Goal: Information Seeking & Learning: Compare options

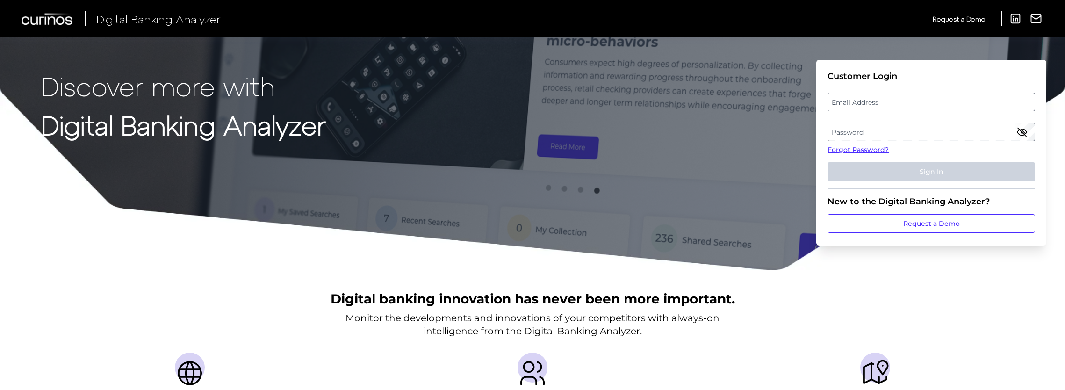
click at [869, 103] on label "Email Address" at bounding box center [931, 101] width 206 height 17
click at [869, 103] on input "email" at bounding box center [931, 102] width 208 height 19
paste input "[EMAIL_ADDRESS][PERSON_NAME][DOMAIN_NAME]"
type input "[EMAIL_ADDRESS][PERSON_NAME][DOMAIN_NAME]"
click at [850, 131] on label "Password" at bounding box center [931, 131] width 206 height 17
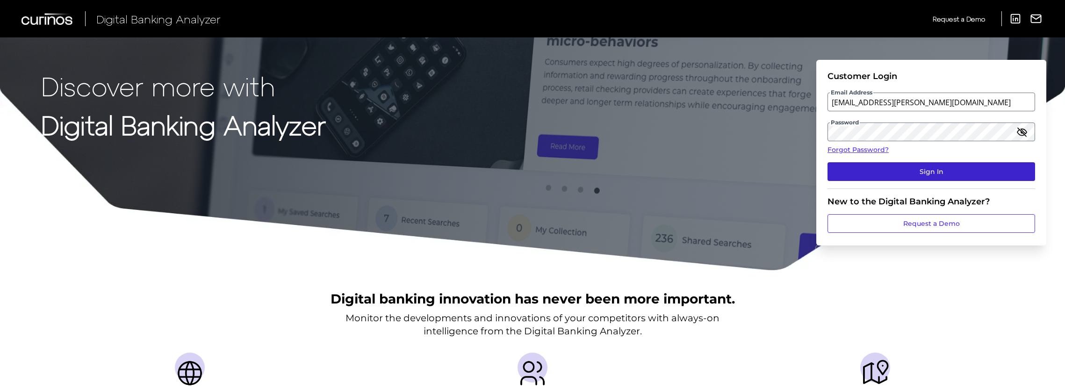
click at [860, 173] on button "Sign In" at bounding box center [931, 171] width 208 height 19
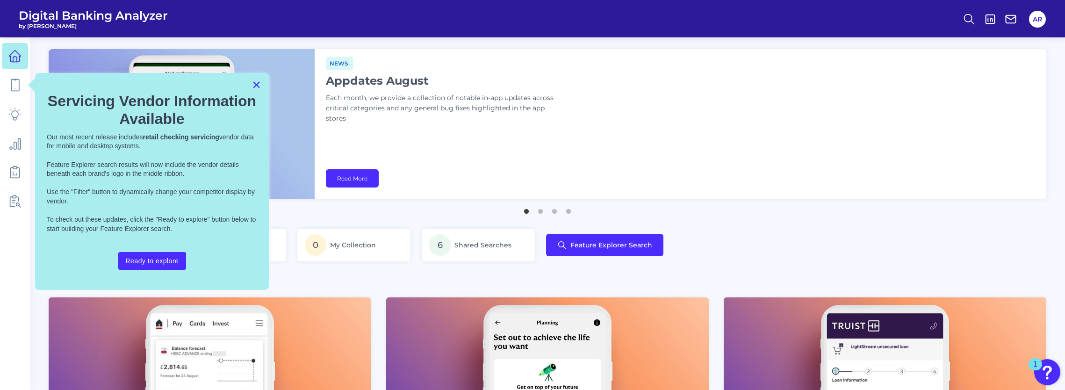
click at [258, 85] on button "×" at bounding box center [256, 84] width 9 height 15
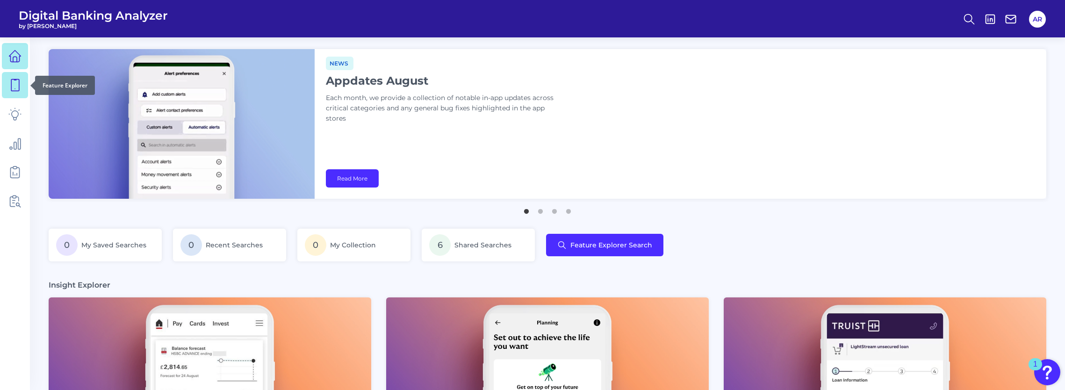
click at [14, 91] on icon at bounding box center [14, 85] width 13 height 13
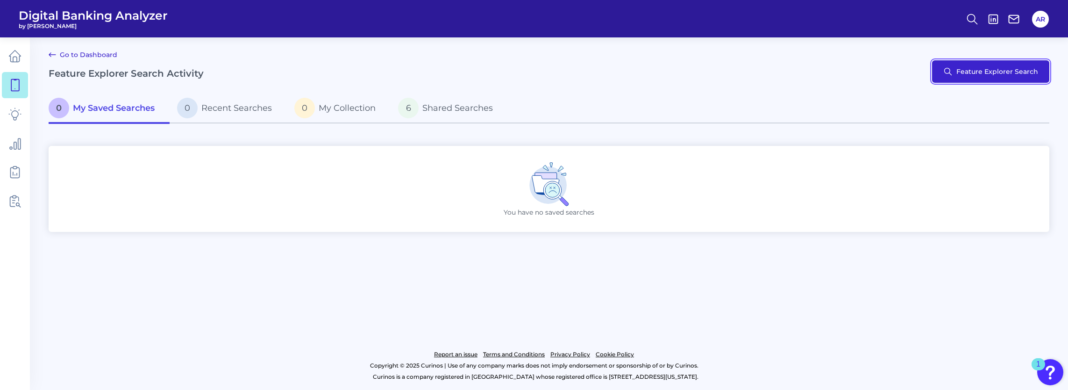
click at [966, 70] on button "Feature Explorer Search" at bounding box center [990, 71] width 117 height 22
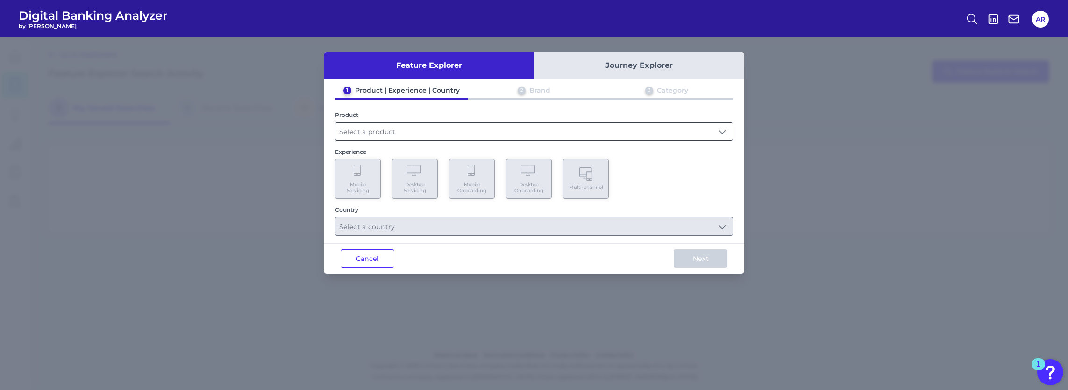
click at [395, 136] on input "text" at bounding box center [534, 131] width 397 height 18
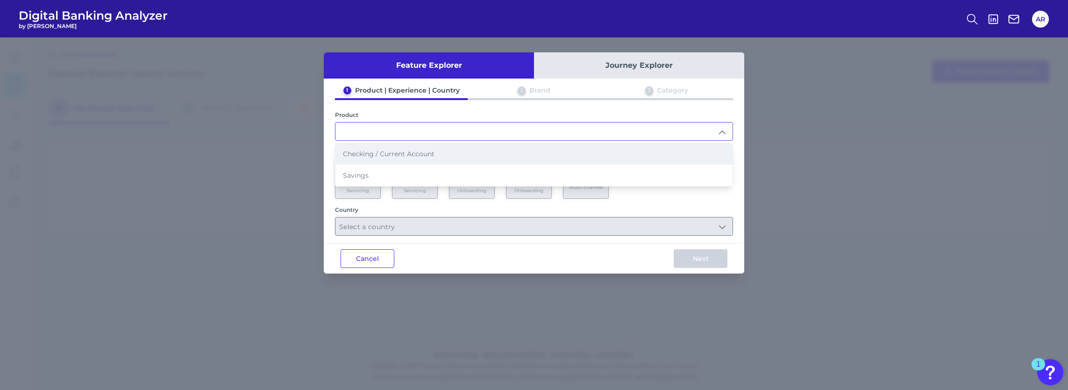
click at [390, 156] on span "Checking / Current Account" at bounding box center [389, 154] width 92 height 8
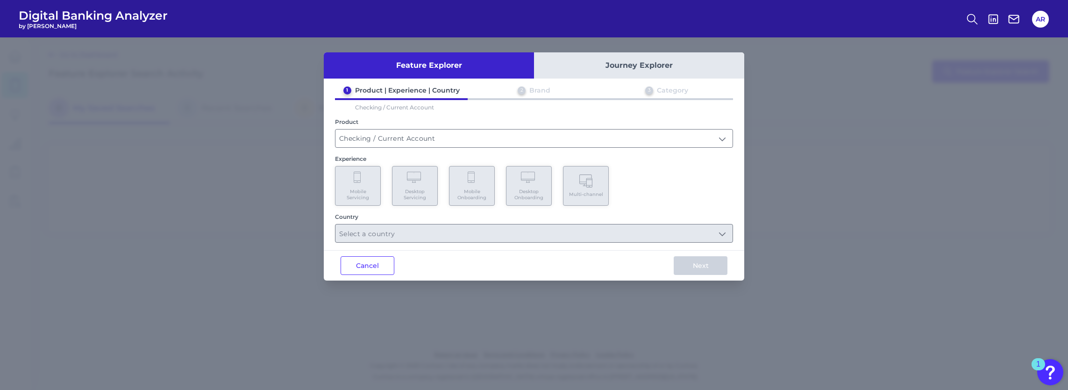
type input "Checking / Current Account"
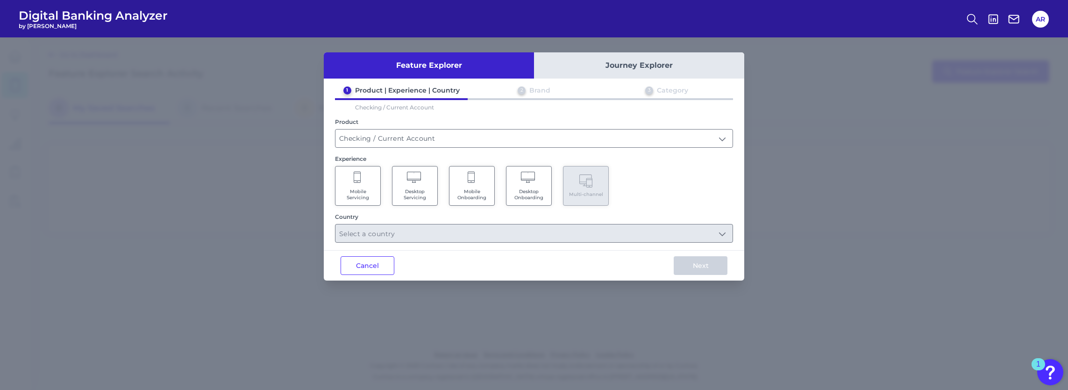
click at [420, 193] on span "Desktop Servicing" at bounding box center [415, 194] width 36 height 12
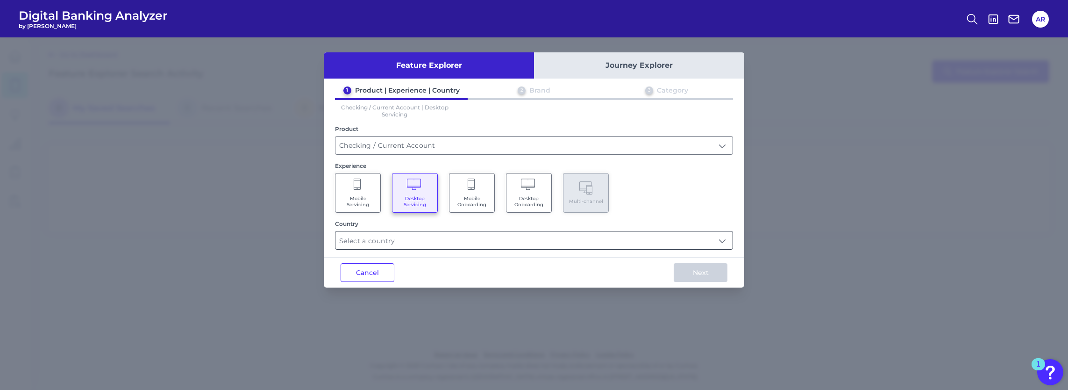
click at [395, 237] on input "text" at bounding box center [534, 240] width 397 height 18
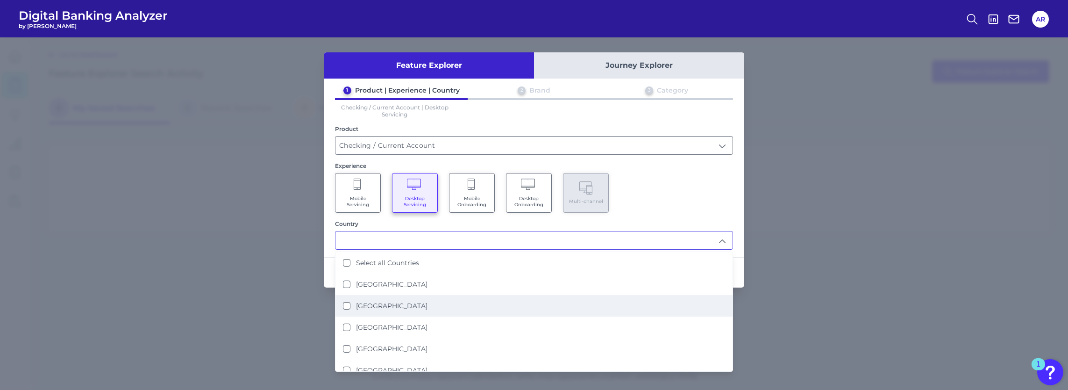
click at [375, 298] on li "[GEOGRAPHIC_DATA]" at bounding box center [534, 305] width 397 height 21
type input "[GEOGRAPHIC_DATA]"
click at [694, 184] on div "Mobile Servicing Desktop Servicing Mobile Onboarding Desktop Onboarding Multi-c…" at bounding box center [534, 193] width 398 height 40
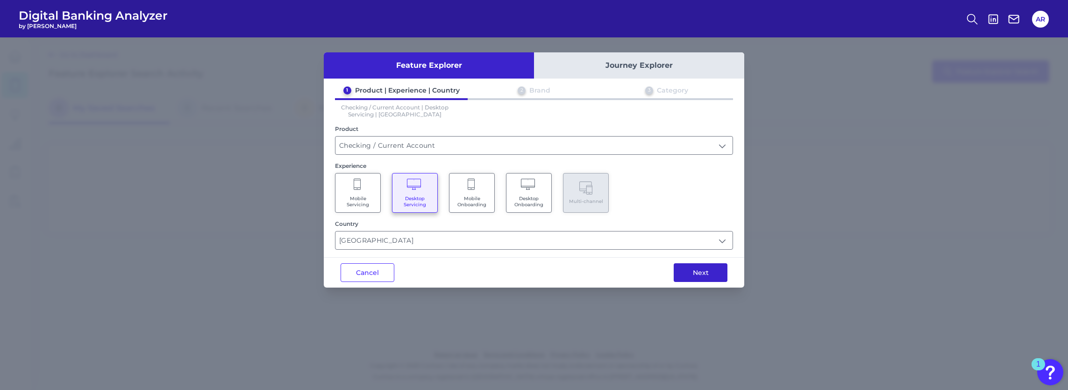
click at [689, 267] on button "Next" at bounding box center [701, 272] width 54 height 19
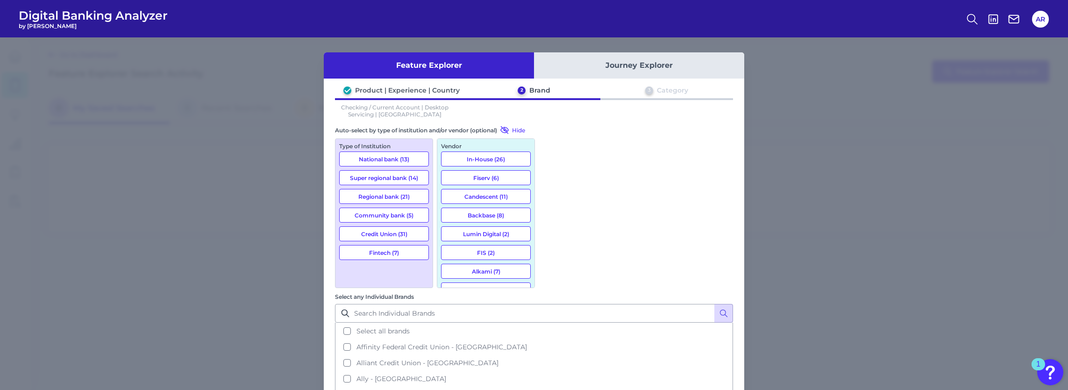
click at [414, 156] on button "National bank (13)" at bounding box center [384, 158] width 90 height 15
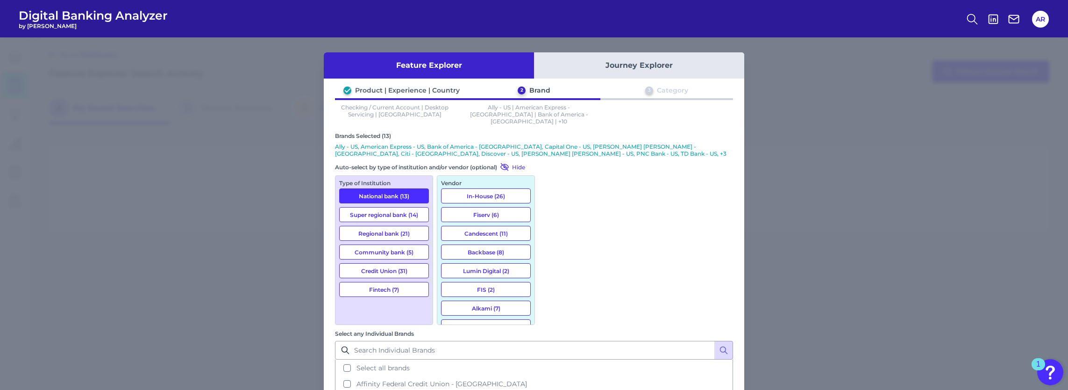
click at [502, 190] on button "In-House (26)" at bounding box center [486, 195] width 90 height 15
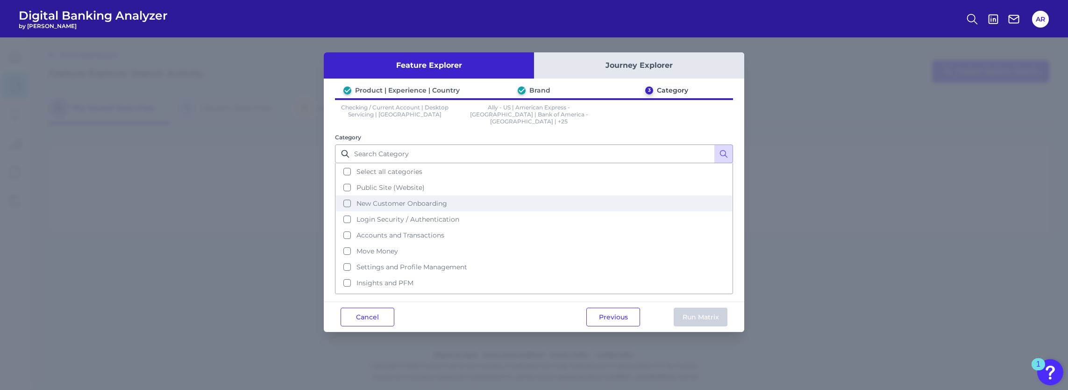
click at [456, 198] on button "New Customer Onboarding" at bounding box center [534, 203] width 396 height 16
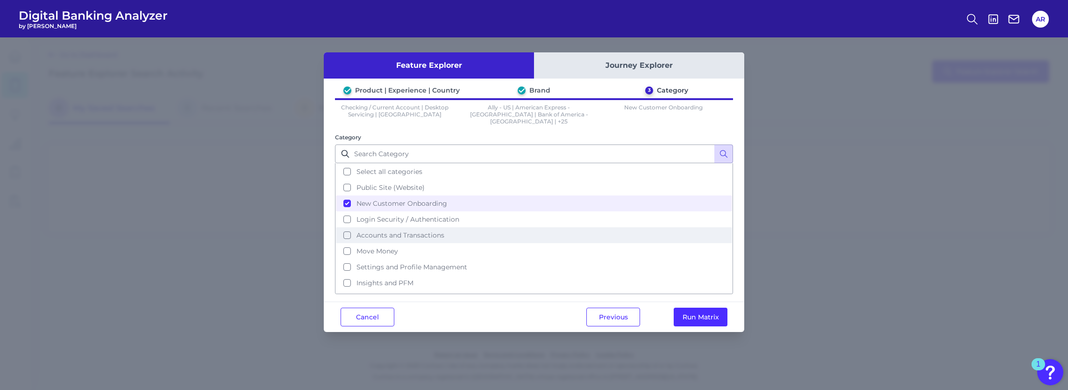
scroll to position [38, 0]
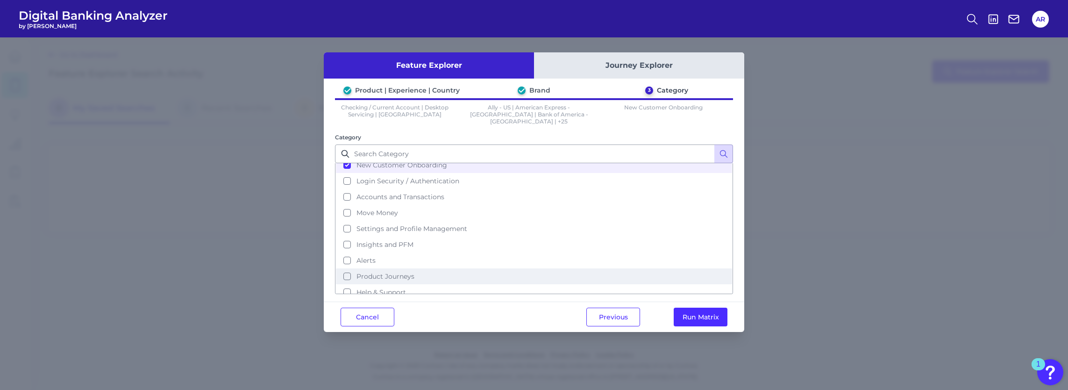
click at [411, 272] on span "Product Journeys" at bounding box center [386, 276] width 58 height 8
click at [706, 309] on button "Run Matrix" at bounding box center [701, 317] width 54 height 19
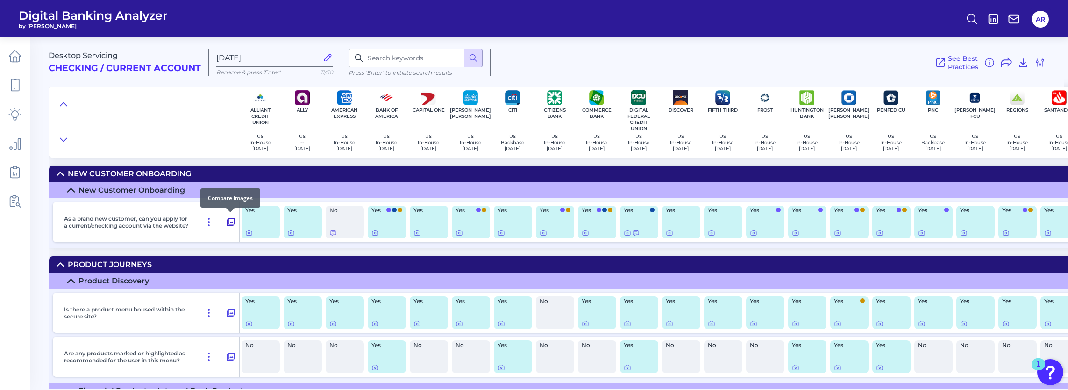
click at [231, 224] on icon at bounding box center [231, 222] width 8 height 8
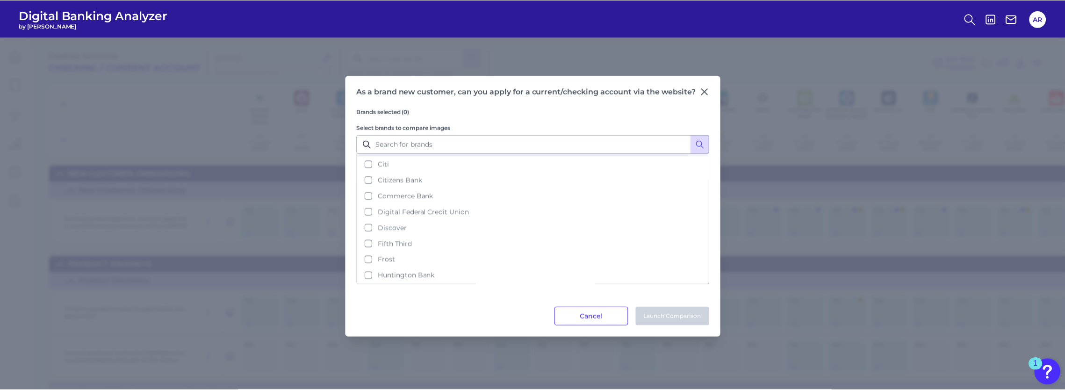
scroll to position [140, 0]
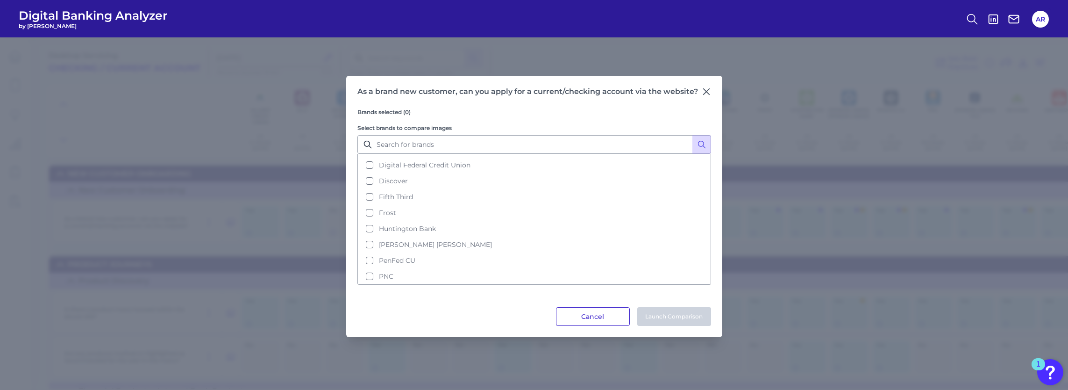
click at [573, 319] on button "Cancel" at bounding box center [593, 316] width 74 height 19
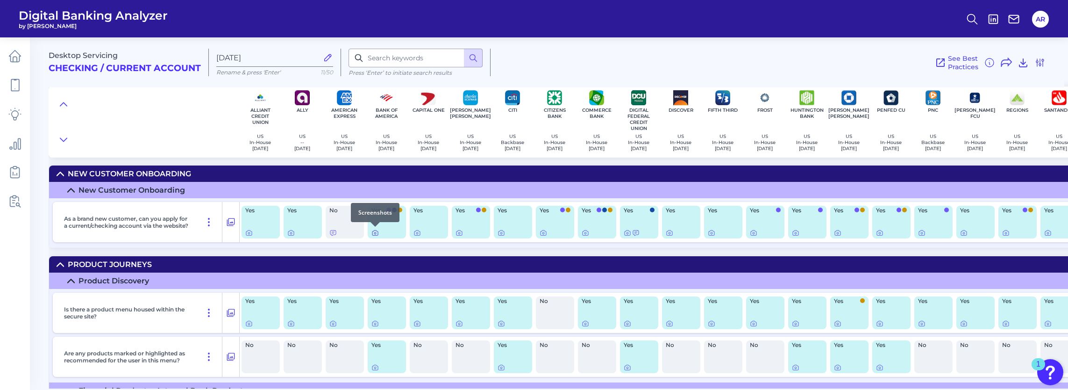
click at [378, 234] on icon at bounding box center [375, 232] width 7 height 7
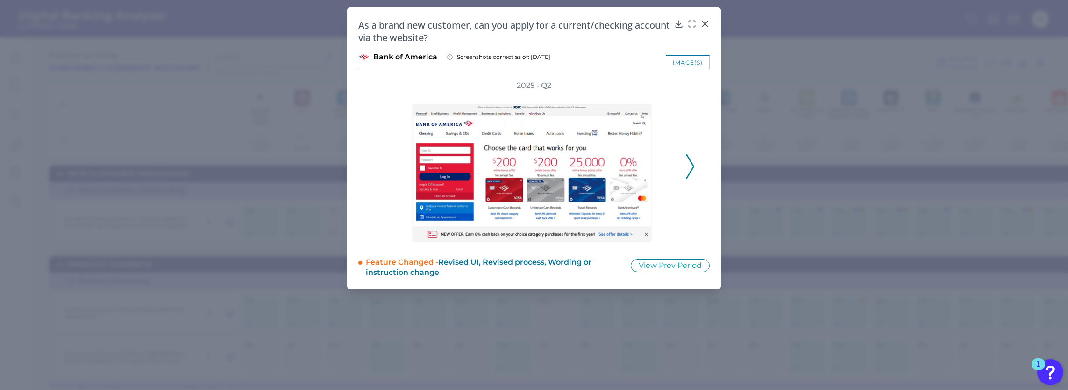
click at [692, 167] on icon at bounding box center [690, 166] width 8 height 25
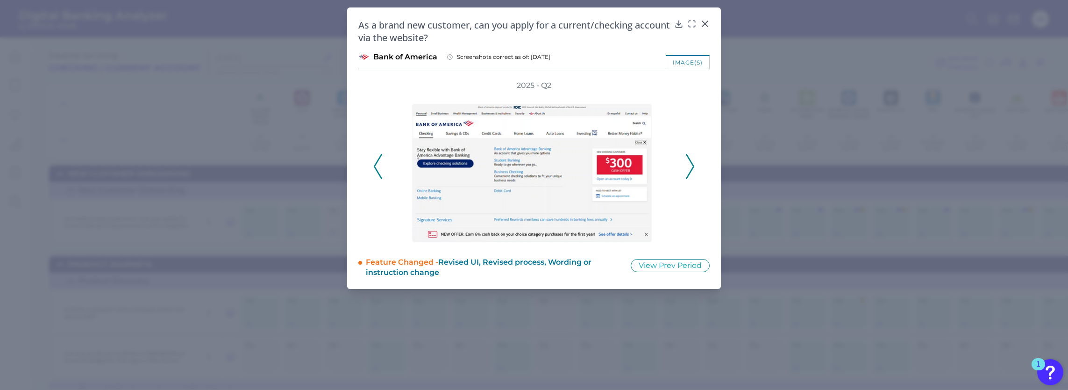
click at [692, 167] on icon at bounding box center [690, 166] width 8 height 25
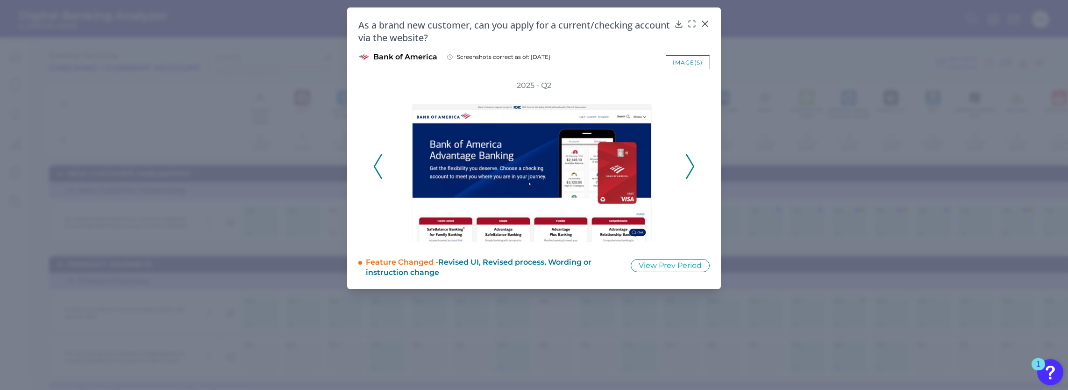
click at [692, 167] on icon at bounding box center [690, 166] width 8 height 25
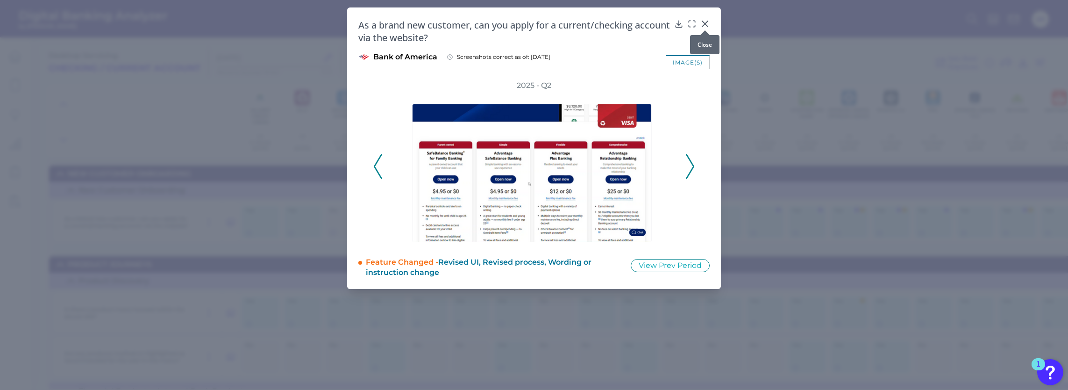
click at [706, 23] on icon at bounding box center [705, 23] width 9 height 9
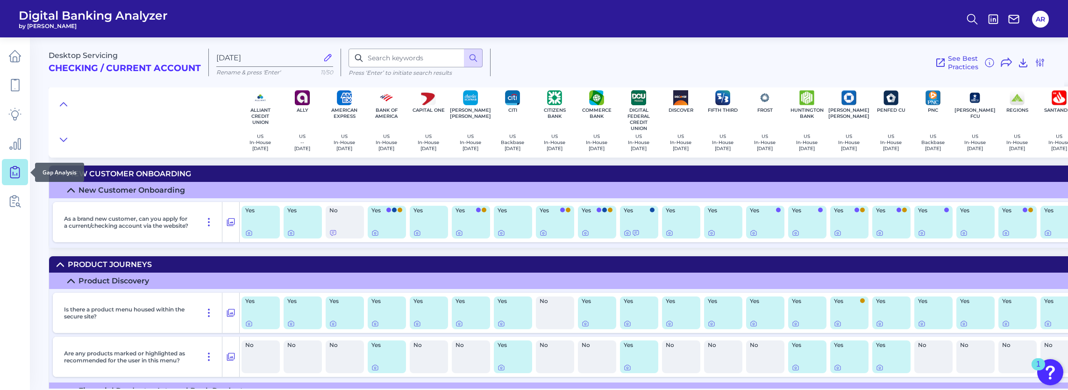
click at [14, 170] on icon at bounding box center [14, 171] width 13 height 13
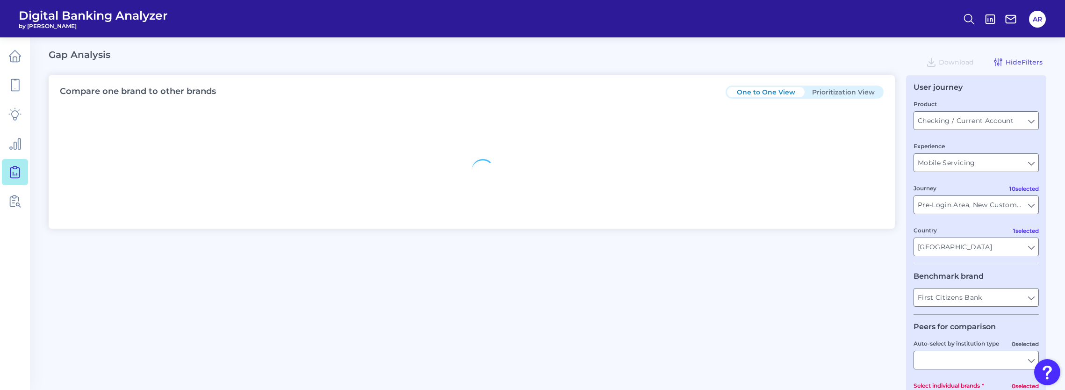
type input "All Journeys"
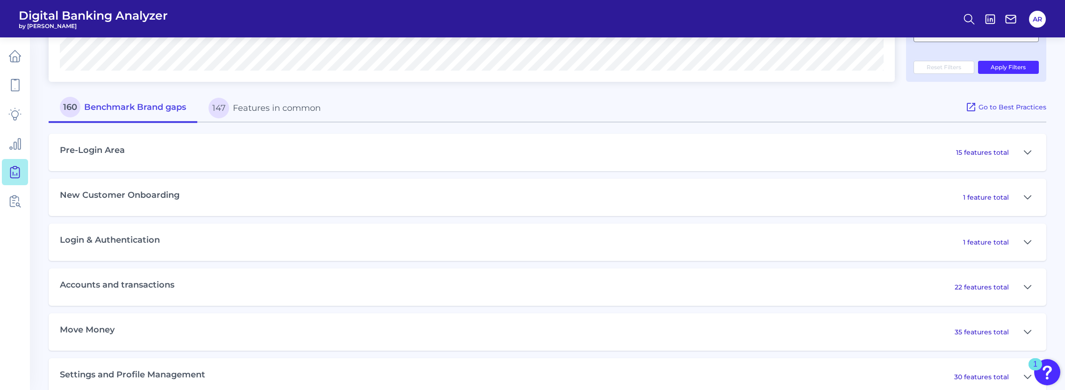
scroll to position [374, 0]
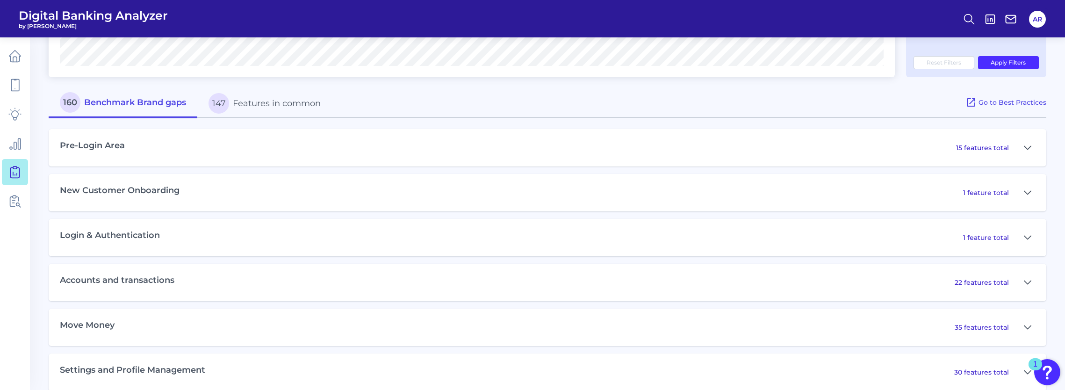
click at [313, 152] on div "Pre-Login Area 15 features total" at bounding box center [547, 147] width 997 height 37
click at [92, 149] on h3 "Pre-Login Area" at bounding box center [92, 146] width 65 height 10
click at [1023, 145] on button at bounding box center [1027, 147] width 15 height 15
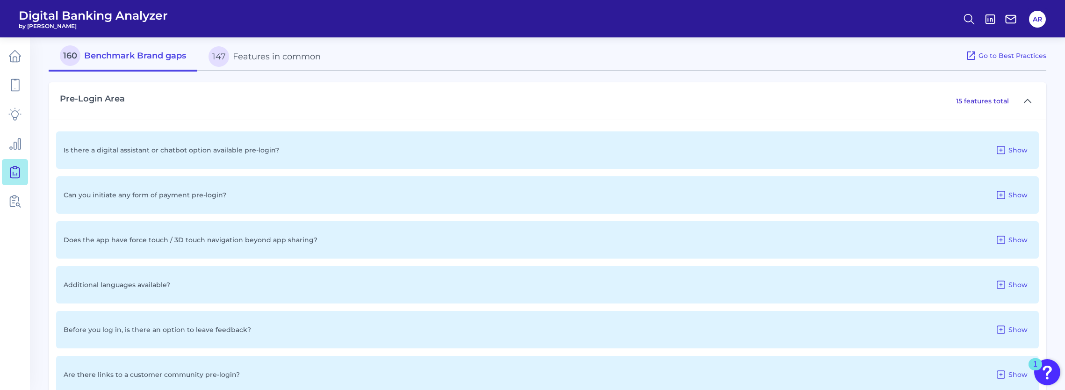
scroll to position [467, 0]
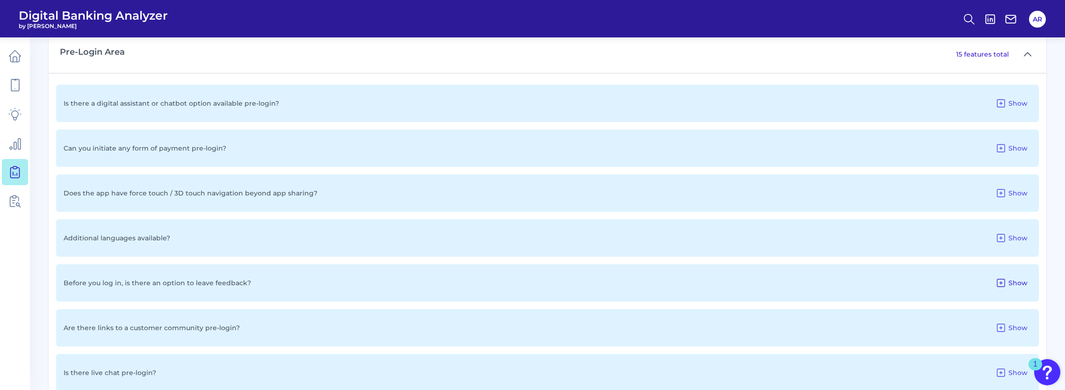
click at [1020, 287] on span "Show" at bounding box center [1017, 283] width 19 height 8
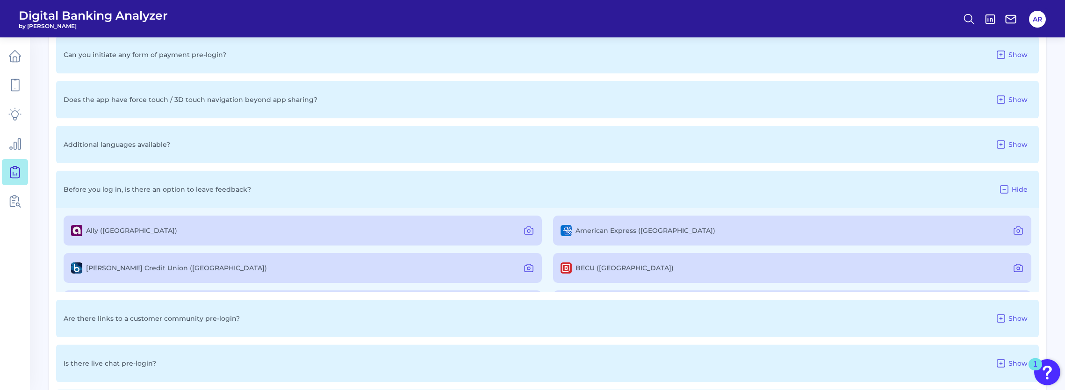
scroll to position [0, 0]
click at [1005, 192] on icon at bounding box center [1003, 189] width 7 height 7
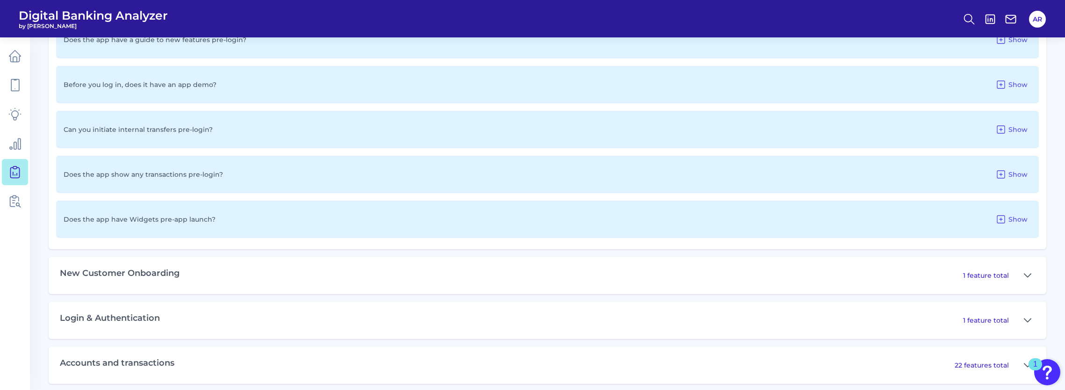
scroll to position [981, 0]
click at [1010, 276] on div "1 feature total" at bounding box center [999, 273] width 72 height 15
click at [1030, 276] on icon at bounding box center [1027, 273] width 7 height 11
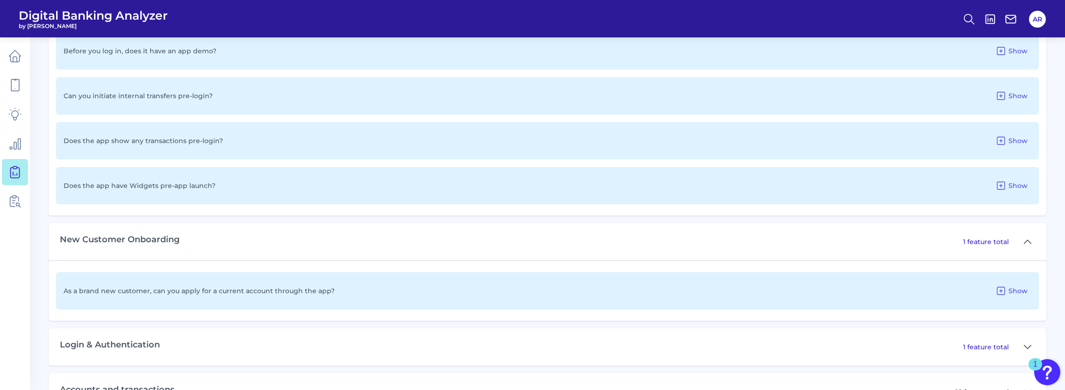
scroll to position [1028, 0]
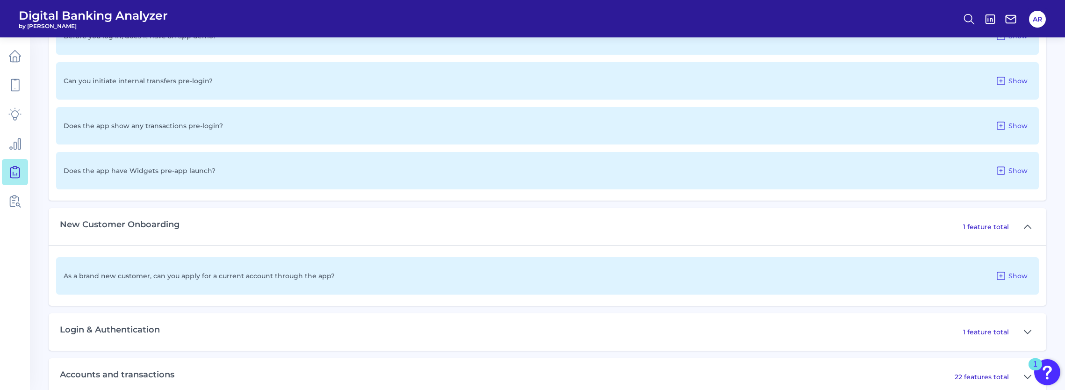
click at [321, 282] on div "As a brand new customer, can you apply for a current account through the app? S…" at bounding box center [547, 275] width 982 height 37
click at [1000, 278] on icon at bounding box center [1000, 275] width 7 height 7
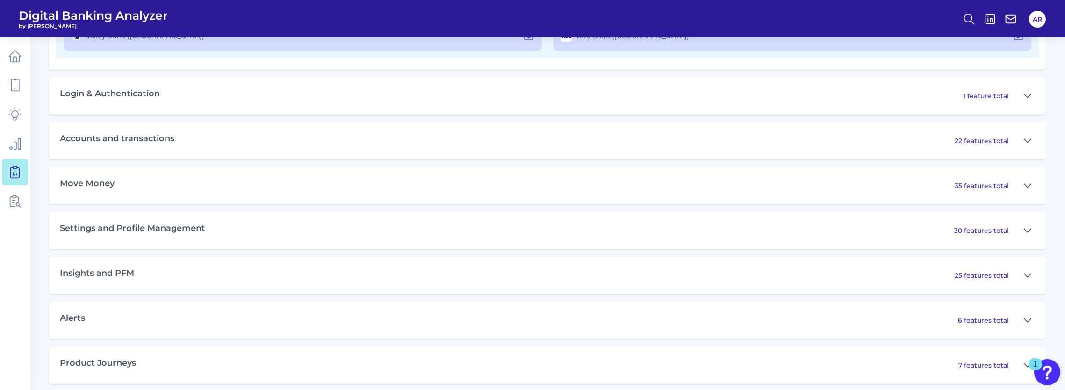
scroll to position [1355, 0]
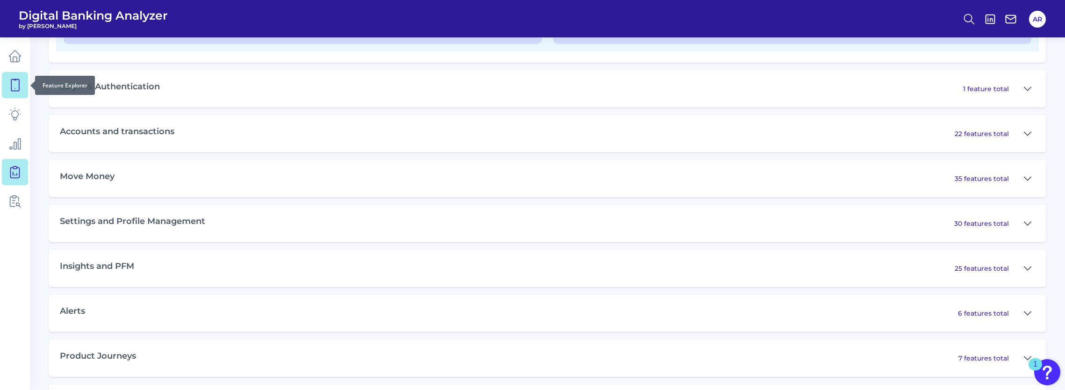
click at [21, 78] on link at bounding box center [15, 85] width 26 height 26
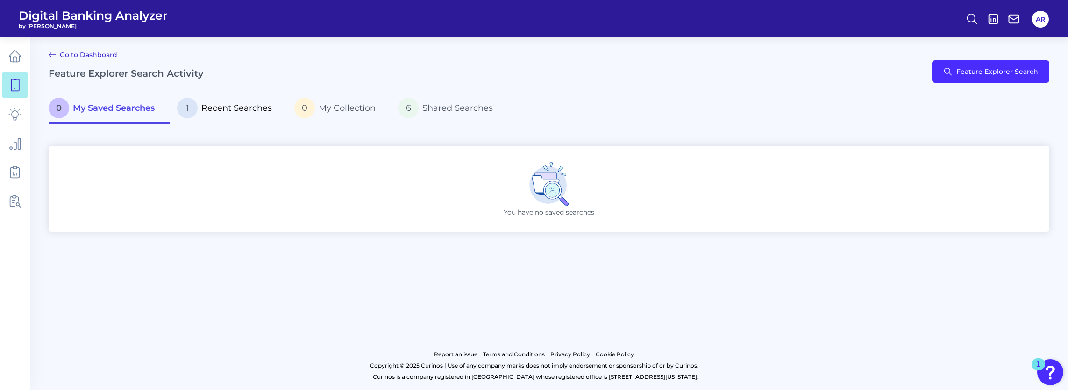
click at [218, 113] on p "1 Recent Searches" at bounding box center [224, 108] width 95 height 21
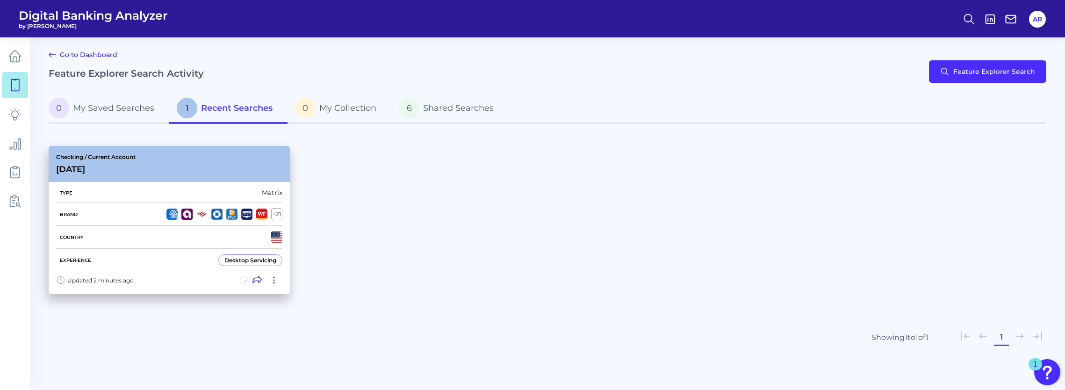
click at [231, 260] on div "Desktop Servicing" at bounding box center [250, 260] width 52 height 7
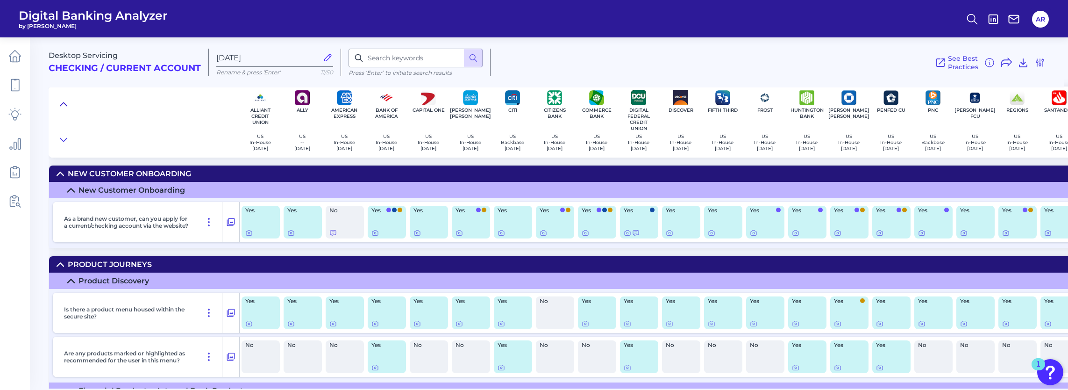
click at [64, 105] on icon at bounding box center [63, 104] width 7 height 9
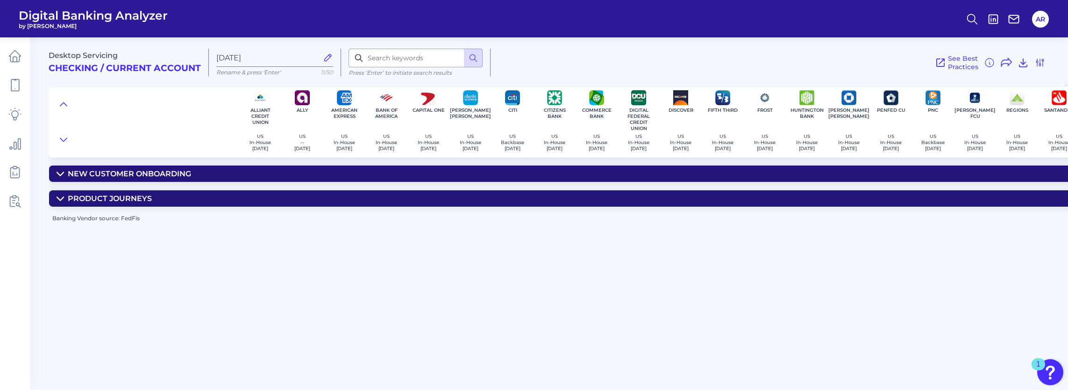
click at [57, 177] on summary "New Customer Onboarding" at bounding box center [733, 173] width 1368 height 16
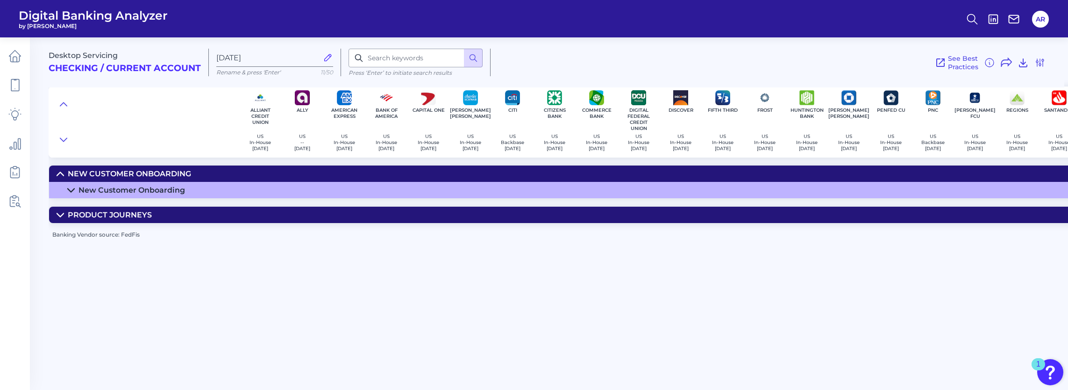
click at [1034, 61] on div "See Best Practices Filters Clear all filters Experience Reset Mobile Servicing …" at bounding box center [768, 63] width 555 height 28
click at [1037, 60] on icon at bounding box center [1040, 62] width 11 height 11
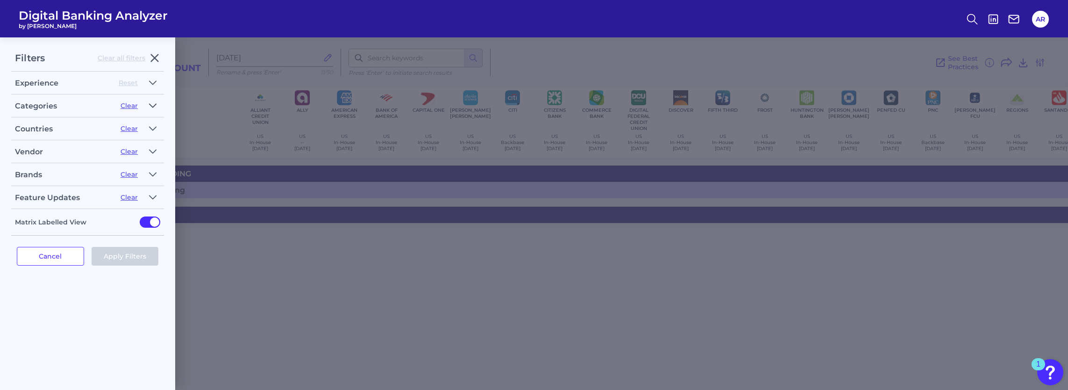
click at [150, 107] on icon "button" at bounding box center [152, 105] width 7 height 11
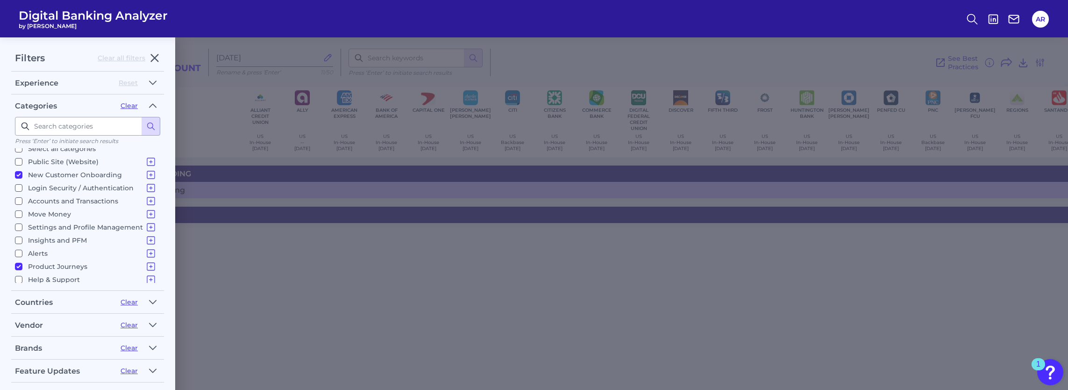
scroll to position [9, 0]
click at [72, 215] on p "Move Money" at bounding box center [92, 211] width 129 height 11
click at [22, 215] on input "Move Money Pay a Bill, Company or Person using an Account Number P2P - Payments…" at bounding box center [18, 211] width 7 height 7
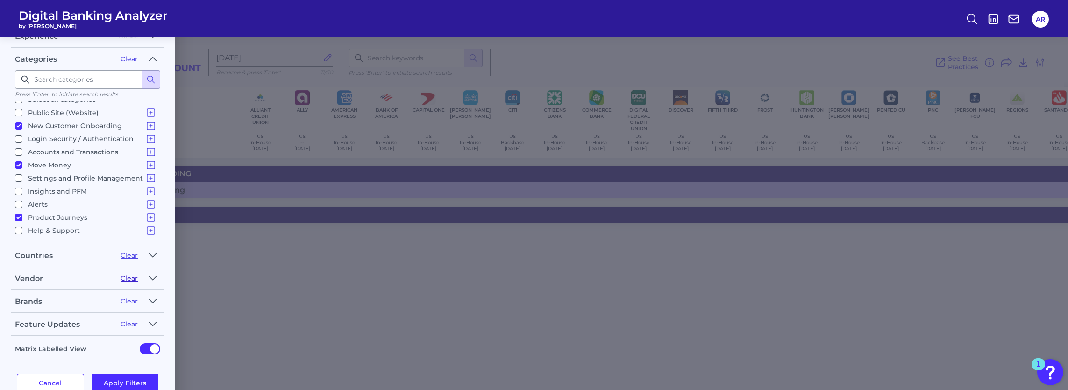
click at [134, 280] on button "Clear" at bounding box center [129, 278] width 17 height 8
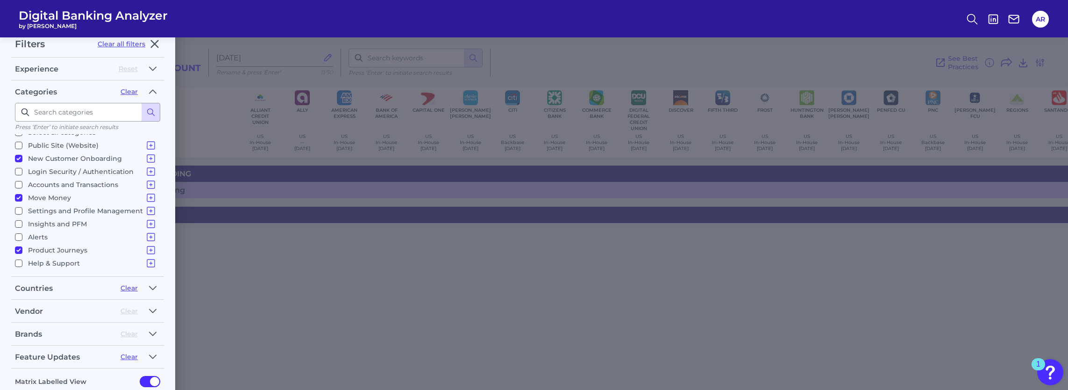
scroll to position [0, 0]
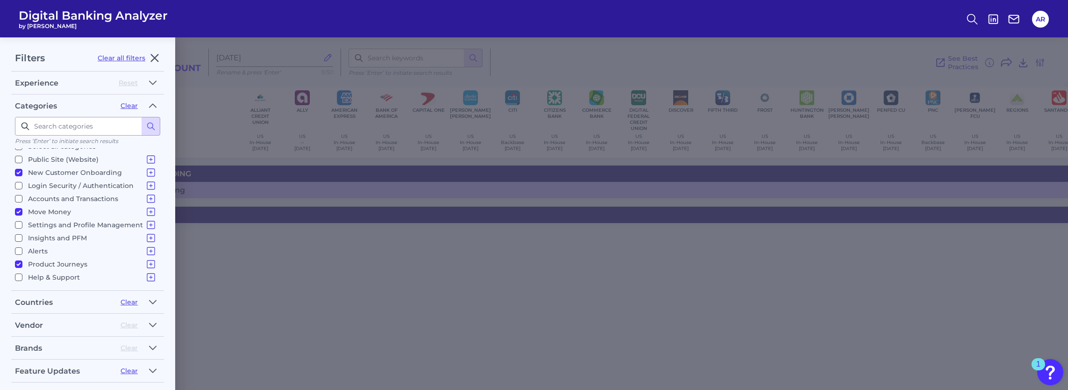
click at [119, 62] on div "Filters Clear all filters" at bounding box center [78, 58] width 134 height 26
click at [119, 57] on button "Clear all filters" at bounding box center [122, 58] width 48 height 8
click at [155, 57] on icon "button" at bounding box center [154, 58] width 7 height 7
checkbox input "false"
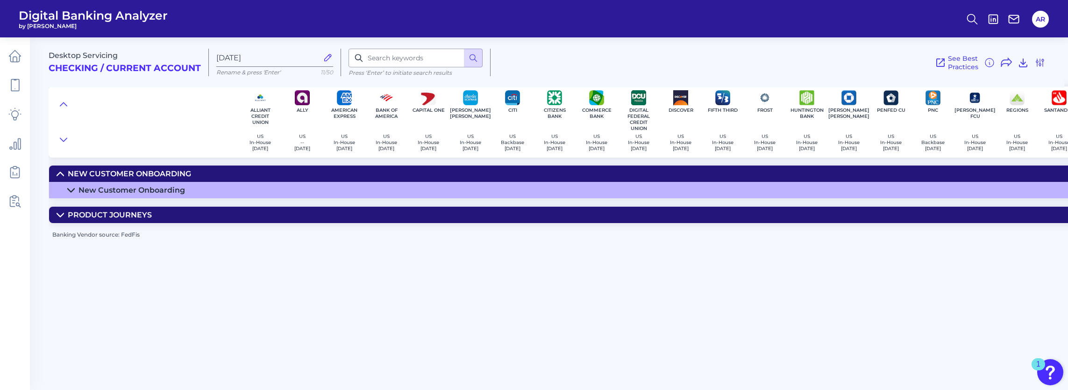
click at [69, 192] on icon at bounding box center [70, 189] width 7 height 7
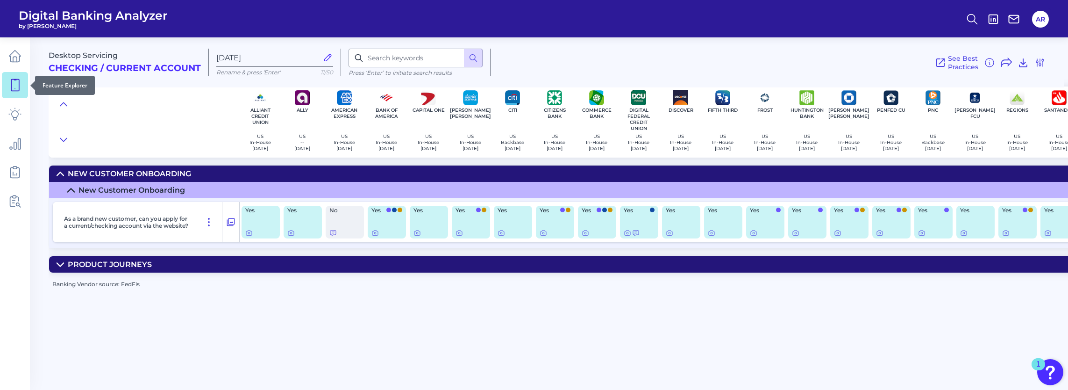
click at [17, 87] on icon at bounding box center [14, 85] width 13 height 13
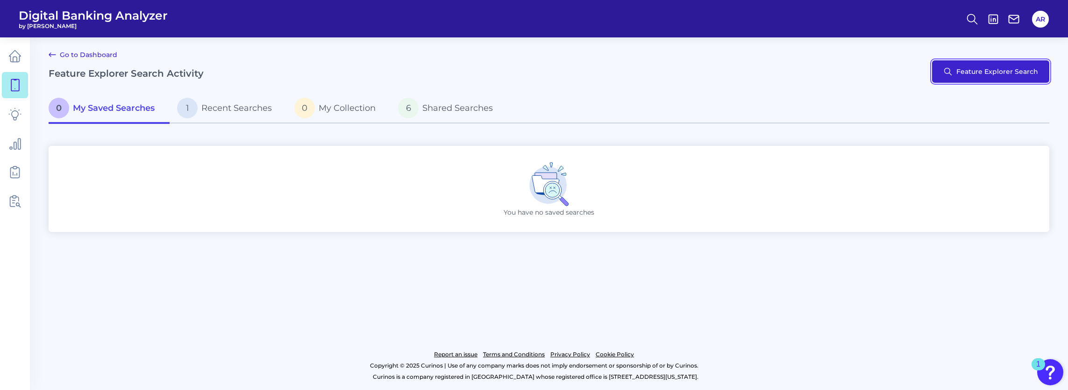
click at [975, 80] on button "Feature Explorer Search" at bounding box center [990, 71] width 117 height 22
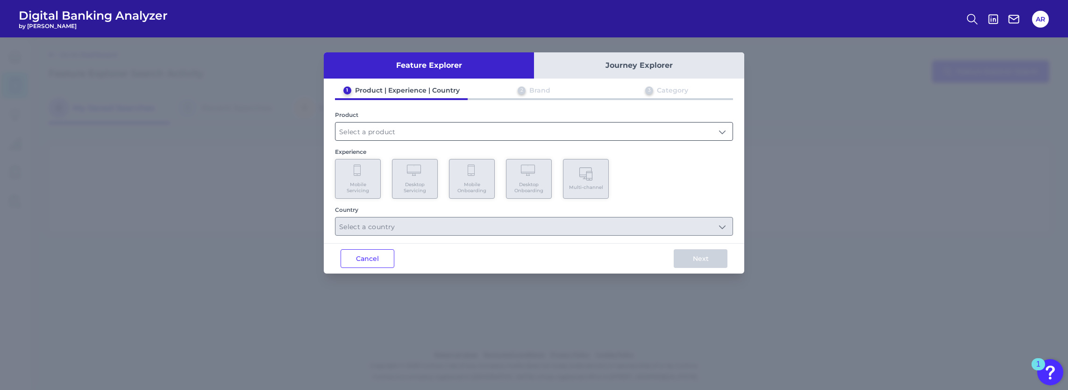
click at [405, 130] on input "text" at bounding box center [534, 131] width 397 height 18
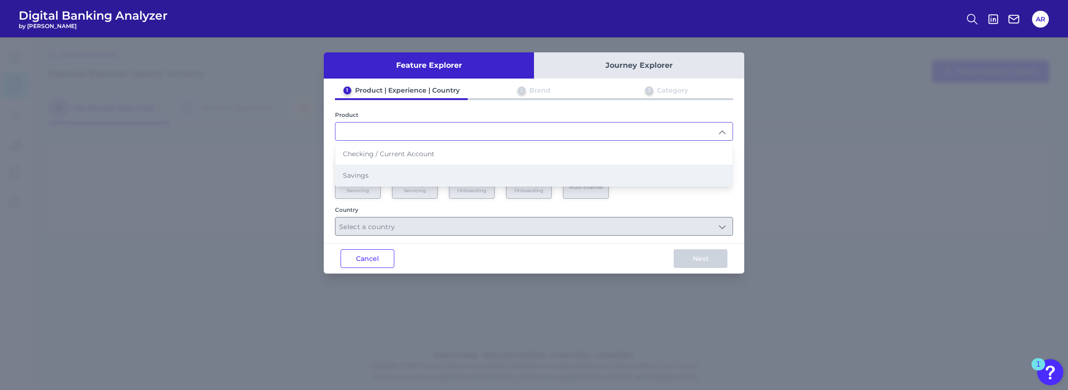
click at [390, 180] on li "Savings" at bounding box center [534, 175] width 397 height 21
type input "Savings"
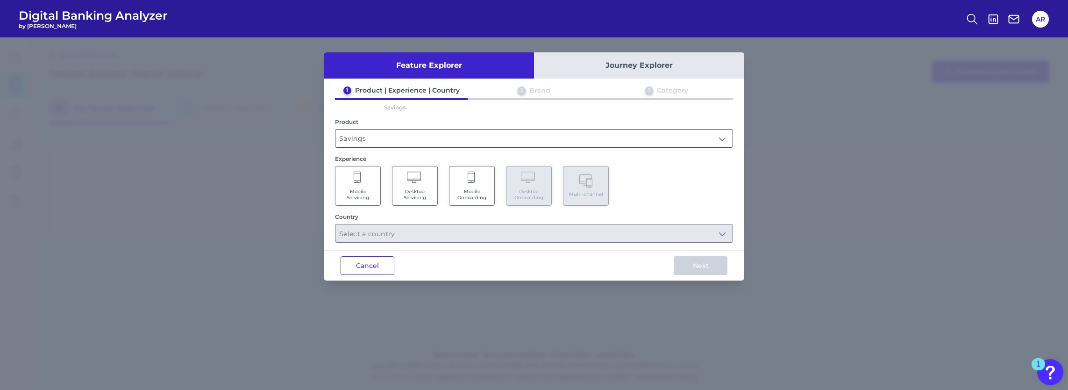
click at [378, 137] on input "Savings" at bounding box center [534, 138] width 397 height 18
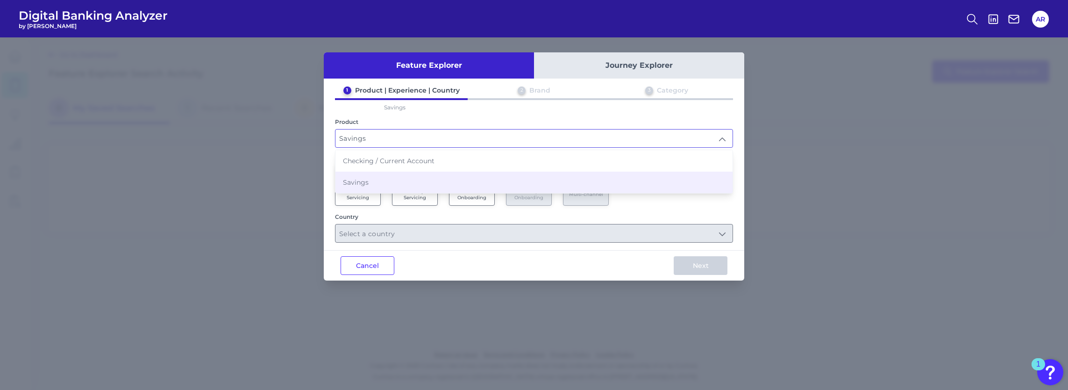
click at [686, 203] on div "Mobile Servicing Desktop Servicing Mobile Onboarding Desktop Onboarding Multi-c…" at bounding box center [534, 186] width 398 height 40
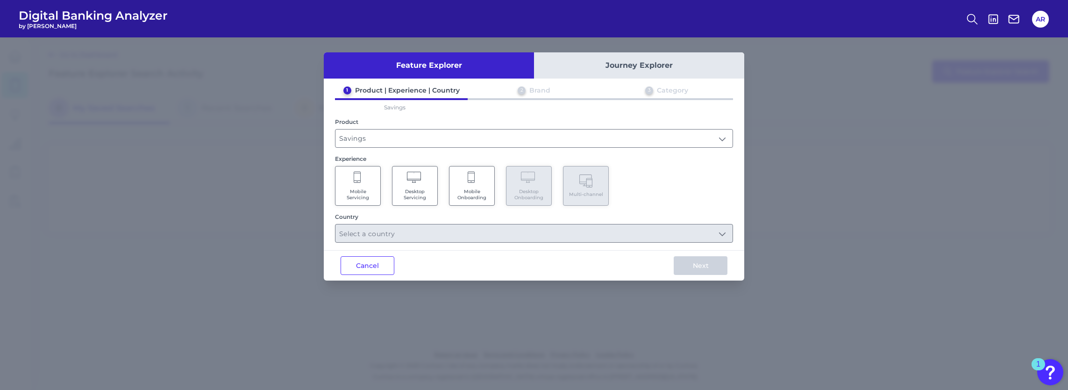
click at [467, 198] on span "Mobile Onboarding" at bounding box center [472, 194] width 36 height 12
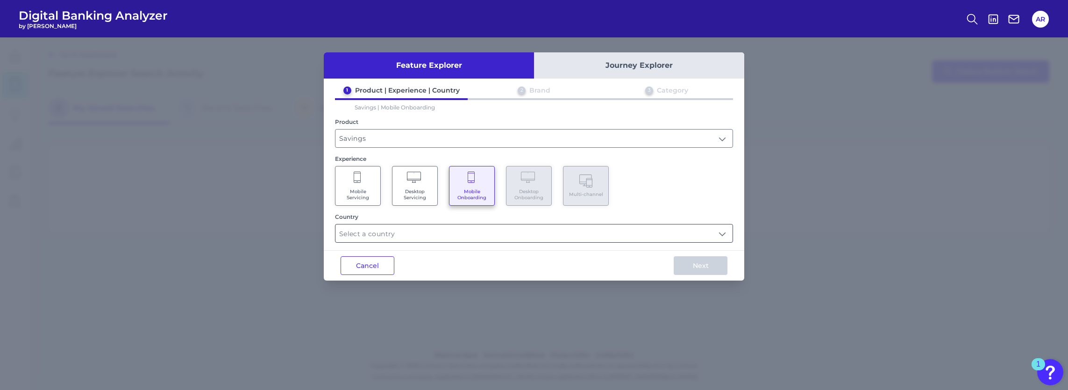
click at [603, 233] on input "text" at bounding box center [534, 233] width 397 height 18
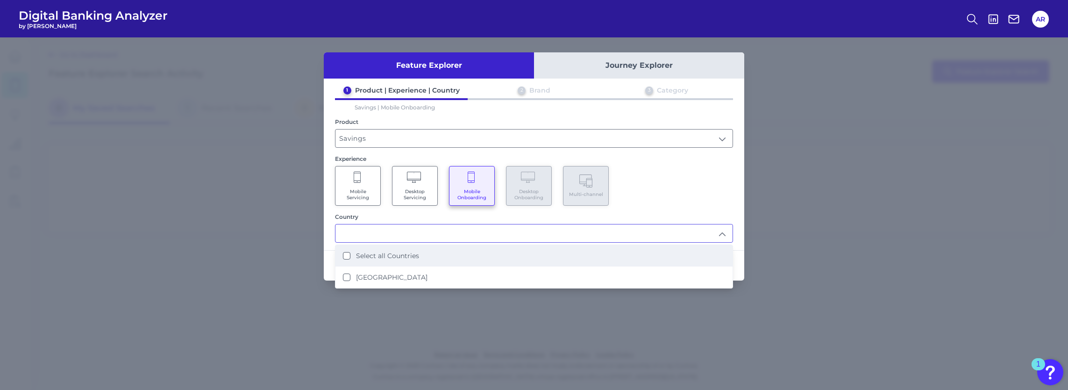
click at [473, 261] on li "Select all Countries" at bounding box center [534, 255] width 397 height 21
type input "Select all Countries"
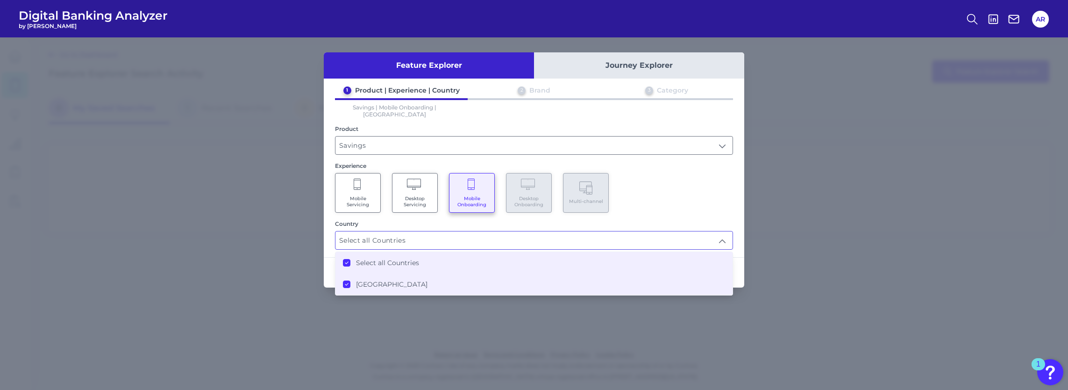
click at [366, 258] on label "Select all Countries" at bounding box center [387, 262] width 63 height 8
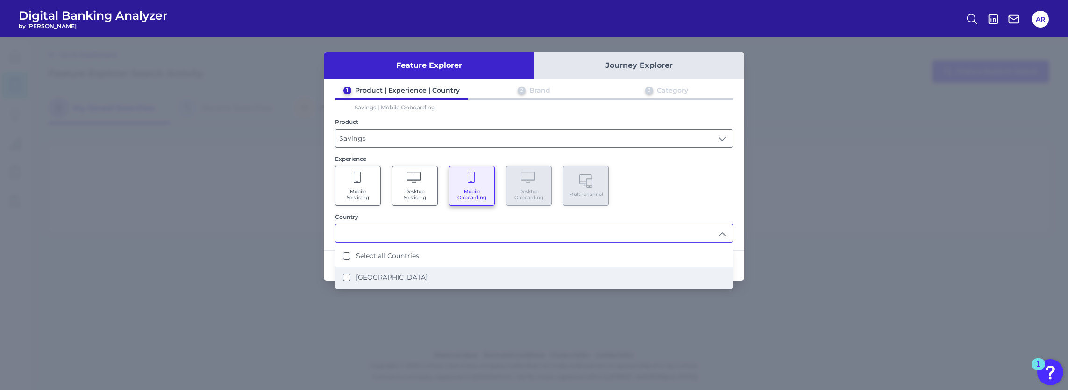
click at [359, 273] on label "[GEOGRAPHIC_DATA]" at bounding box center [392, 277] width 72 height 8
type input "Select all Countries"
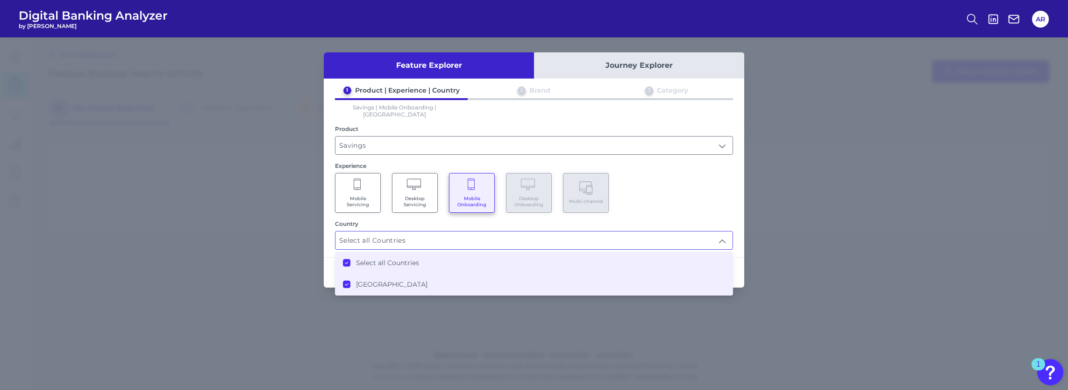
click at [672, 184] on div "Mobile Servicing Desktop Servicing Mobile Onboarding Desktop Onboarding Multi-c…" at bounding box center [534, 193] width 398 height 40
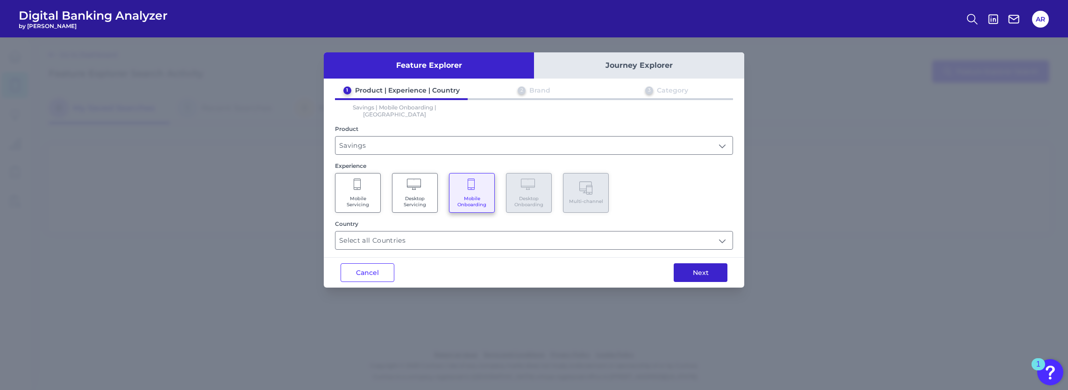
click at [692, 268] on button "Next" at bounding box center [701, 272] width 54 height 19
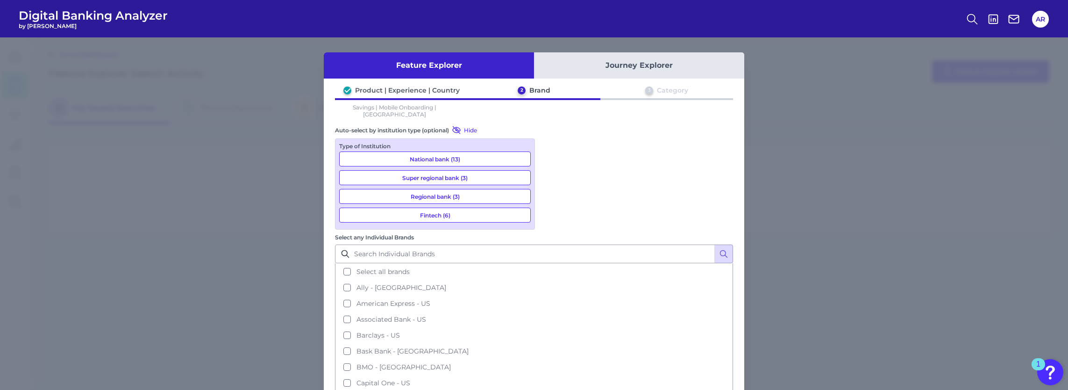
click at [480, 152] on button "National bank (13)" at bounding box center [435, 158] width 192 height 15
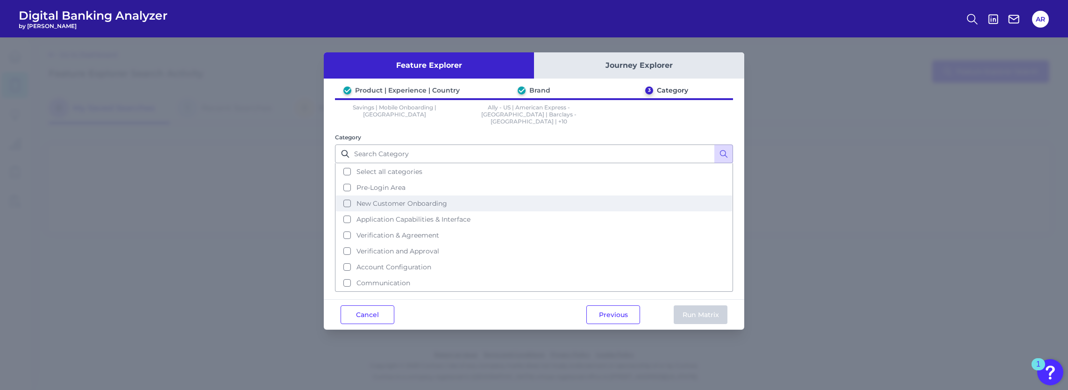
click at [416, 199] on button "New Customer Onboarding" at bounding box center [534, 203] width 396 height 16
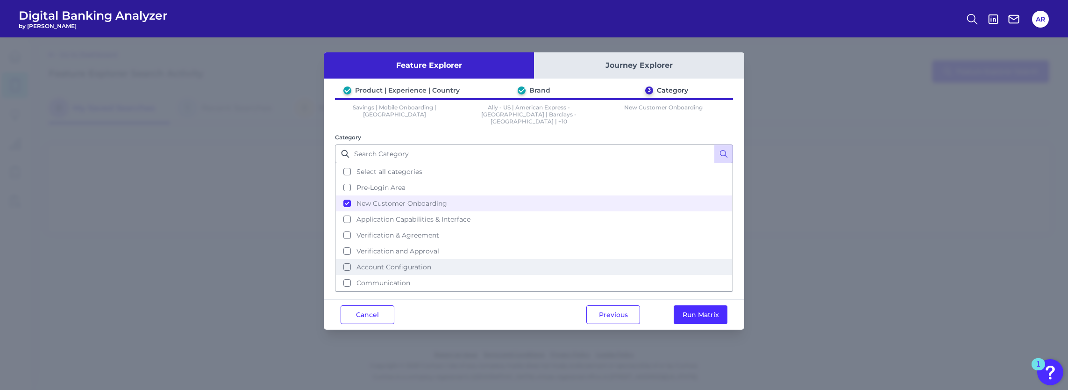
click at [419, 261] on button "Account Configuration" at bounding box center [534, 267] width 396 height 16
click at [704, 306] on button "Run Matrix" at bounding box center [701, 314] width 54 height 19
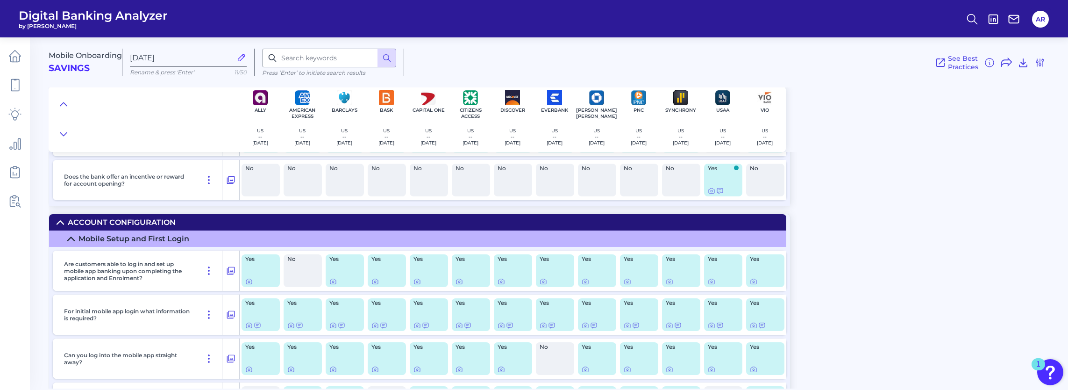
scroll to position [561, 0]
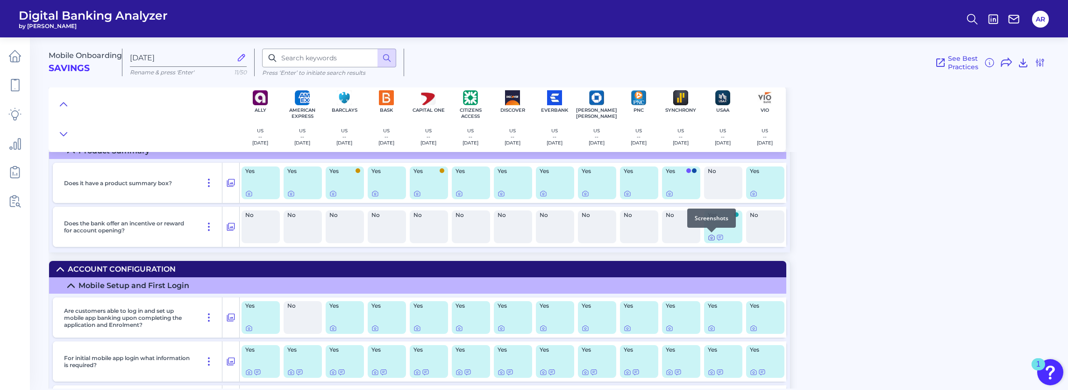
click at [712, 239] on icon at bounding box center [711, 237] width 7 height 7
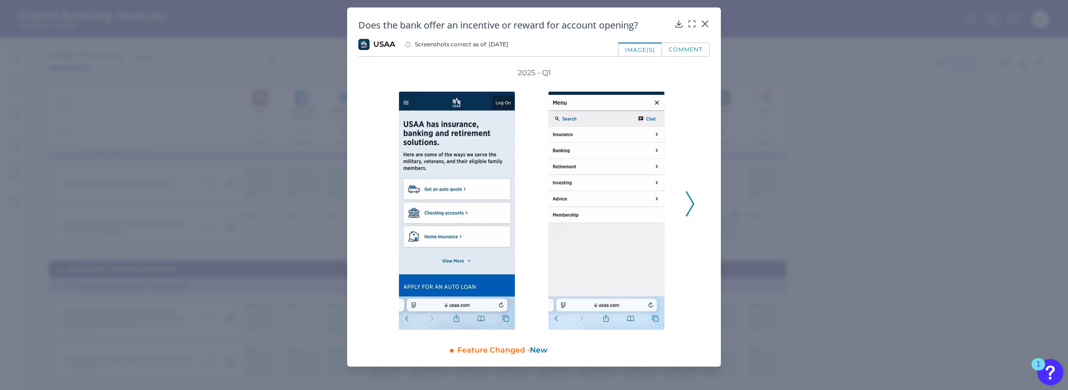
click at [690, 196] on icon at bounding box center [690, 203] width 8 height 25
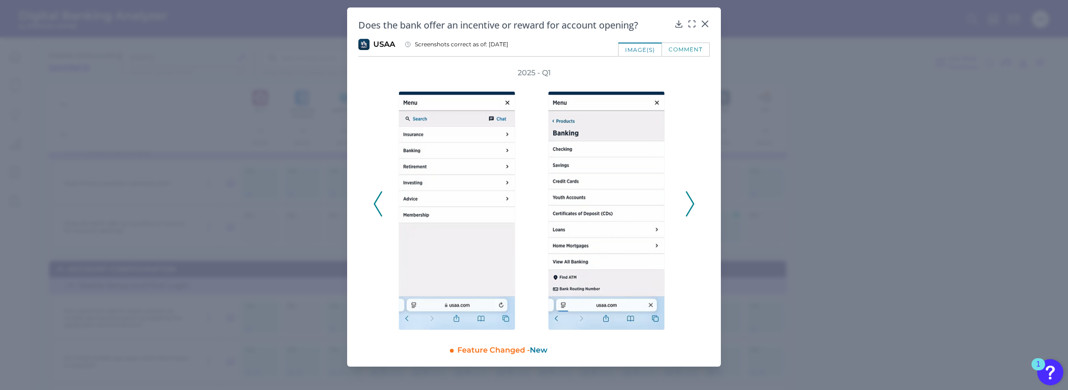
click at [690, 196] on icon at bounding box center [690, 203] width 8 height 25
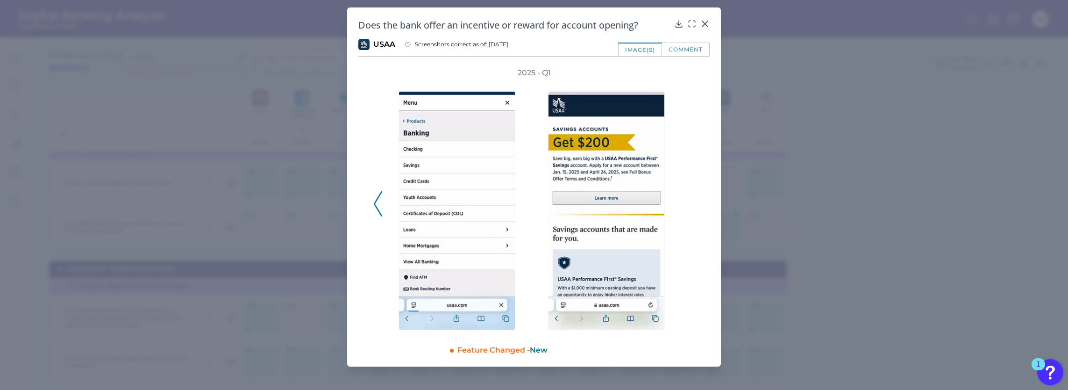
click at [381, 212] on icon at bounding box center [378, 203] width 8 height 25
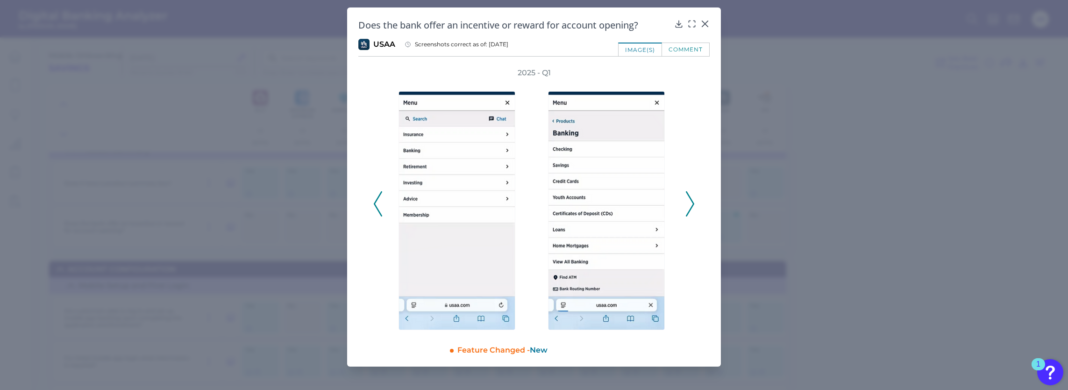
click at [381, 212] on icon at bounding box center [378, 203] width 8 height 25
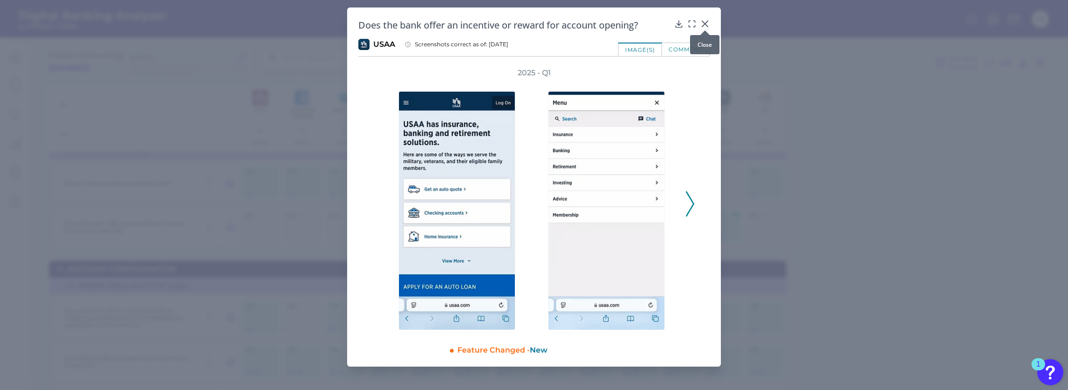
click at [703, 19] on icon at bounding box center [705, 23] width 9 height 9
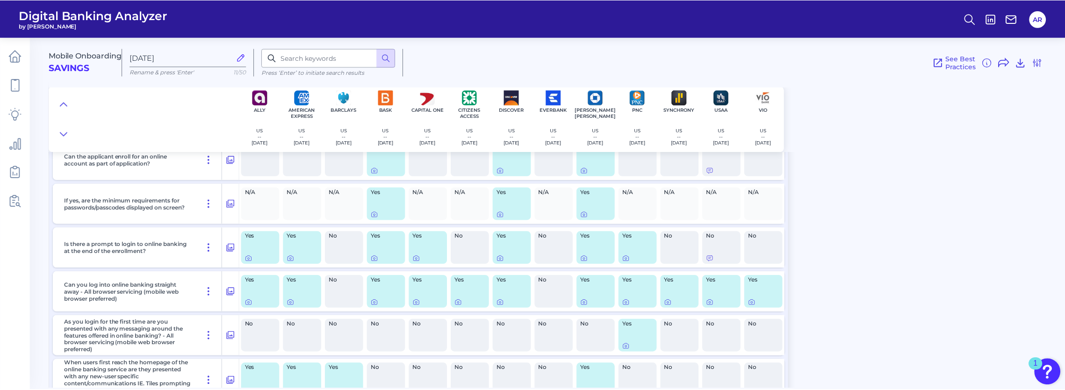
scroll to position [1381, 0]
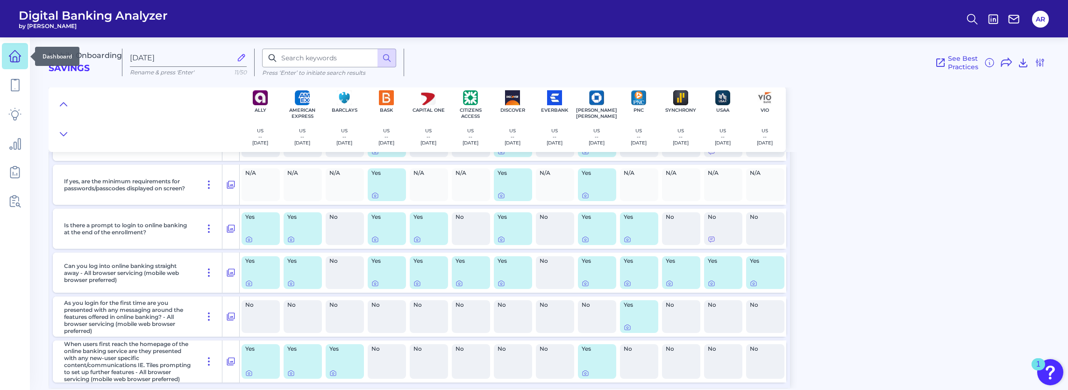
click at [16, 57] on icon at bounding box center [14, 56] width 13 height 13
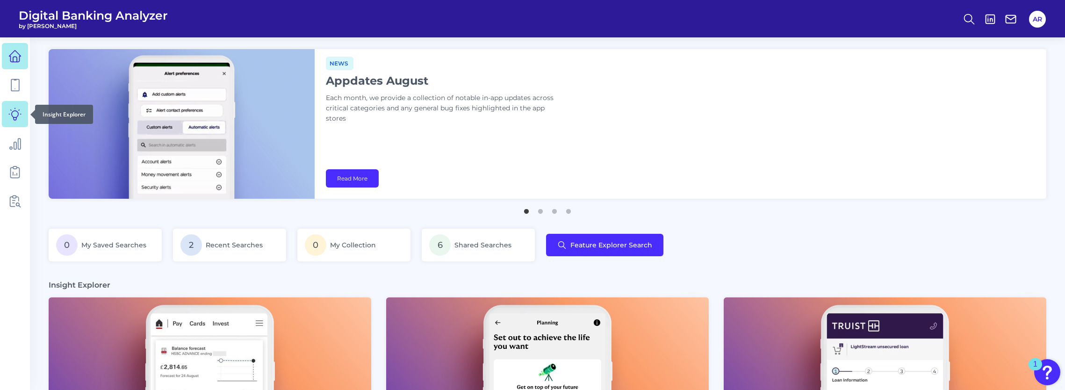
click at [23, 115] on link at bounding box center [15, 114] width 26 height 26
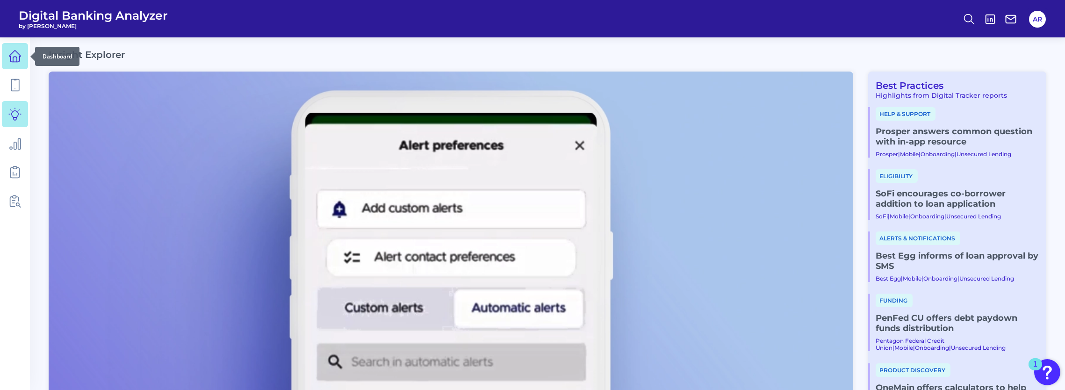
click at [15, 50] on icon at bounding box center [14, 56] width 13 height 13
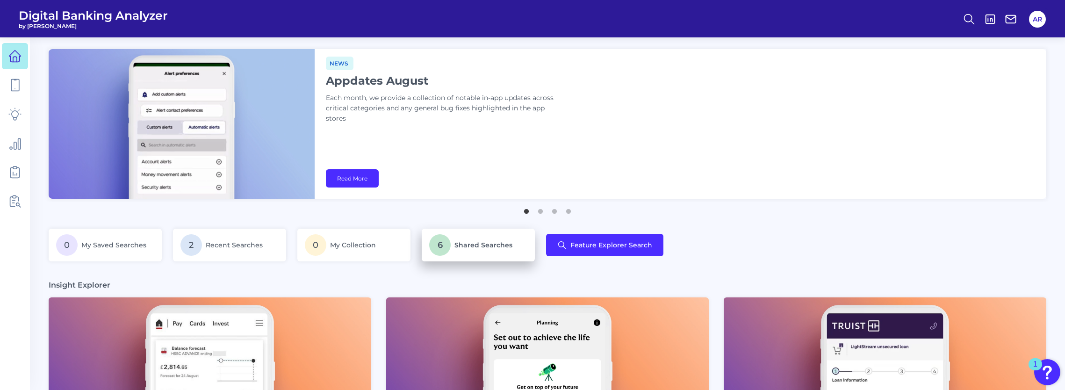
click at [481, 240] on p "6 Shared Searches" at bounding box center [478, 244] width 98 height 21
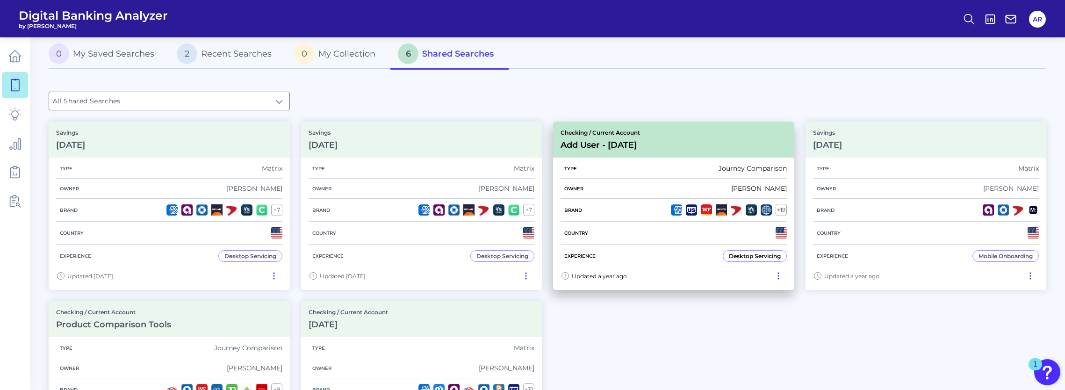
scroll to position [47, 0]
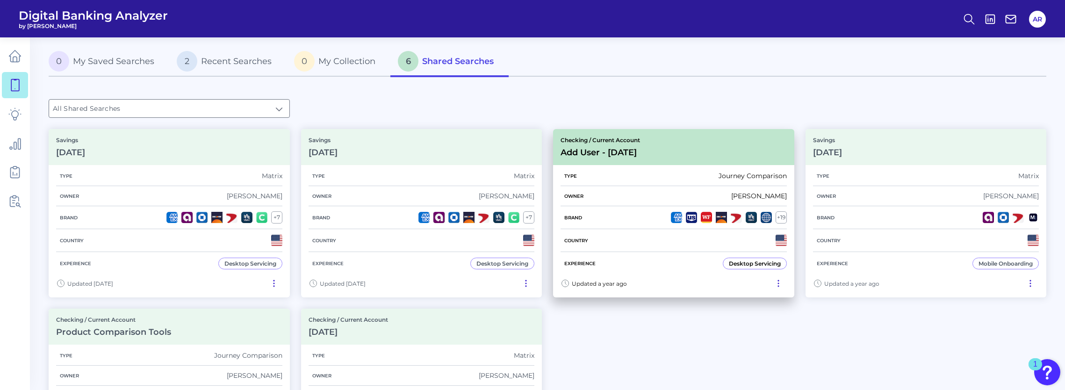
click at [620, 130] on div "Checking / Current Account Add User - [DATE]" at bounding box center [673, 147] width 241 height 36
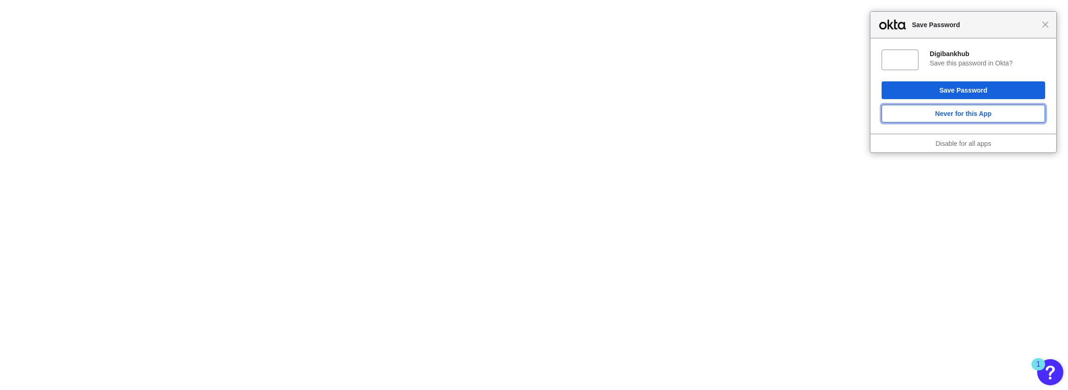
click at [1002, 112] on button "Never for this App" at bounding box center [964, 114] width 164 height 18
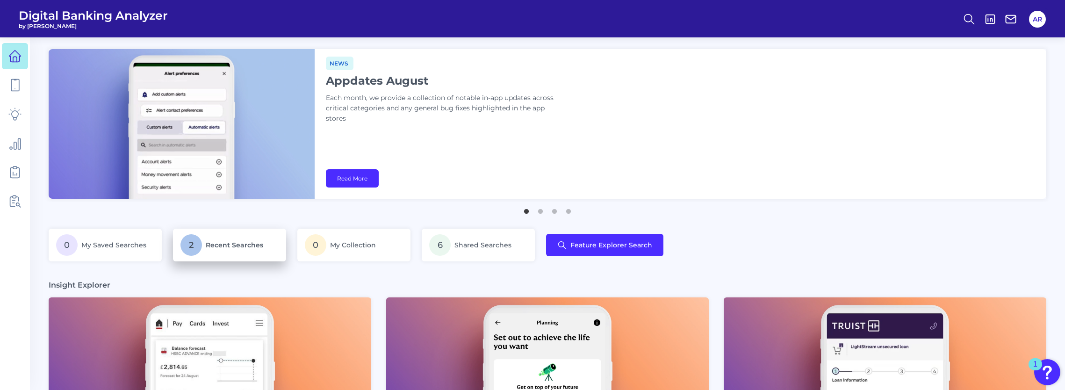
click at [225, 246] on span "Recent Searches" at bounding box center [234, 245] width 57 height 8
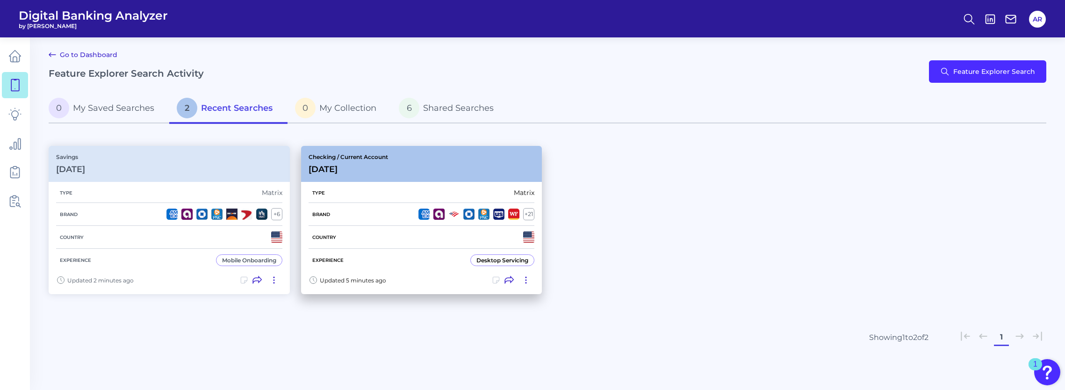
click at [349, 156] on p "Checking / Current Account" at bounding box center [347, 156] width 79 height 7
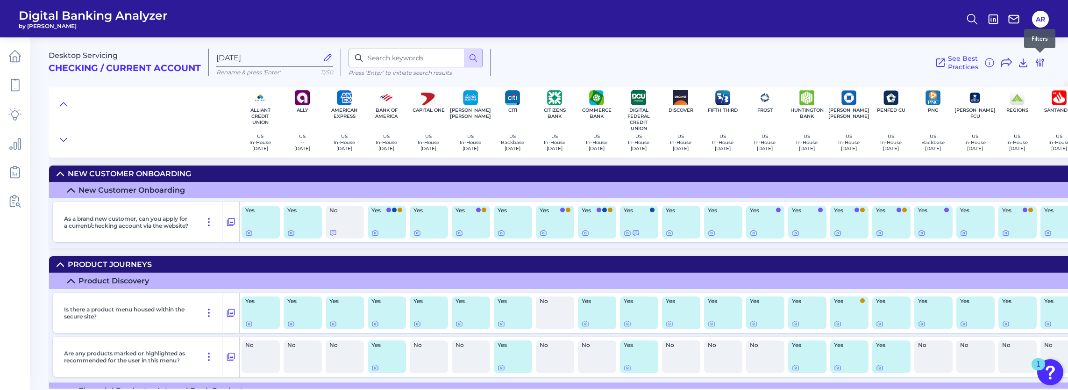
click at [1036, 62] on icon at bounding box center [1040, 62] width 11 height 11
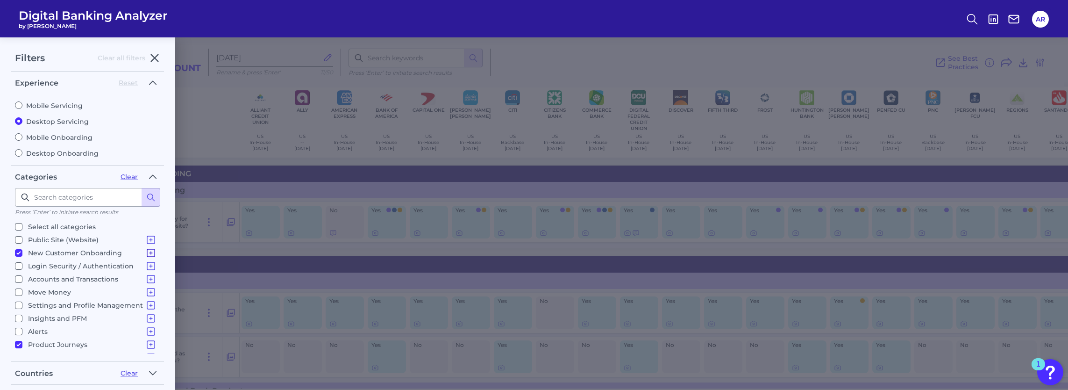
click at [148, 251] on icon at bounding box center [150, 252] width 11 height 11
click at [146, 264] on icon at bounding box center [150, 265] width 11 height 11
click at [145, 277] on icon at bounding box center [150, 278] width 11 height 11
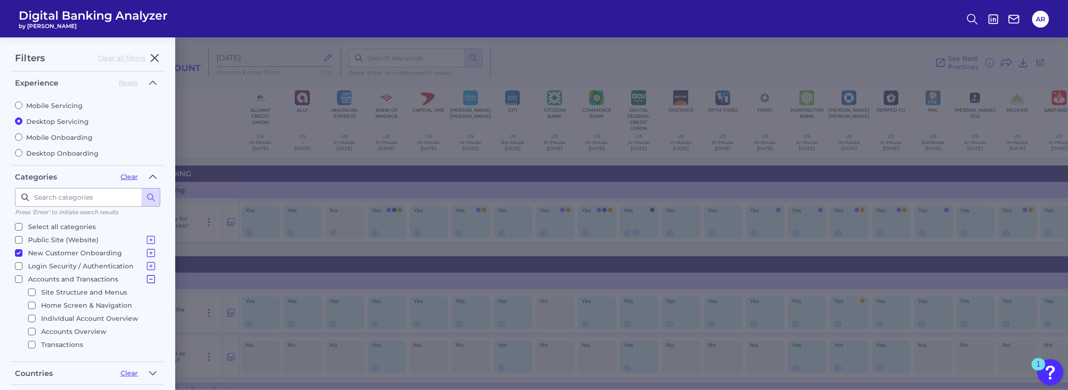
click at [145, 279] on icon at bounding box center [150, 278] width 11 height 11
click at [145, 287] on icon at bounding box center [150, 291] width 11 height 11
click at [146, 288] on icon at bounding box center [150, 291] width 11 height 11
click at [54, 150] on label "Desktop Onboarding" at bounding box center [87, 153] width 145 height 8
click at [22, 150] on input "Desktop Onboarding" at bounding box center [18, 152] width 7 height 7
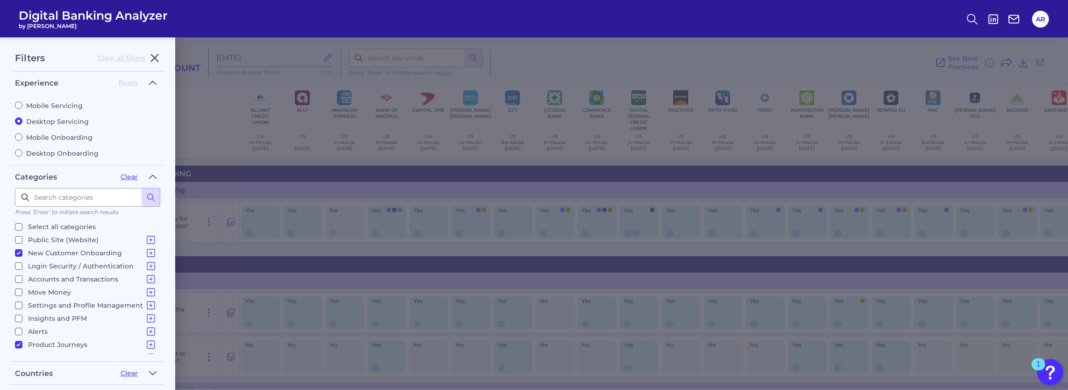
radio input "true"
radio input "false"
checkbox input "true"
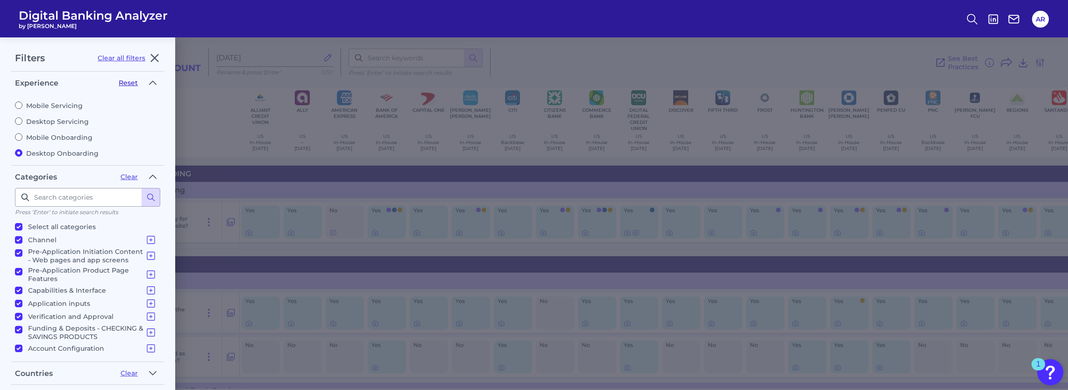
click at [127, 83] on button "Reset" at bounding box center [128, 83] width 19 height 8
radio input "true"
radio input "false"
checkbox input "false"
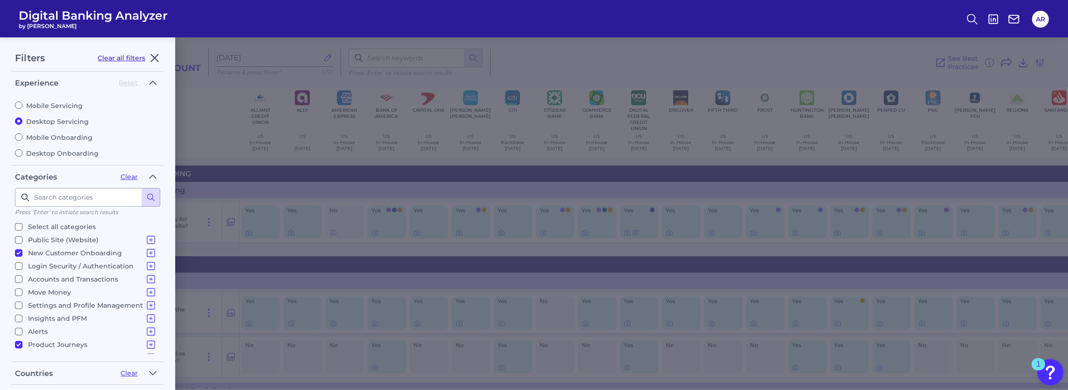
click at [124, 59] on button "Clear all filters" at bounding box center [122, 58] width 48 height 8
click at [129, 56] on button "Clear all filters" at bounding box center [122, 58] width 48 height 8
click at [157, 56] on icon "button" at bounding box center [154, 57] width 11 height 11
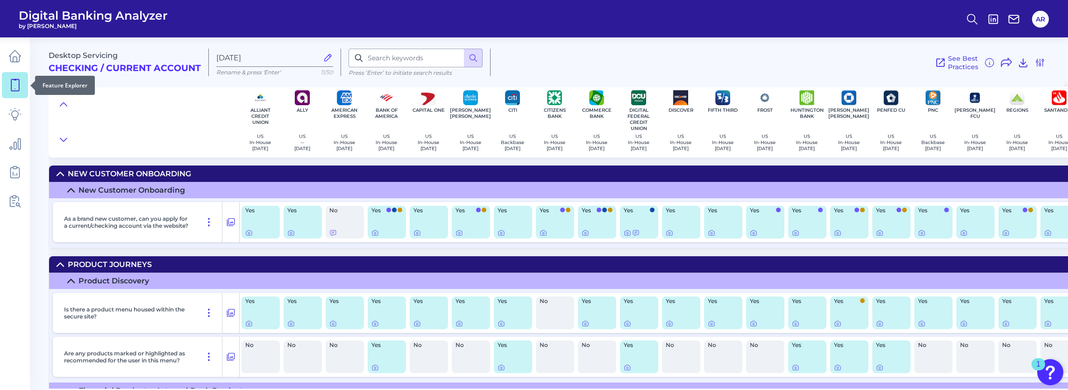
click at [17, 86] on icon at bounding box center [14, 85] width 13 height 13
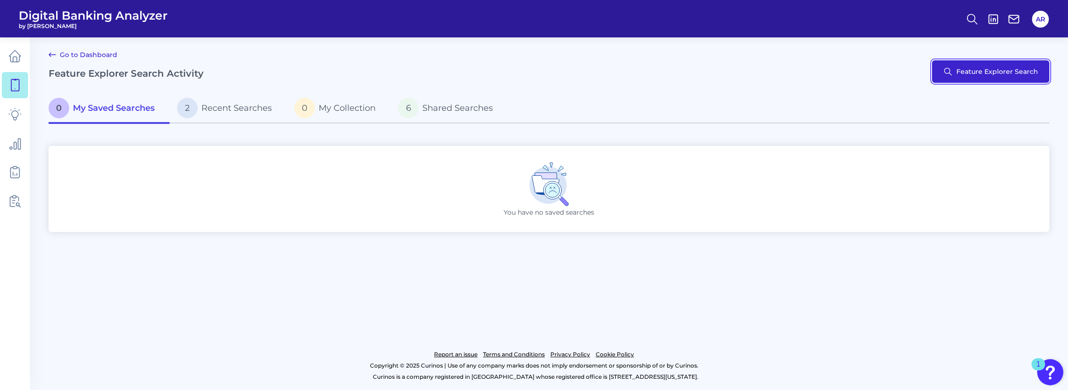
click at [1032, 68] on button "Feature Explorer Search" at bounding box center [990, 71] width 117 height 22
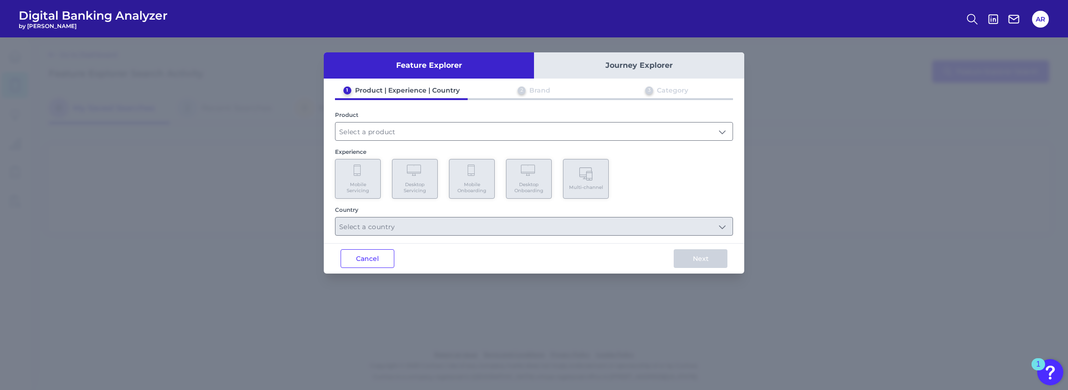
click at [621, 59] on button "Journey Explorer" at bounding box center [639, 65] width 210 height 26
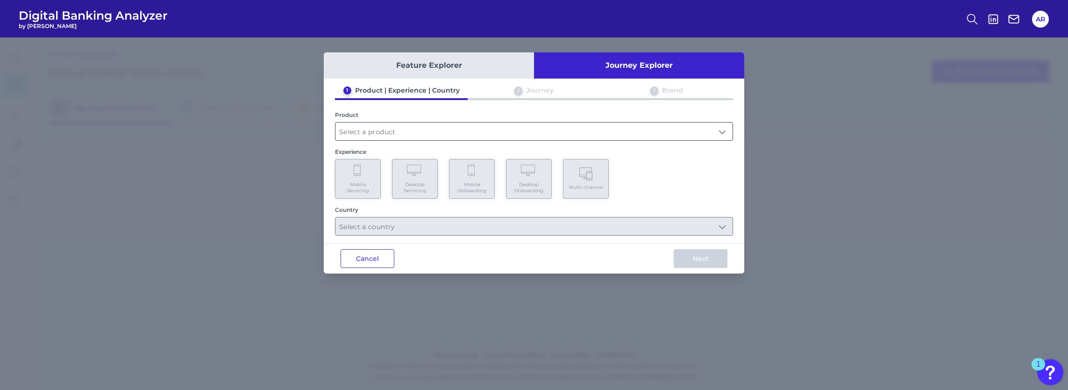
click at [726, 134] on input "text" at bounding box center [534, 131] width 397 height 18
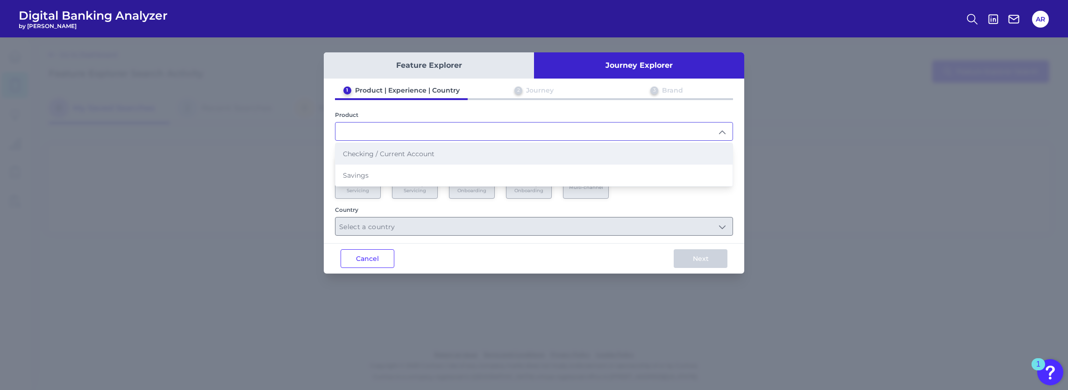
click at [585, 150] on li "Checking / Current Account" at bounding box center [534, 153] width 397 height 21
type input "Checking / Current Account"
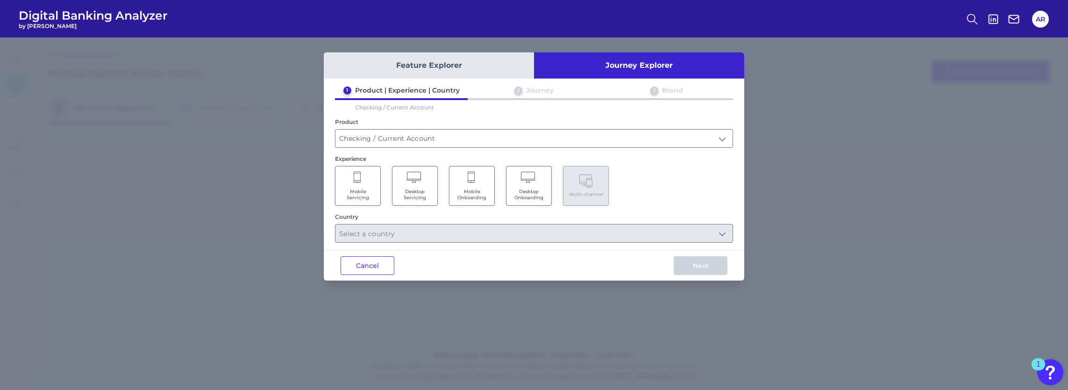
click at [415, 185] on Servicing "Desktop Servicing" at bounding box center [415, 186] width 46 height 40
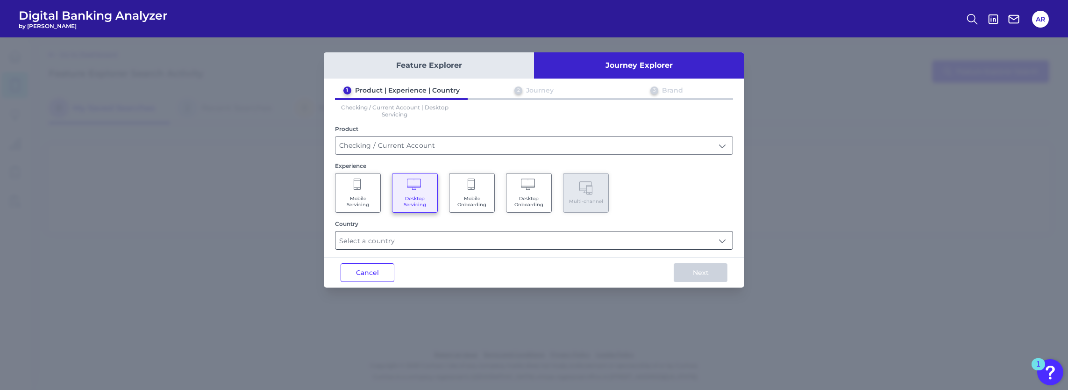
click at [713, 248] on div at bounding box center [534, 240] width 398 height 19
click at [723, 242] on input "text" at bounding box center [534, 240] width 397 height 18
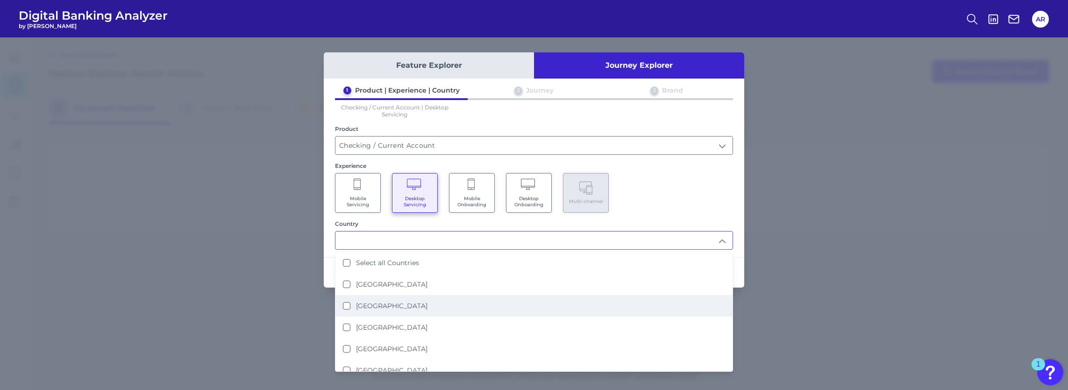
click at [451, 301] on li "[GEOGRAPHIC_DATA]" at bounding box center [534, 305] width 397 height 21
type input "[GEOGRAPHIC_DATA]"
click at [669, 208] on div "Mobile Servicing Desktop Servicing Mobile Onboarding Desktop Onboarding Multi-c…" at bounding box center [534, 193] width 398 height 40
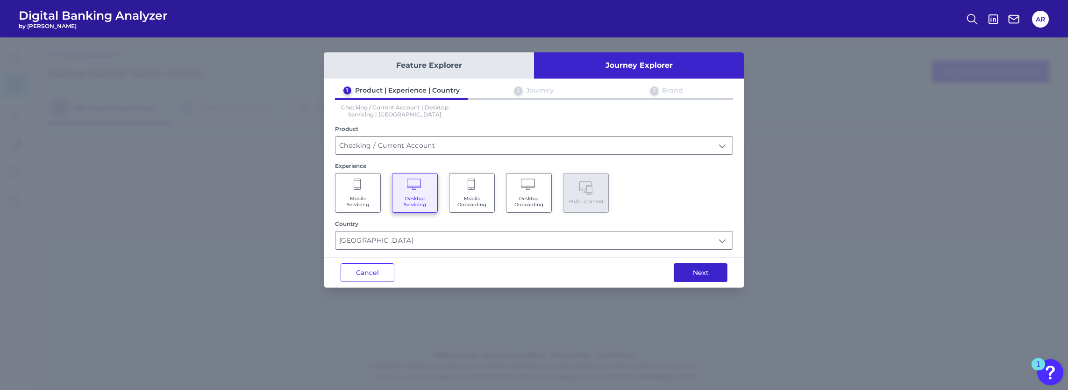
click at [693, 273] on button "Next" at bounding box center [701, 272] width 54 height 19
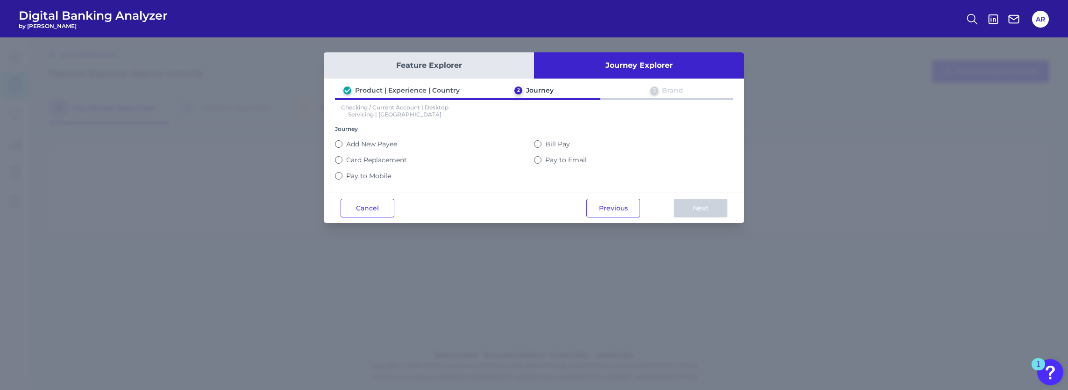
click at [396, 64] on button "Feature Explorer" at bounding box center [429, 65] width 210 height 26
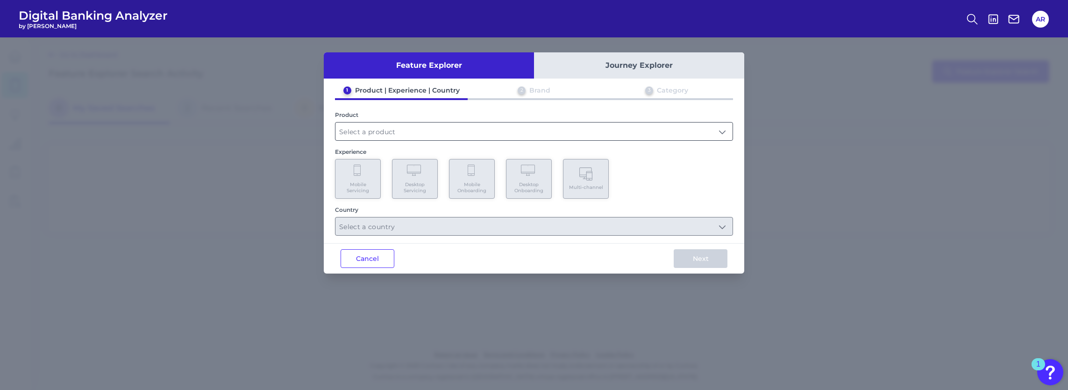
click at [424, 135] on input "text" at bounding box center [534, 131] width 397 height 18
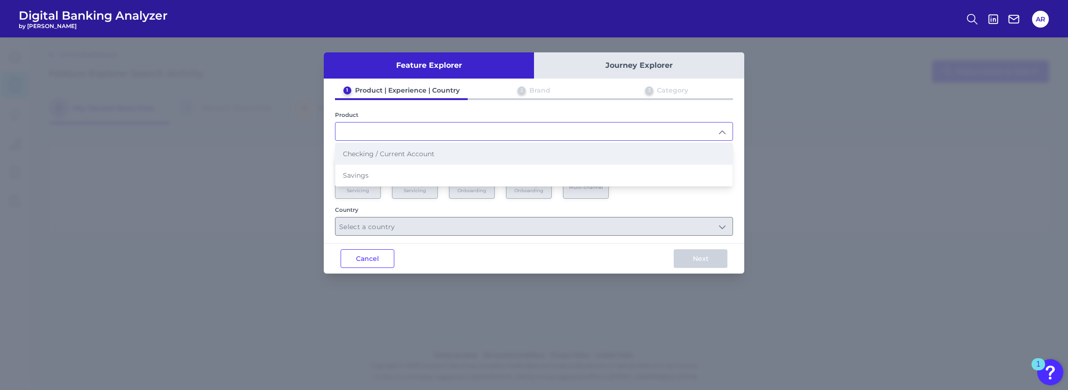
click at [418, 157] on li "Checking / Current Account" at bounding box center [534, 153] width 397 height 21
type input "Checking / Current Account"
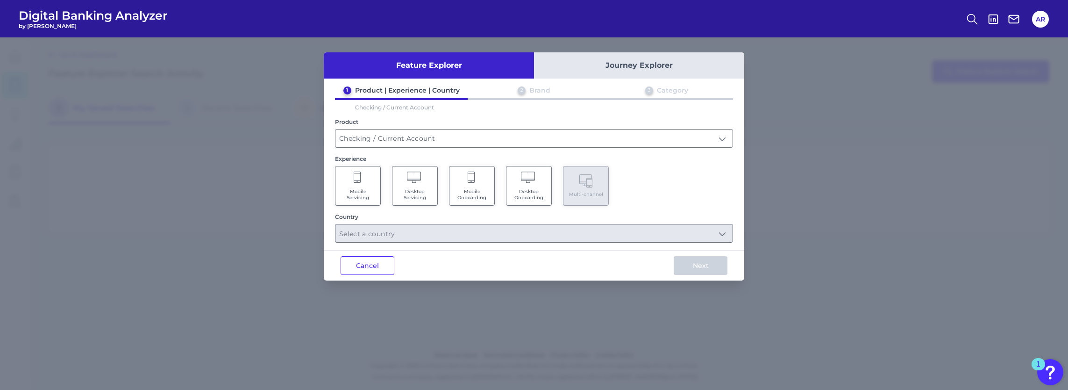
click at [540, 193] on span "Desktop Onboarding" at bounding box center [529, 194] width 36 height 12
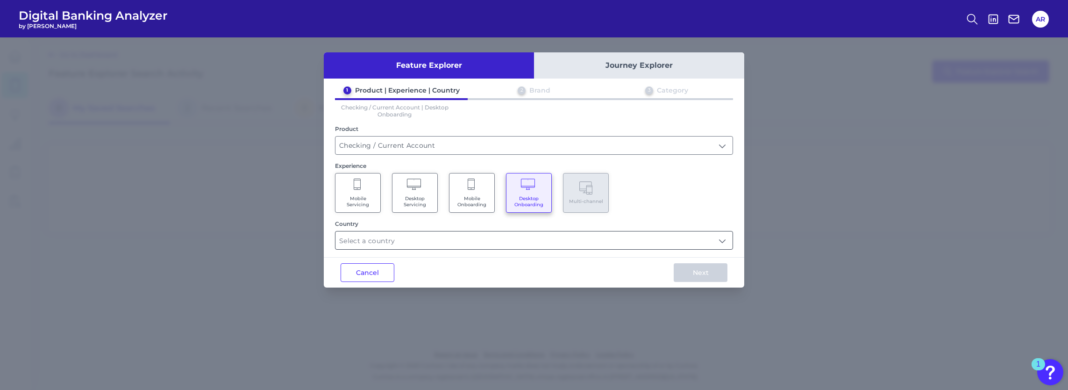
click at [480, 243] on input "text" at bounding box center [534, 240] width 397 height 18
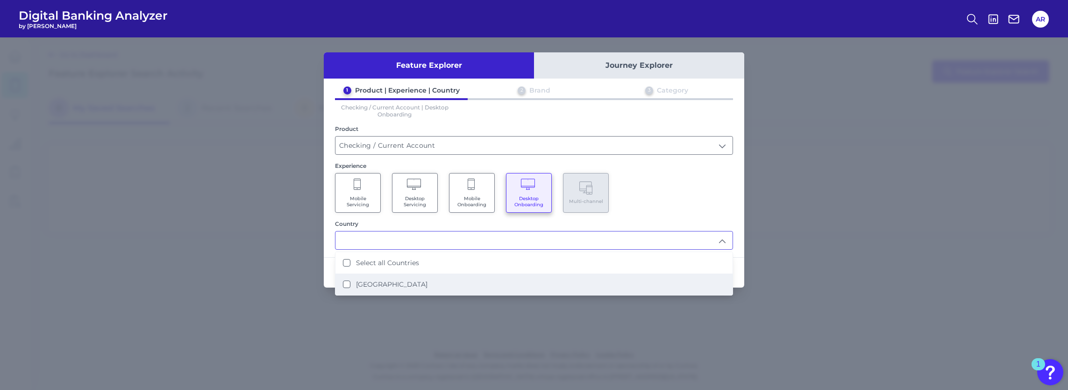
click at [414, 279] on li "[GEOGRAPHIC_DATA]" at bounding box center [534, 283] width 397 height 21
type input "Select all Countries"
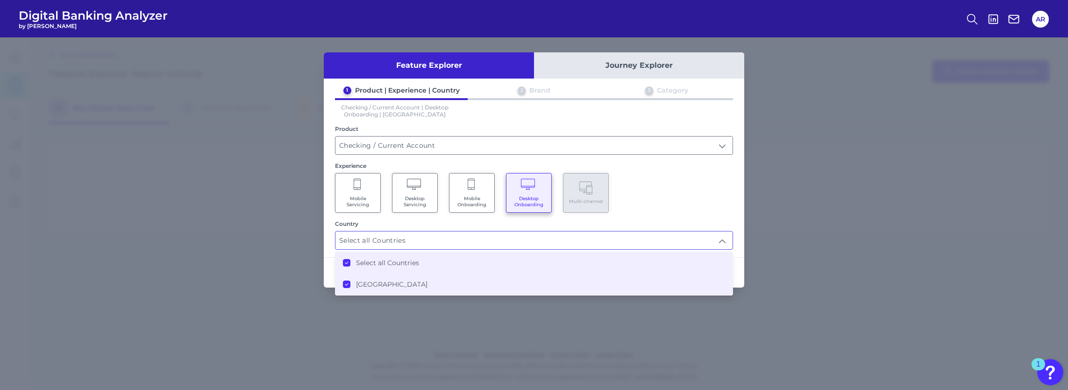
click at [680, 199] on div "Mobile Servicing Desktop Servicing Mobile Onboarding Desktop Onboarding Multi-c…" at bounding box center [534, 193] width 398 height 40
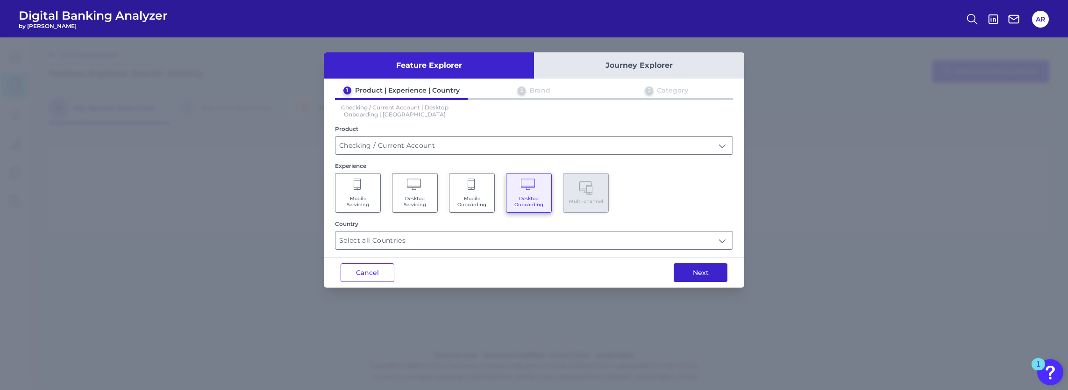
click at [693, 275] on button "Next" at bounding box center [701, 272] width 54 height 19
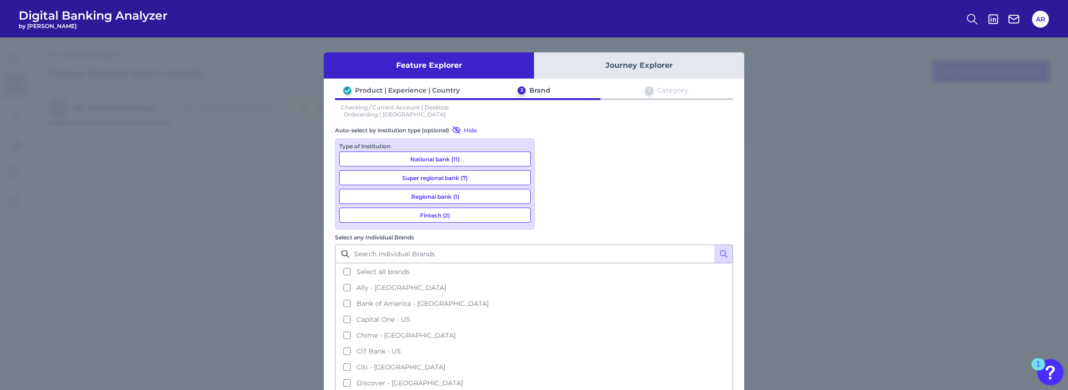
click at [471, 158] on button "National bank (11)" at bounding box center [435, 158] width 192 height 15
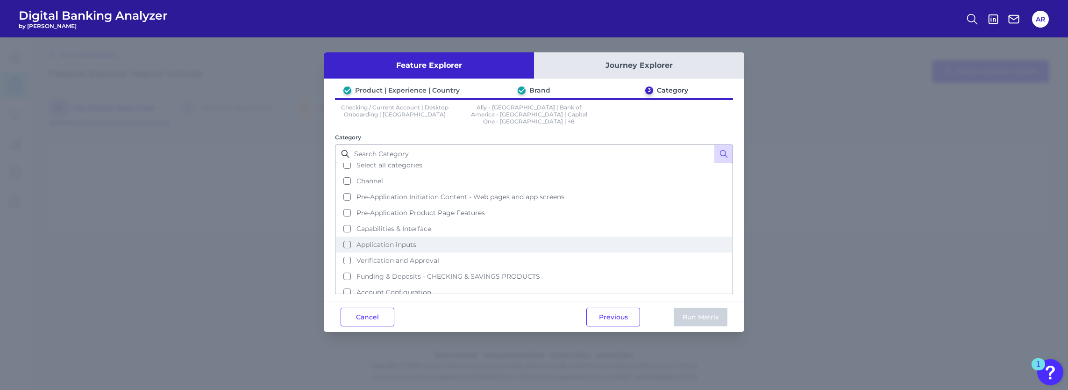
scroll to position [7, 0]
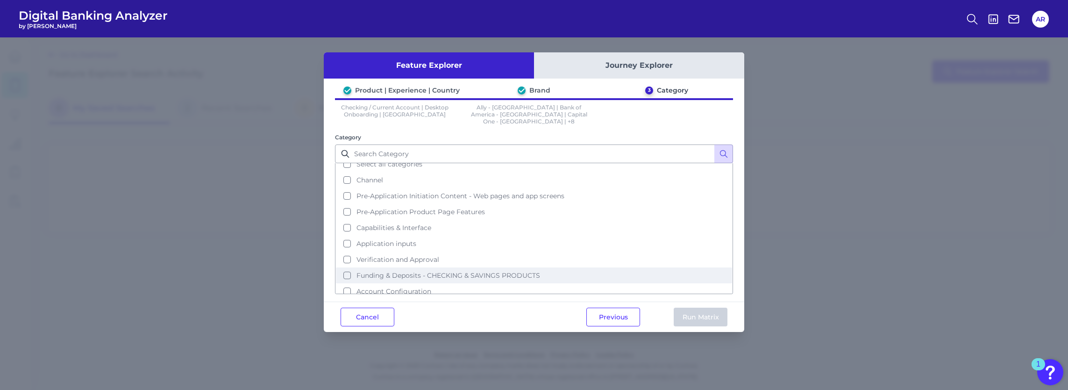
click at [451, 271] on span "Funding & Deposits - CHECKING & SAVINGS PRODUCTS" at bounding box center [449, 275] width 184 height 8
click at [715, 312] on button "Run Matrix" at bounding box center [701, 317] width 54 height 19
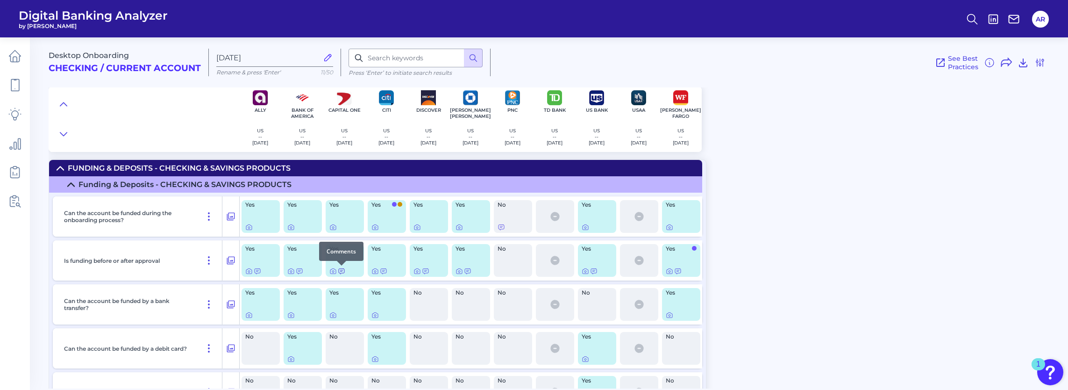
click at [344, 271] on icon at bounding box center [341, 270] width 7 height 7
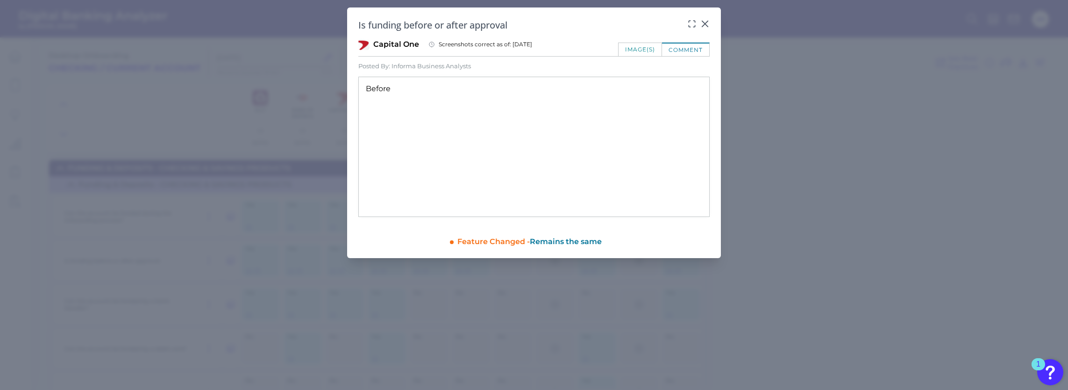
click at [655, 48] on div "image(s)" at bounding box center [640, 50] width 44 height 14
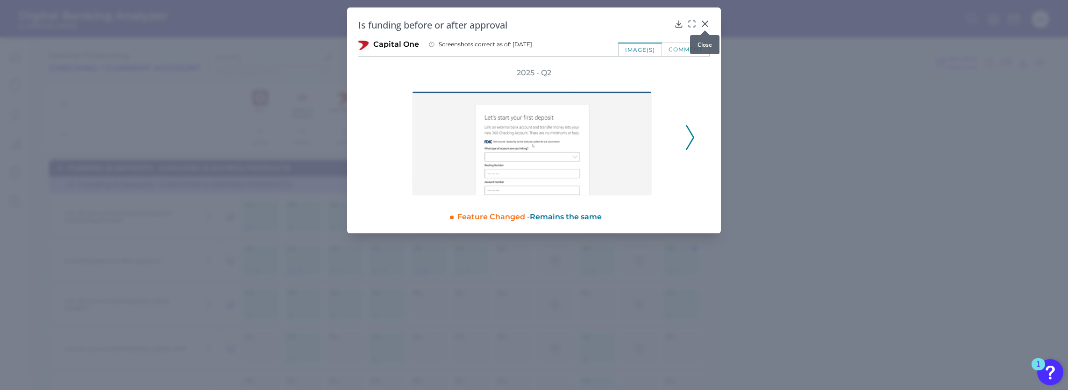
click at [706, 25] on icon at bounding box center [705, 23] width 9 height 9
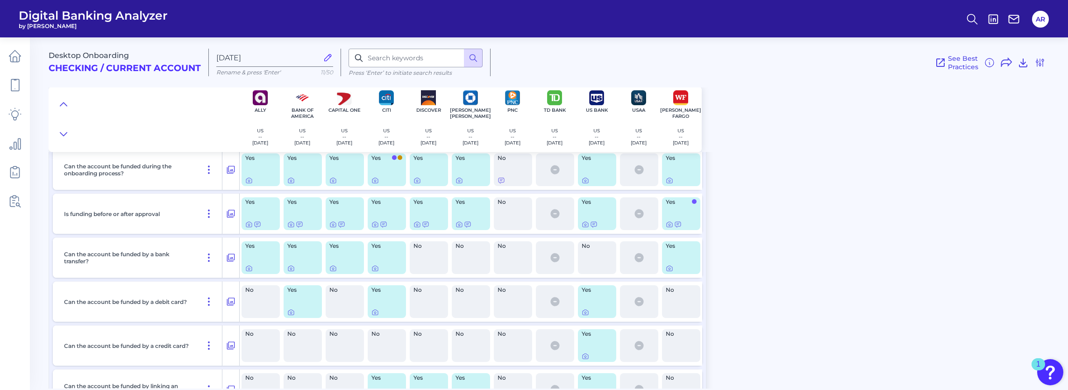
scroll to position [93, 0]
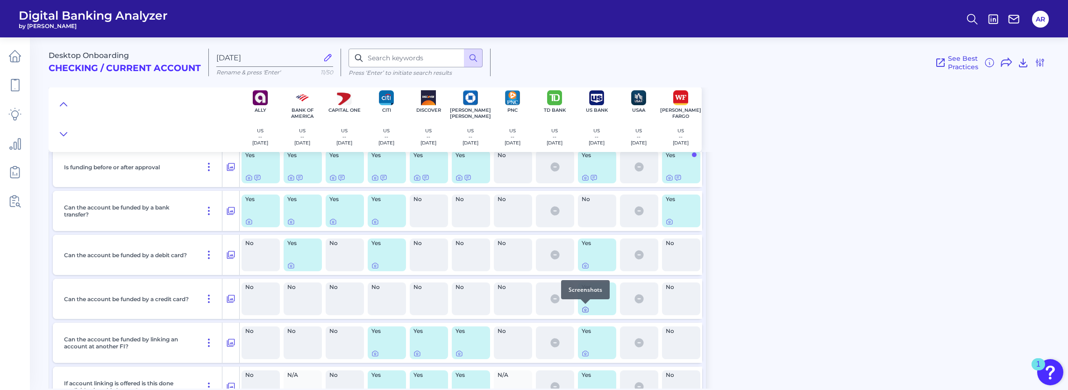
click at [589, 310] on icon at bounding box center [585, 309] width 7 height 7
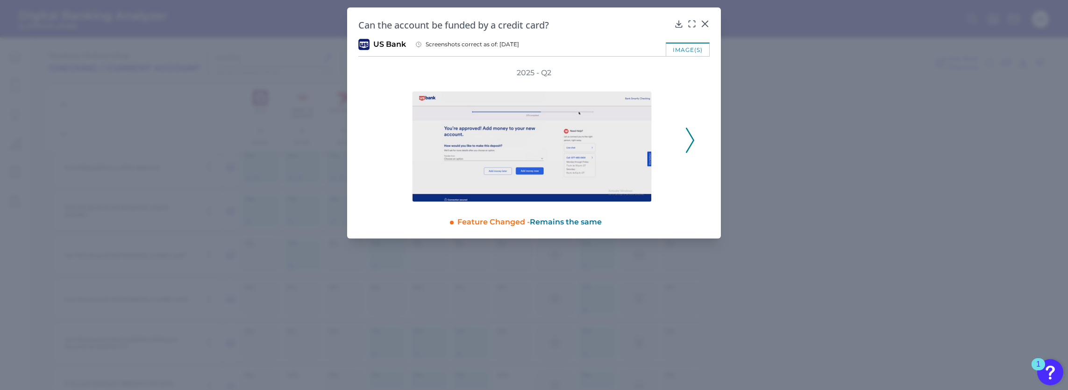
click at [688, 51] on div "image(s)" at bounding box center [688, 50] width 44 height 14
click at [694, 145] on button at bounding box center [690, 140] width 9 height 25
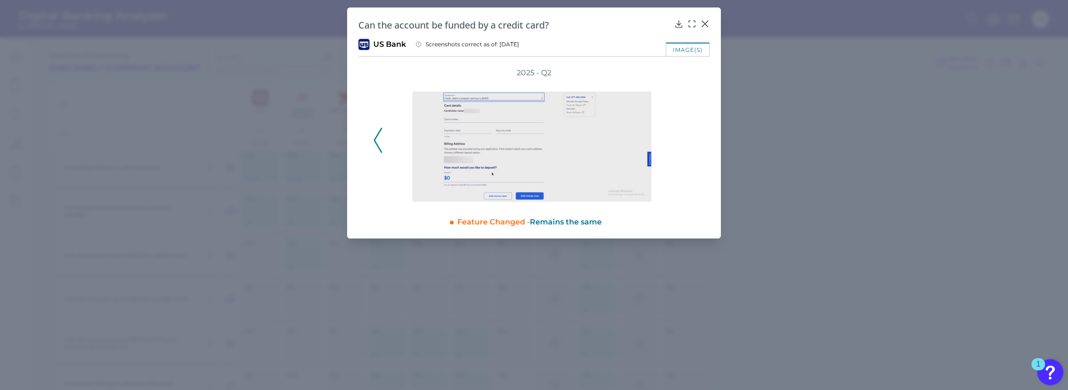
click at [694, 145] on div "2025 - Q2" at bounding box center [534, 135] width 322 height 134
click at [702, 22] on icon at bounding box center [705, 23] width 9 height 9
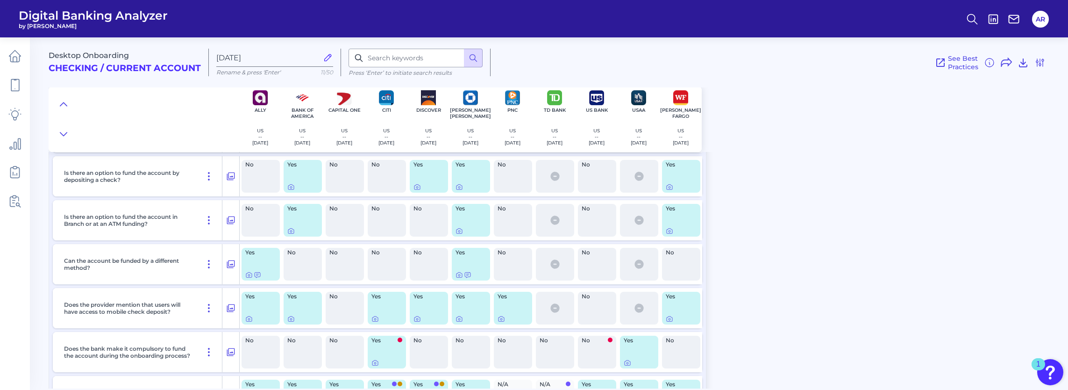
scroll to position [514, 0]
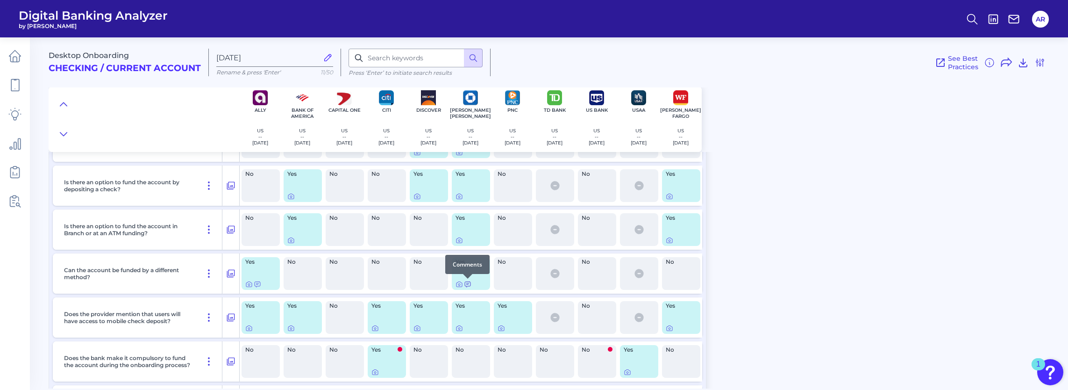
click at [467, 283] on icon at bounding box center [468, 284] width 6 height 5
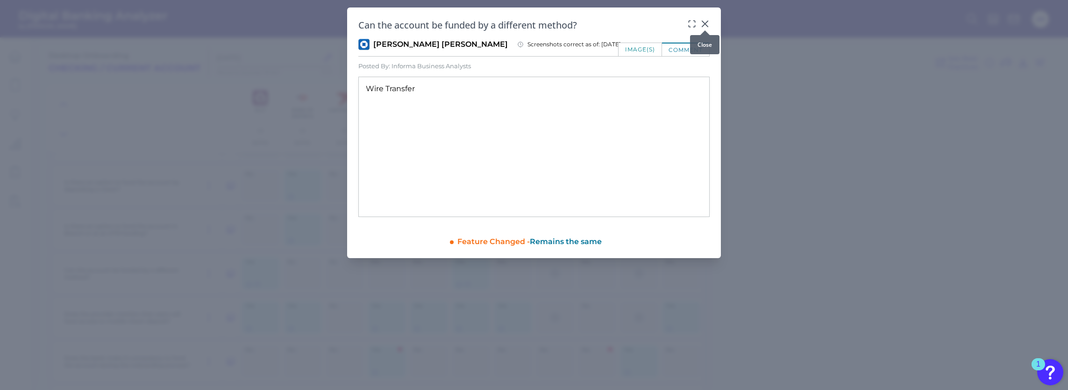
click at [709, 21] on icon at bounding box center [705, 23] width 9 height 9
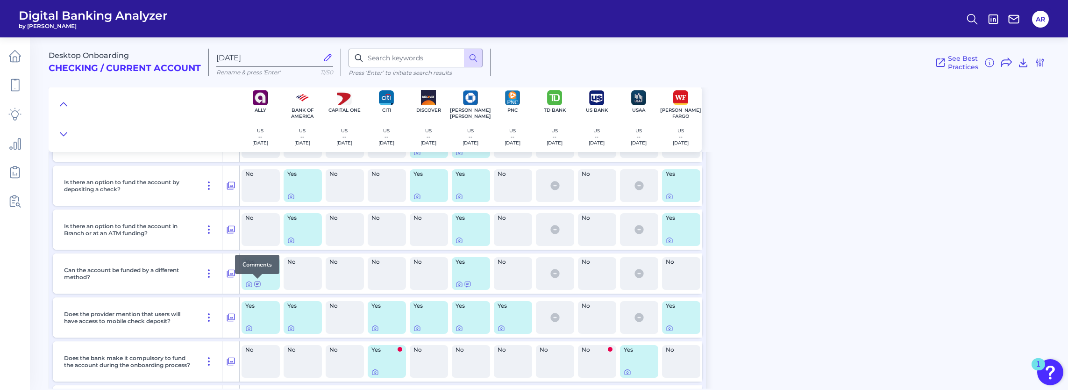
click at [256, 286] on icon at bounding box center [258, 284] width 6 height 5
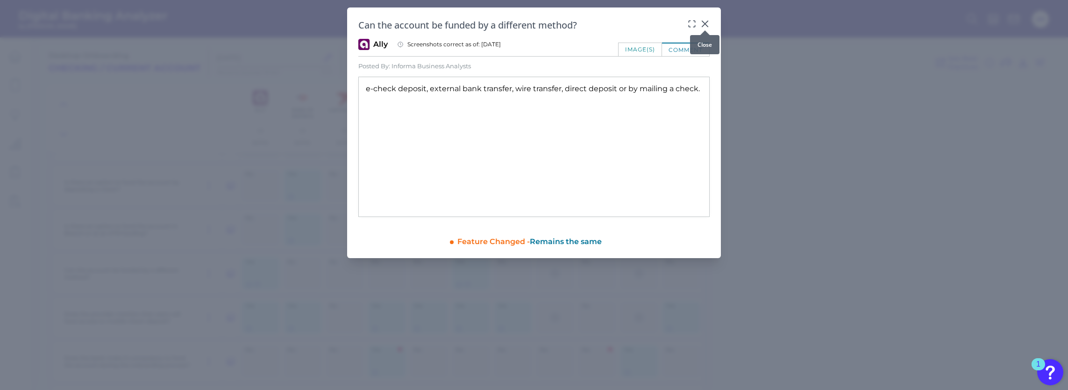
click at [705, 21] on icon at bounding box center [705, 23] width 9 height 9
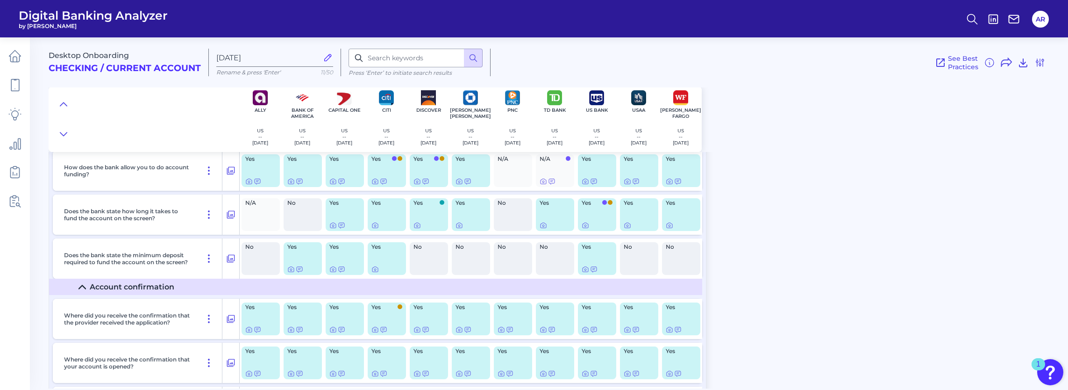
scroll to position [748, 0]
click at [230, 261] on icon at bounding box center [230, 259] width 9 height 11
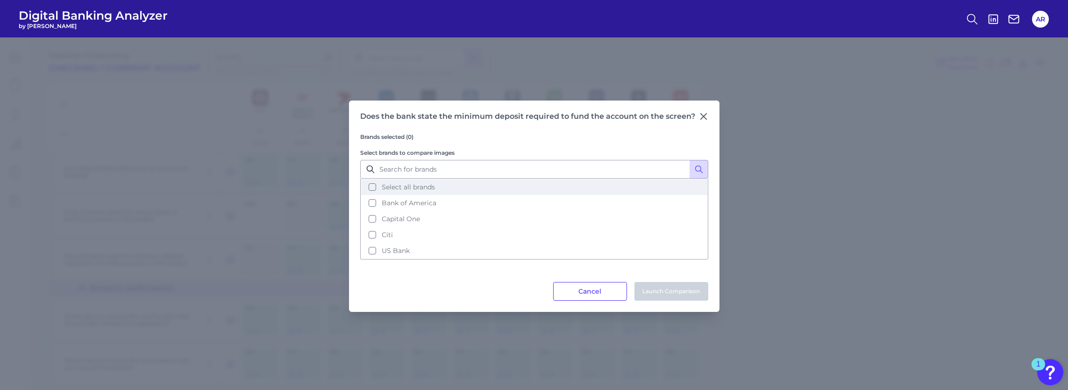
click at [415, 193] on button "Select all brands" at bounding box center [534, 187] width 346 height 16
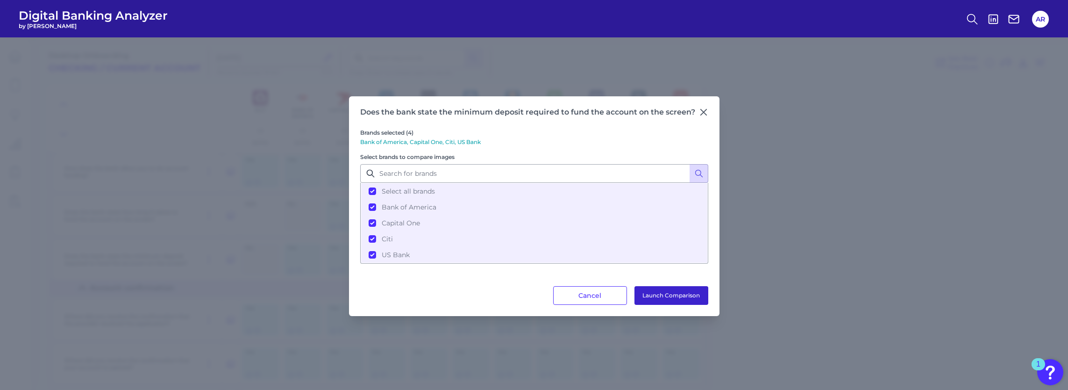
click at [663, 290] on button "Launch Comparison" at bounding box center [672, 295] width 74 height 19
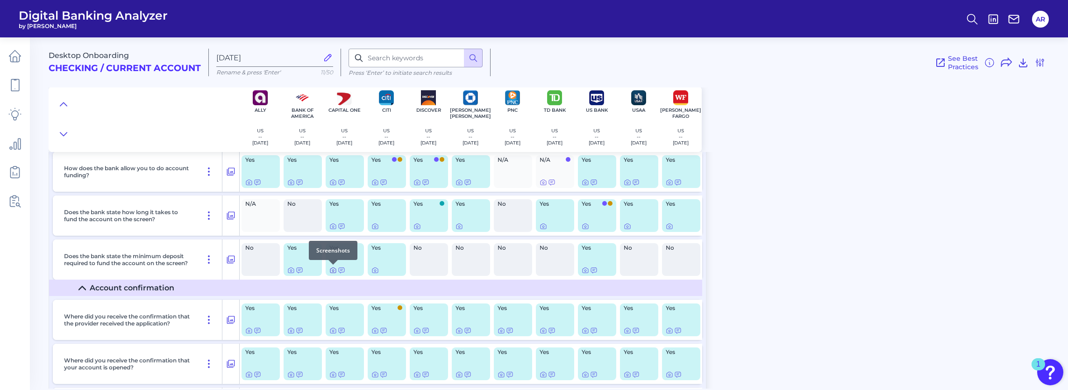
click at [332, 271] on icon at bounding box center [332, 269] width 7 height 7
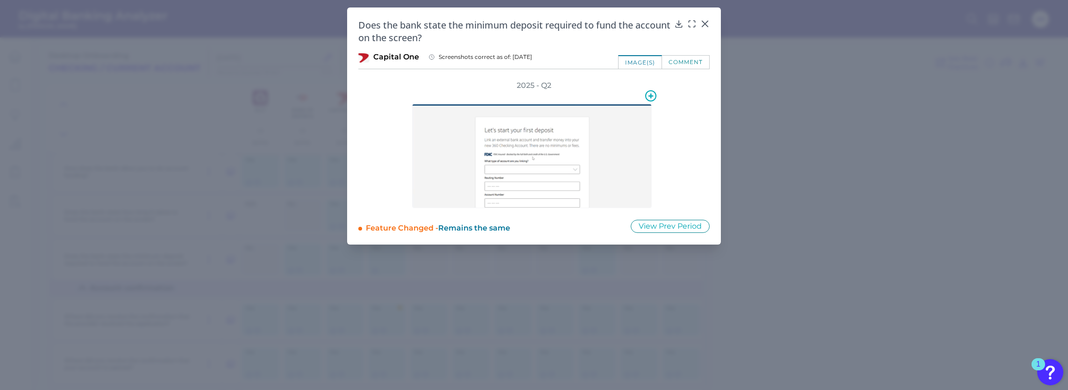
click at [613, 162] on img at bounding box center [532, 156] width 240 height 104
click at [651, 96] on icon at bounding box center [651, 95] width 5 height 5
click at [678, 125] on div at bounding box center [534, 149] width 290 height 117
click at [654, 222] on button "View Prev Period" at bounding box center [670, 226] width 79 height 13
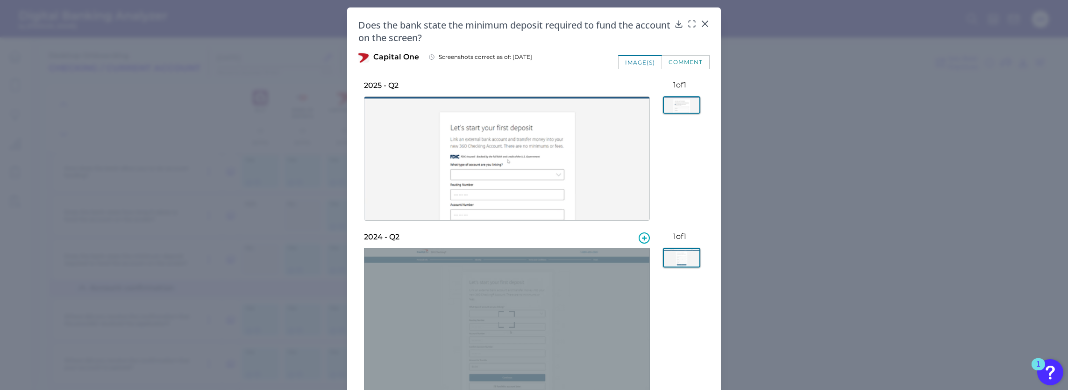
scroll to position [44, 0]
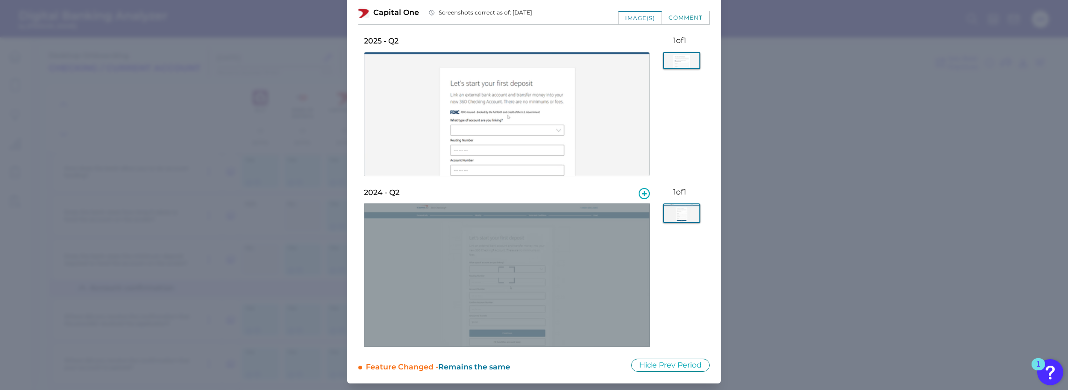
click at [589, 282] on div at bounding box center [507, 274] width 286 height 143
click at [508, 273] on icon at bounding box center [507, 274] width 17 height 17
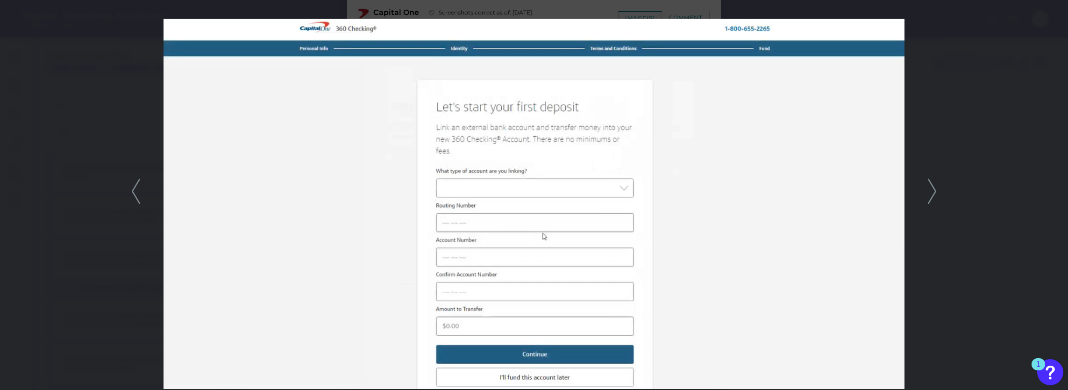
click at [144, 197] on div at bounding box center [534, 195] width 1068 height 390
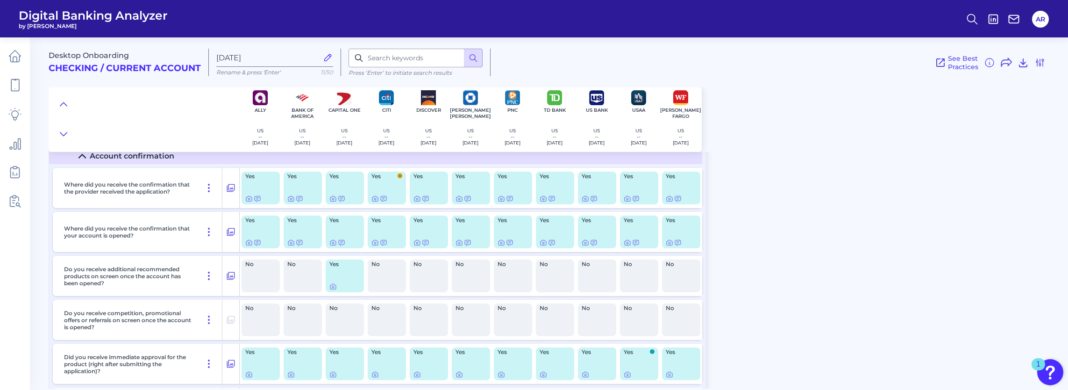
scroll to position [888, 0]
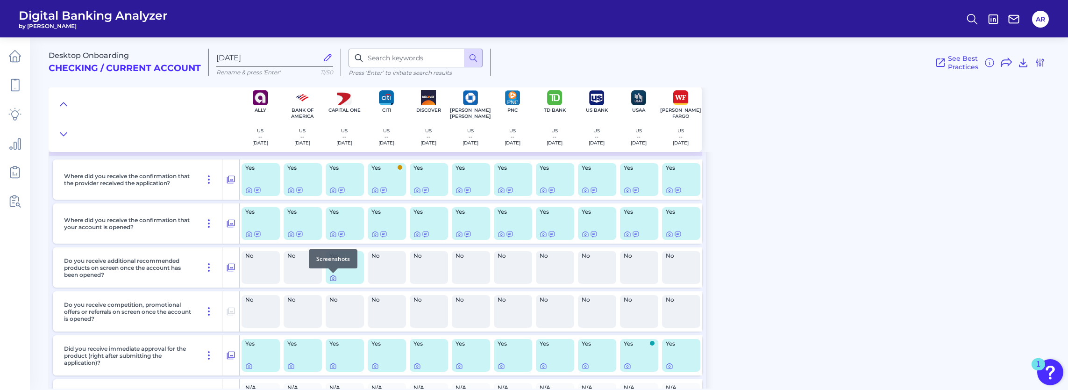
click at [331, 279] on icon at bounding box center [332, 277] width 7 height 7
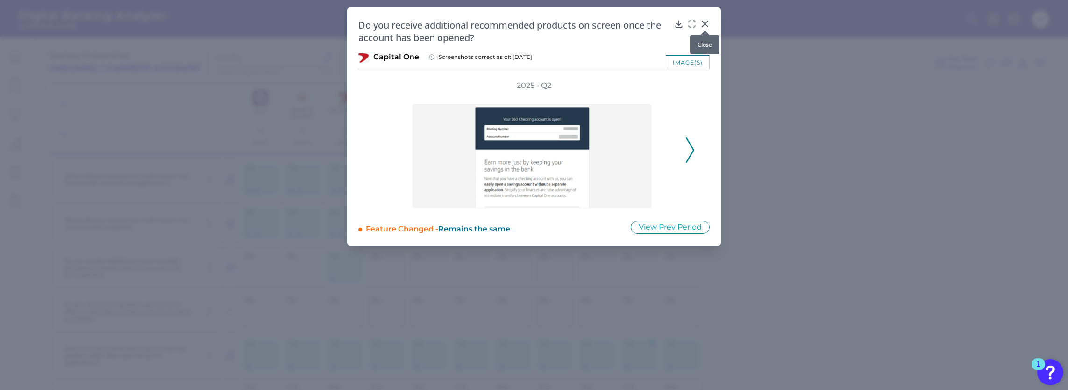
click at [702, 26] on div at bounding box center [705, 30] width 9 height 9
click at [706, 24] on icon at bounding box center [705, 24] width 6 height 6
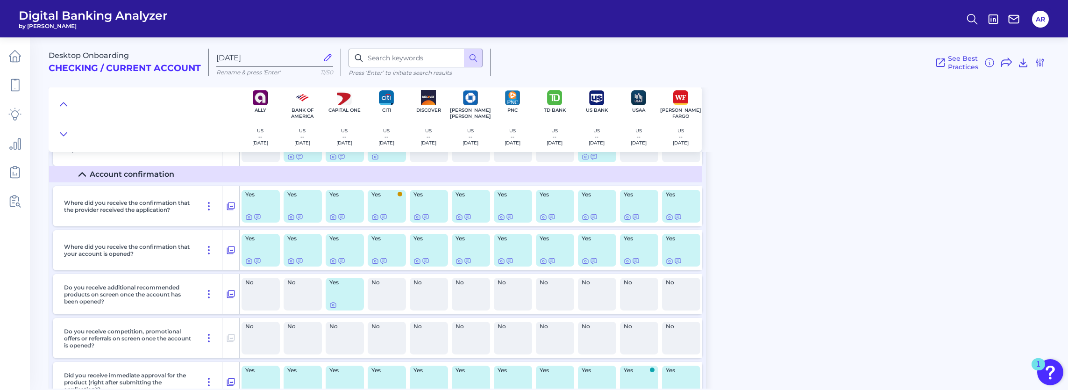
scroll to position [815, 0]
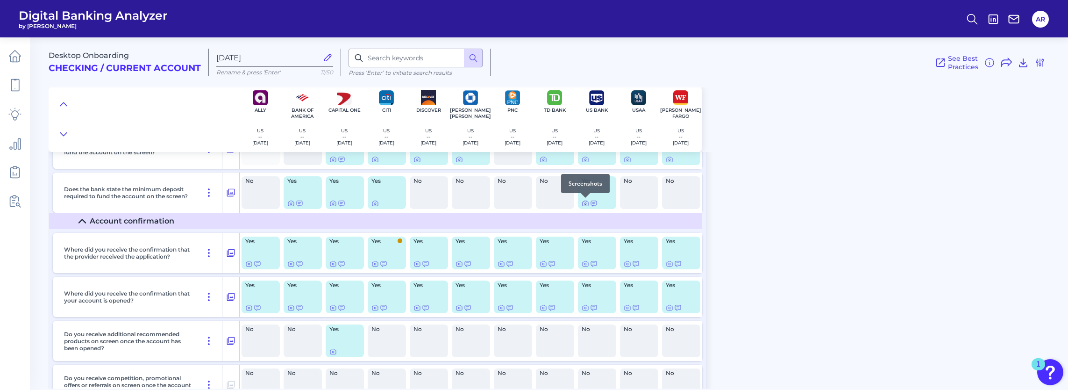
click at [586, 203] on icon at bounding box center [586, 204] width 2 height 2
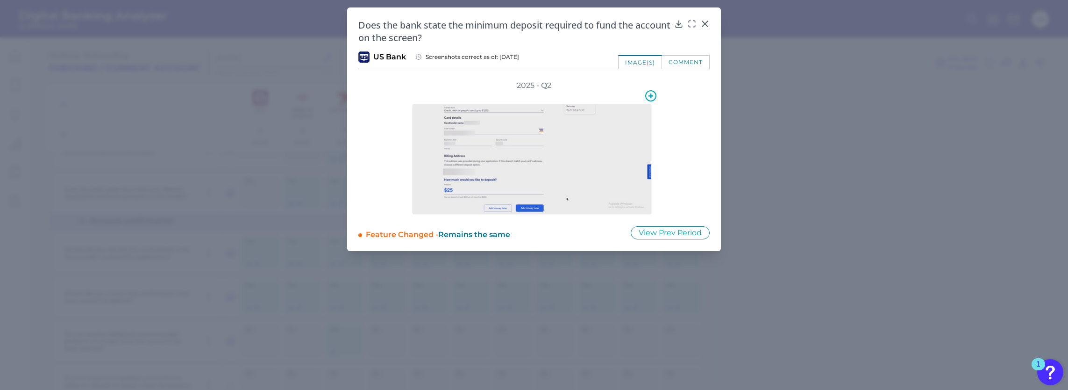
click at [567, 187] on img at bounding box center [532, 159] width 240 height 111
click at [490, 165] on img at bounding box center [532, 159] width 240 height 111
click at [651, 94] on icon at bounding box center [651, 95] width 5 height 5
click at [676, 113] on div at bounding box center [534, 153] width 290 height 124
click at [524, 179] on img at bounding box center [532, 159] width 240 height 111
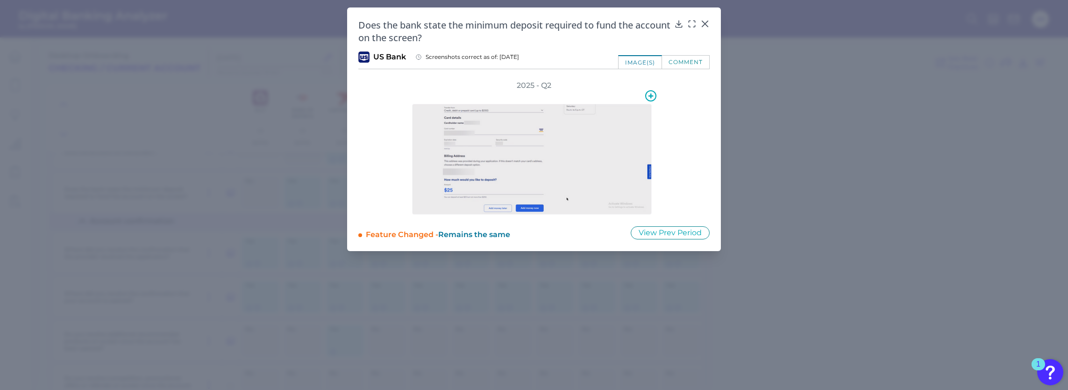
click at [453, 190] on img at bounding box center [532, 159] width 240 height 111
click at [707, 22] on icon at bounding box center [705, 24] width 6 height 6
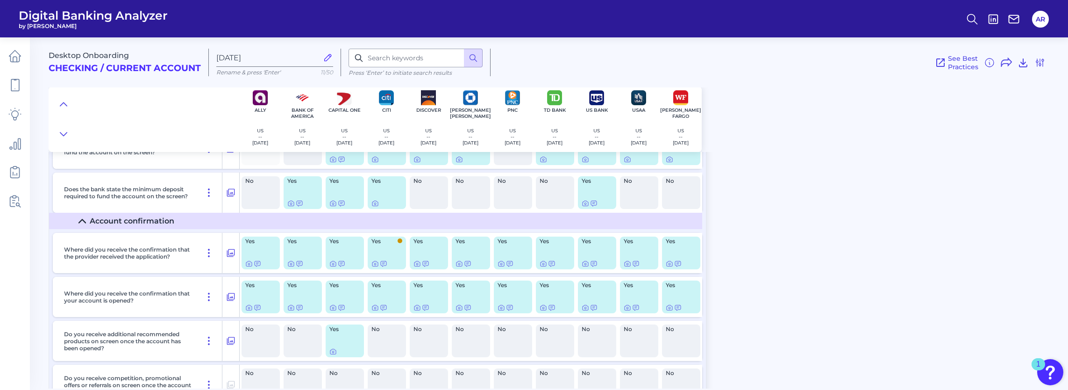
scroll to position [768, 0]
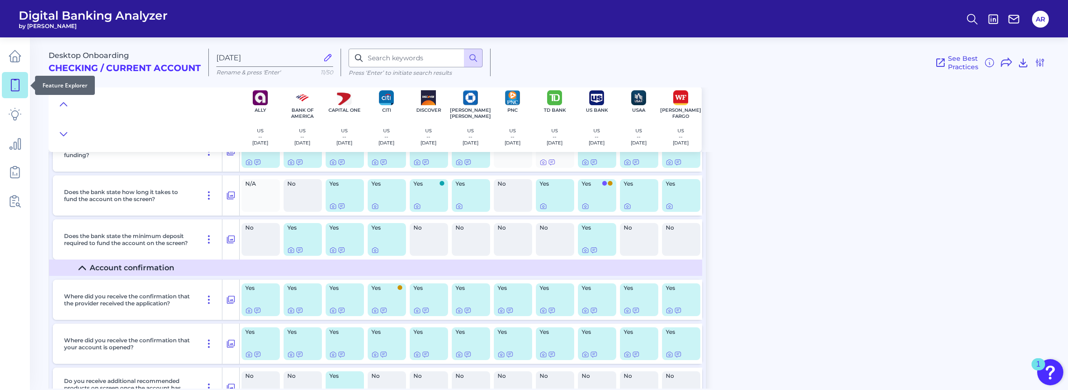
click at [12, 90] on icon at bounding box center [14, 85] width 13 height 13
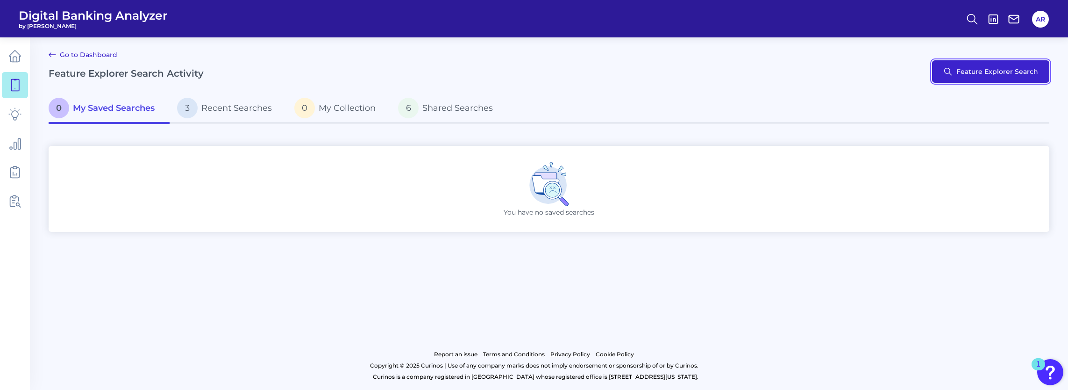
click at [982, 70] on button "Feature Explorer Search" at bounding box center [990, 71] width 117 height 22
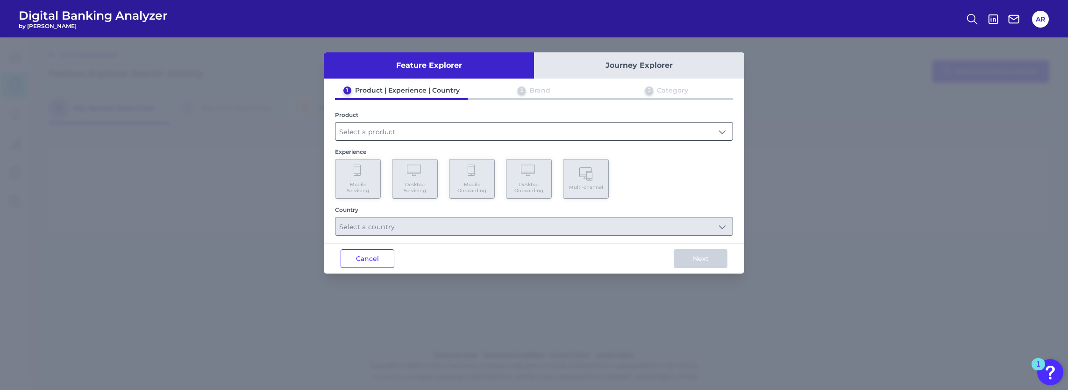
click at [405, 132] on input "text" at bounding box center [534, 131] width 397 height 18
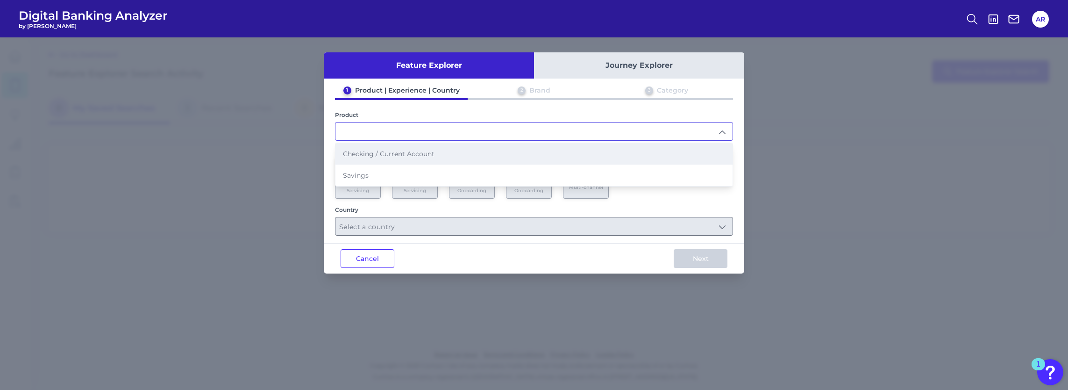
click at [398, 157] on li "Checking / Current Account" at bounding box center [534, 153] width 397 height 21
type input "Checking / Current Account"
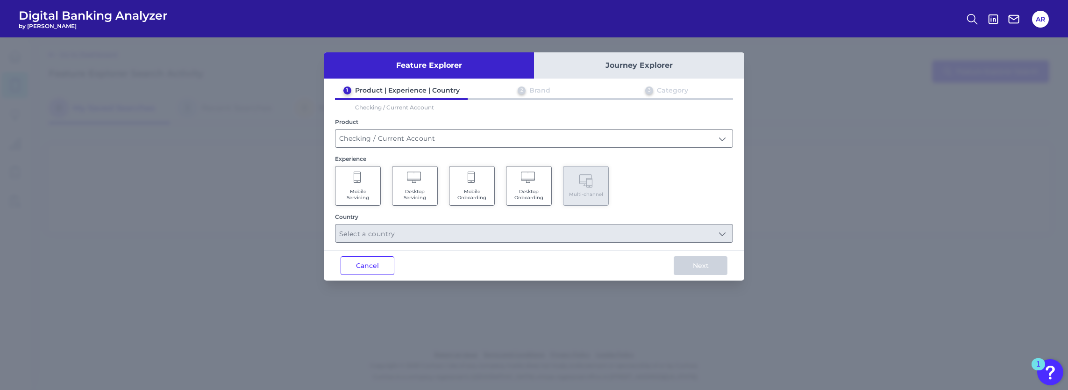
click at [458, 193] on span "Mobile Onboarding" at bounding box center [472, 194] width 36 height 12
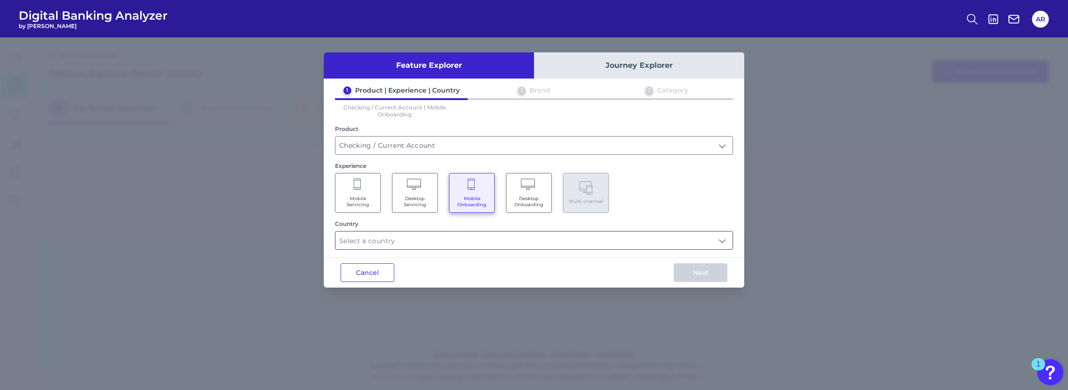
click at [458, 236] on input "text" at bounding box center [534, 240] width 397 height 18
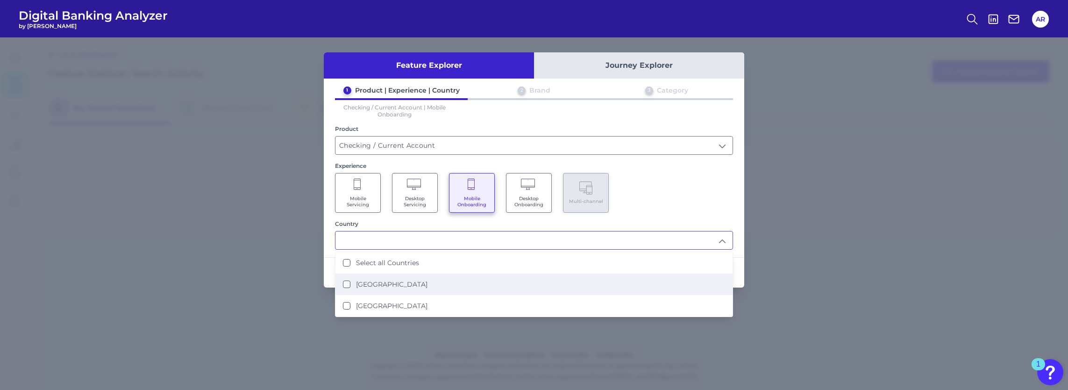
click at [384, 281] on label "[GEOGRAPHIC_DATA]" at bounding box center [392, 284] width 72 height 8
type input "[GEOGRAPHIC_DATA]"
click at [384, 281] on label "[GEOGRAPHIC_DATA]" at bounding box center [392, 284] width 72 height 8
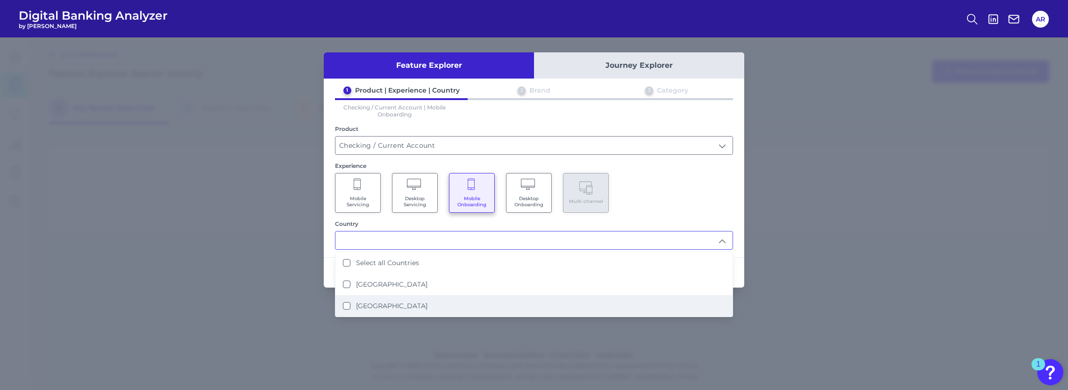
drag, startPoint x: 384, startPoint y: 281, endPoint x: 387, endPoint y: 300, distance: 18.8
click at [387, 301] on label "[GEOGRAPHIC_DATA]" at bounding box center [392, 305] width 72 height 8
type input "[GEOGRAPHIC_DATA]"
click at [704, 201] on div "Mobile Servicing Desktop Servicing Mobile Onboarding Desktop Onboarding Multi-c…" at bounding box center [534, 193] width 398 height 40
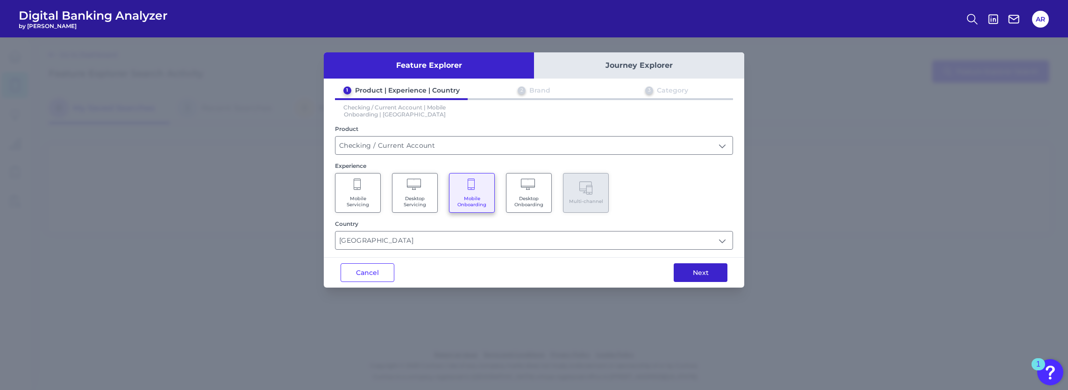
click at [699, 278] on button "Next" at bounding box center [701, 272] width 54 height 19
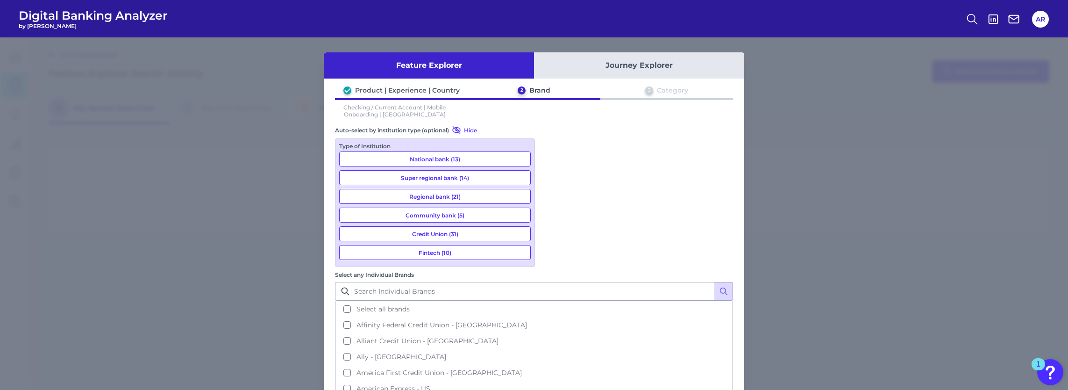
click at [461, 179] on button "Super regional bank (14)" at bounding box center [435, 177] width 192 height 15
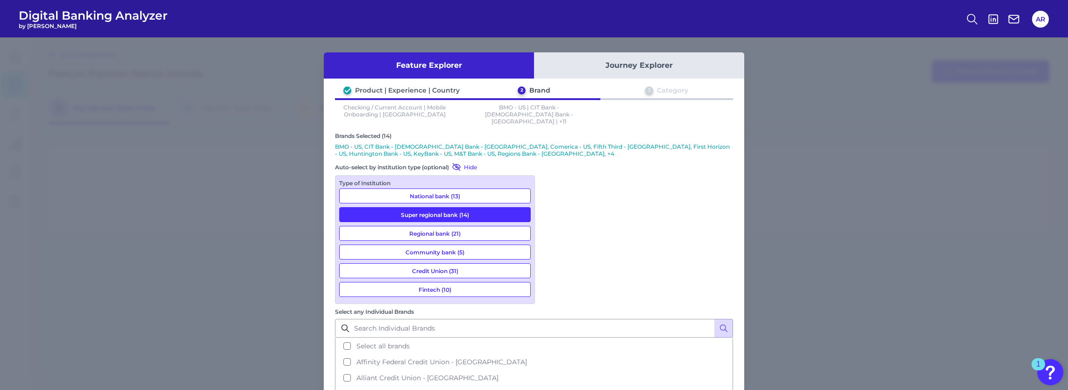
click at [465, 188] on button "National bank (13)" at bounding box center [435, 195] width 192 height 15
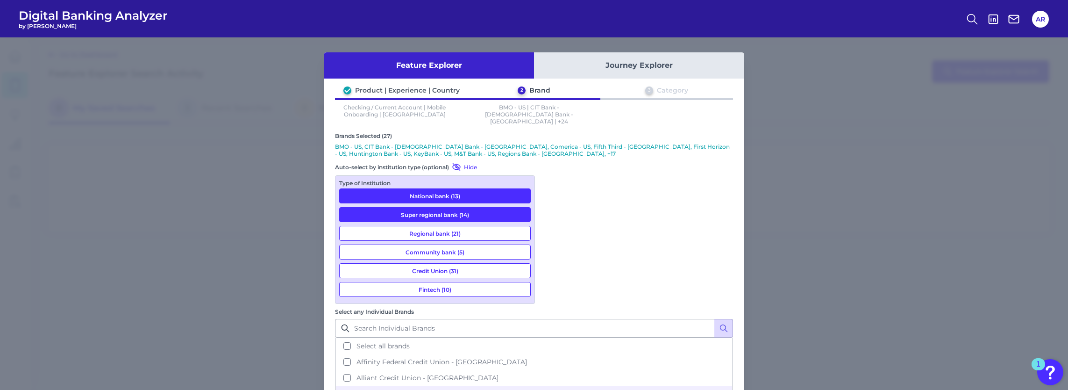
click at [471, 227] on button "Regional bank (21)" at bounding box center [435, 233] width 192 height 15
click at [470, 244] on button "Community bank (5)" at bounding box center [435, 251] width 192 height 15
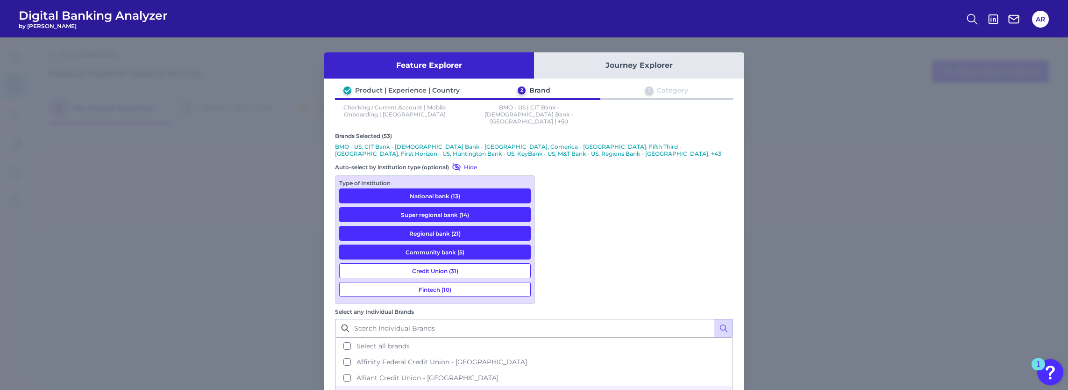
click at [467, 263] on button "Credit Union (31)" at bounding box center [435, 270] width 192 height 15
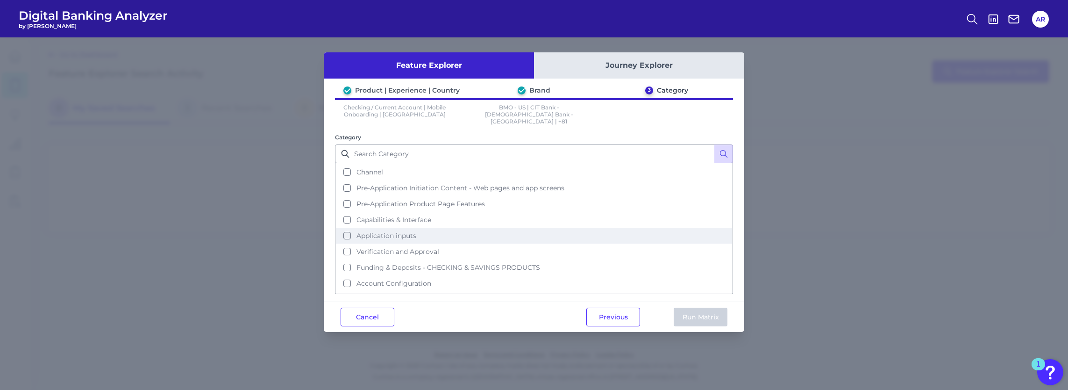
scroll to position [23, 0]
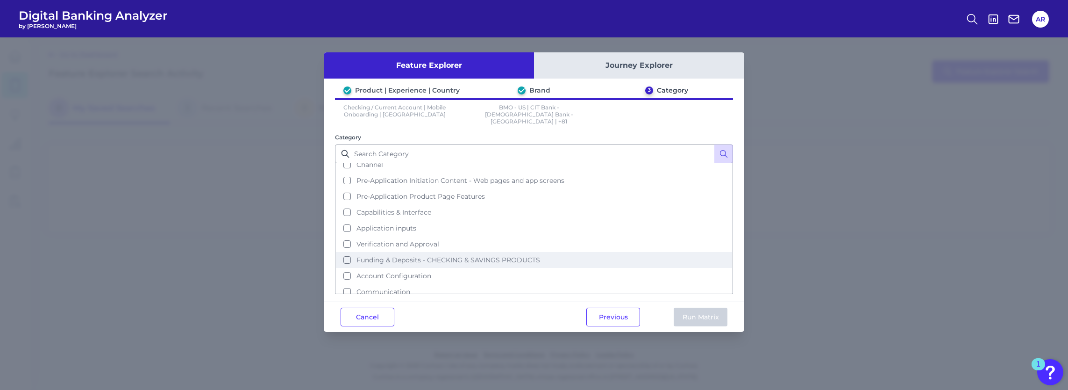
click at [482, 256] on span "Funding & Deposits - CHECKING & SAVINGS PRODUCTS" at bounding box center [449, 260] width 184 height 8
click at [695, 308] on button "Run Matrix" at bounding box center [701, 317] width 54 height 19
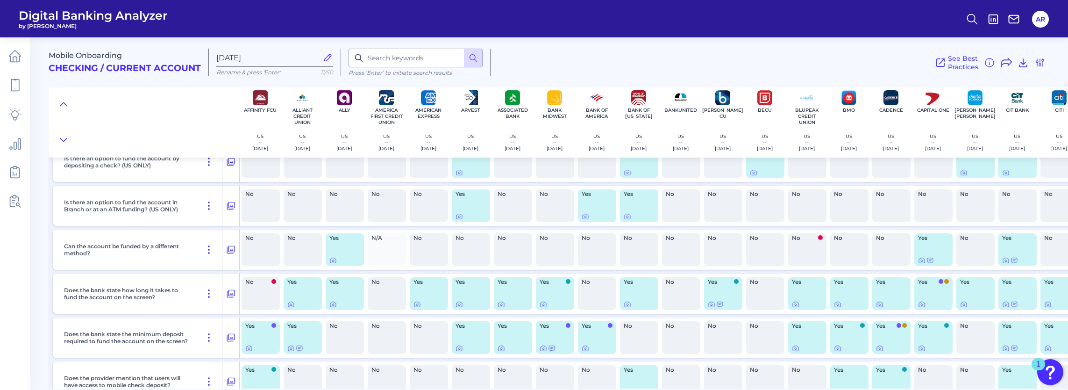
scroll to position [748, 0]
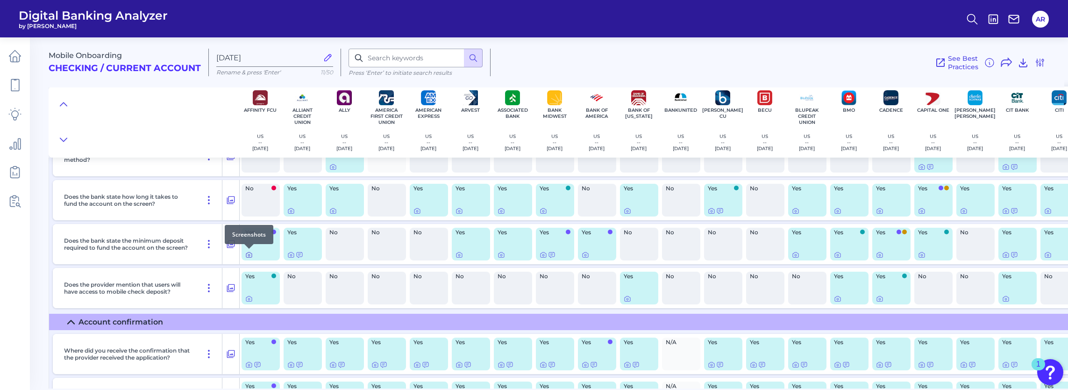
click at [246, 256] on icon at bounding box center [249, 254] width 6 height 5
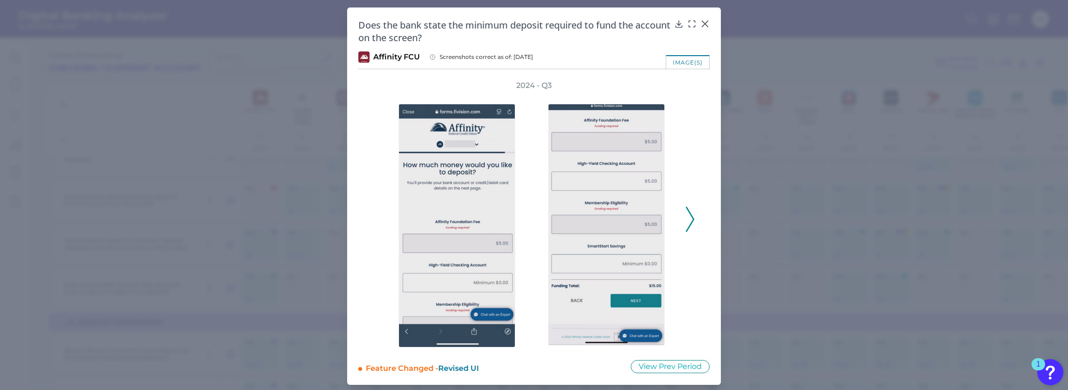
click at [686, 208] on icon at bounding box center [690, 219] width 8 height 25
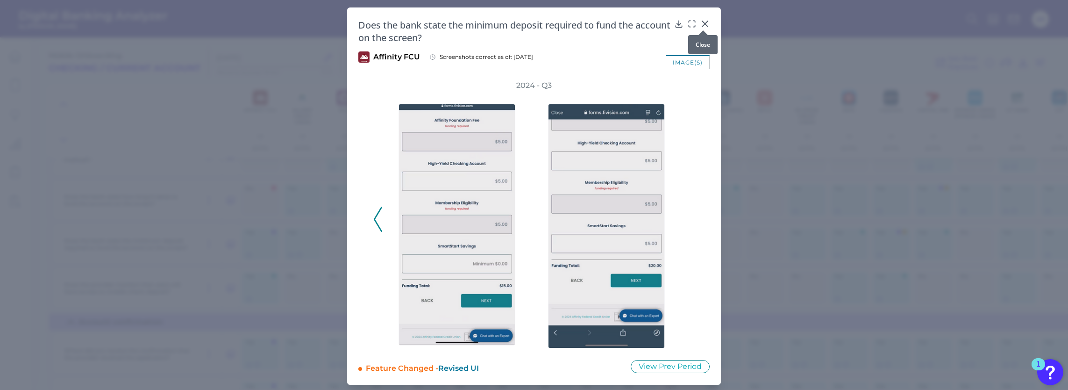
click at [707, 19] on icon at bounding box center [705, 23] width 9 height 9
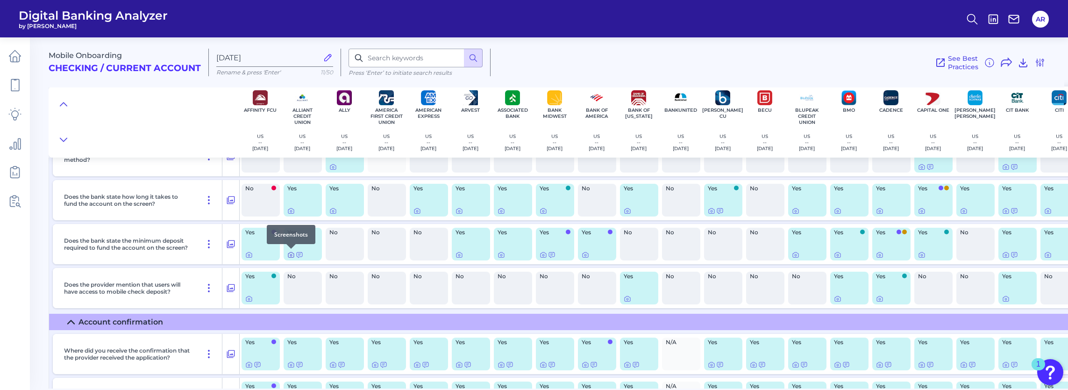
click at [293, 256] on icon at bounding box center [290, 254] width 7 height 7
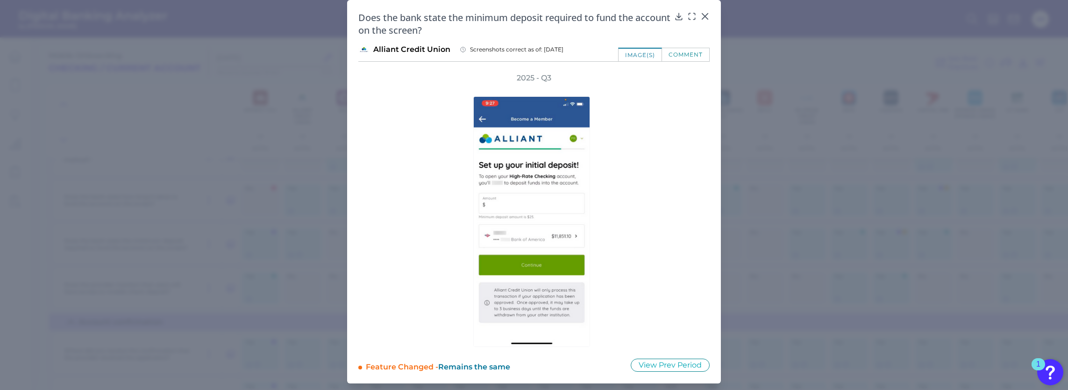
scroll to position [8, 0]
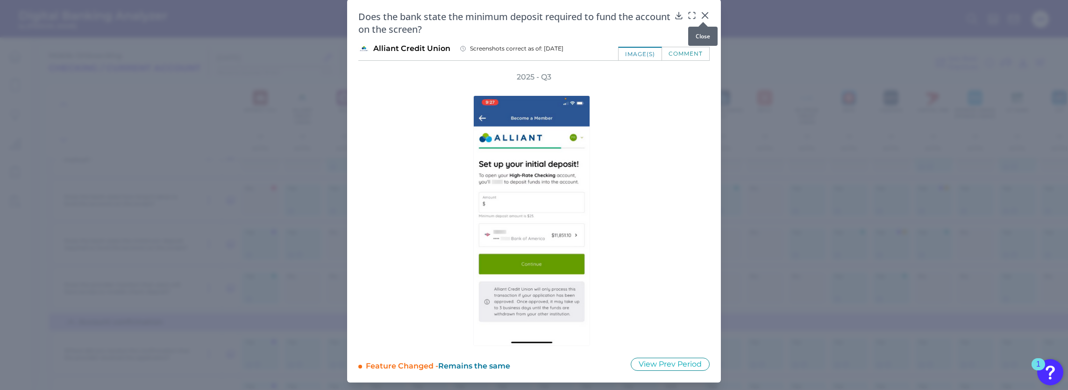
click at [702, 15] on icon at bounding box center [705, 15] width 9 height 9
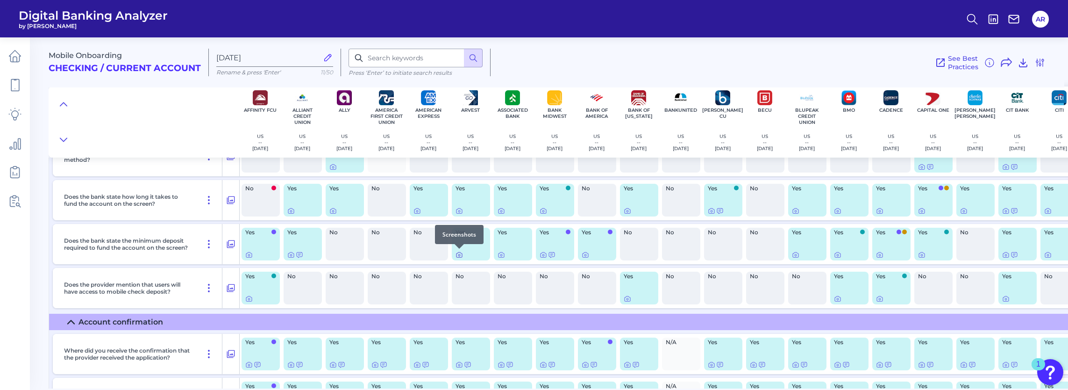
click at [457, 254] on icon at bounding box center [460, 254] width 6 height 5
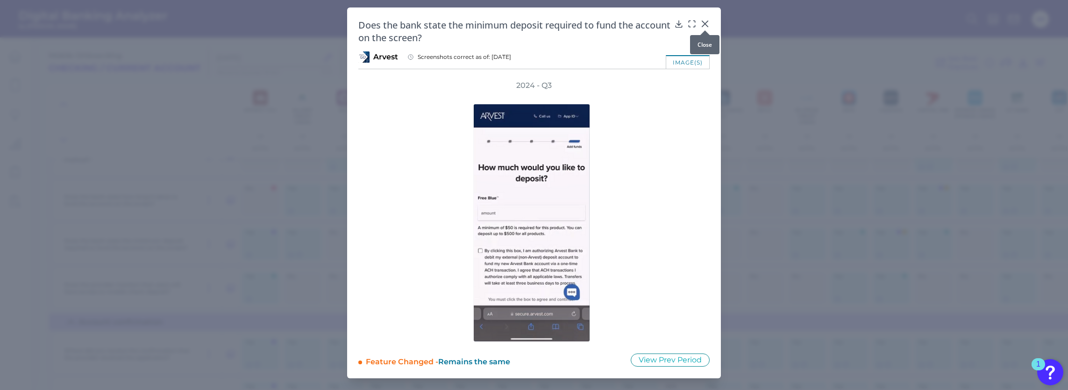
click at [707, 25] on icon at bounding box center [705, 24] width 6 height 6
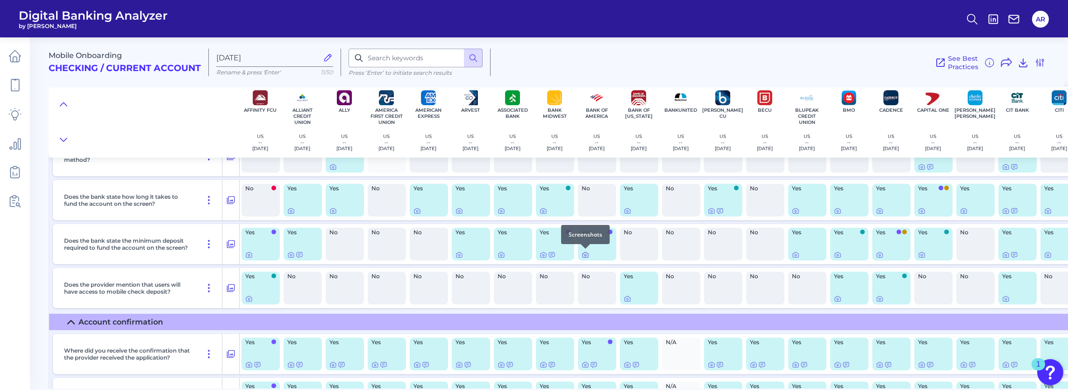
click at [585, 254] on icon at bounding box center [586, 255] width 2 height 2
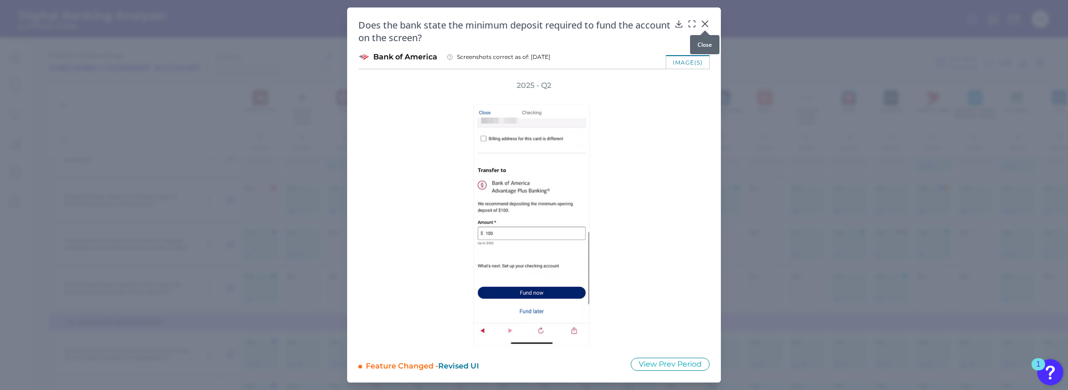
click at [701, 22] on icon at bounding box center [705, 23] width 9 height 9
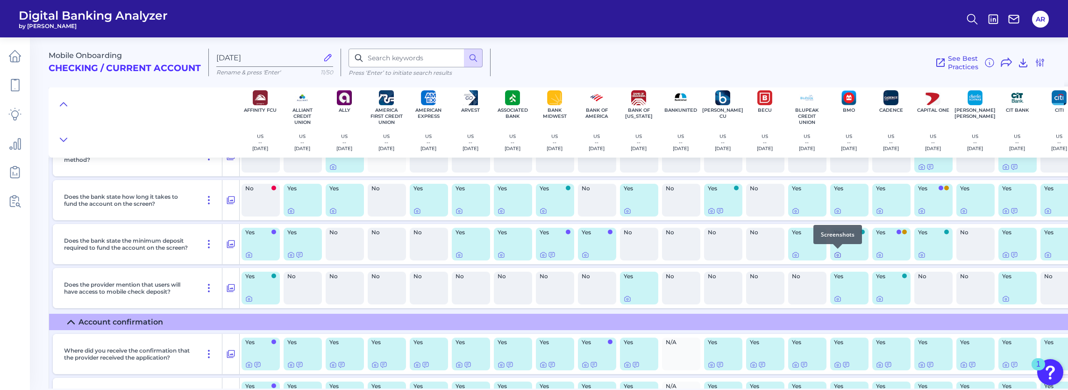
click at [838, 257] on icon at bounding box center [838, 254] width 6 height 5
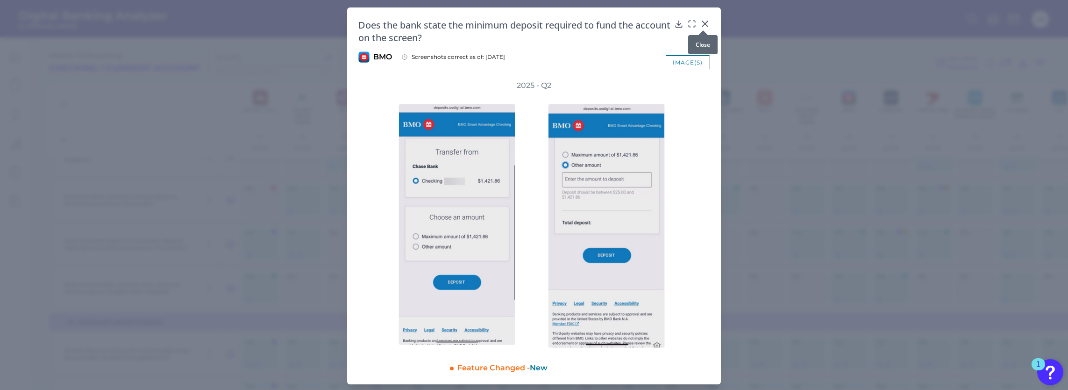
click at [707, 22] on icon at bounding box center [705, 23] width 9 height 9
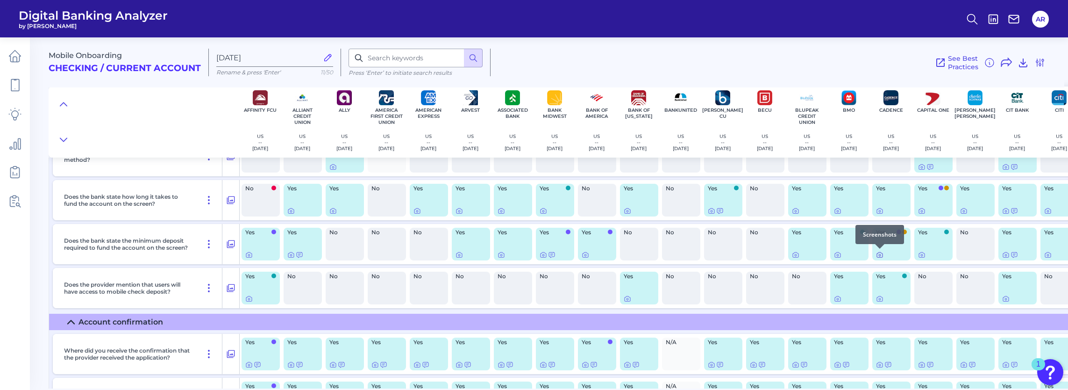
click at [876, 252] on div at bounding box center [879, 248] width 9 height 9
click at [880, 254] on icon at bounding box center [879, 254] width 7 height 7
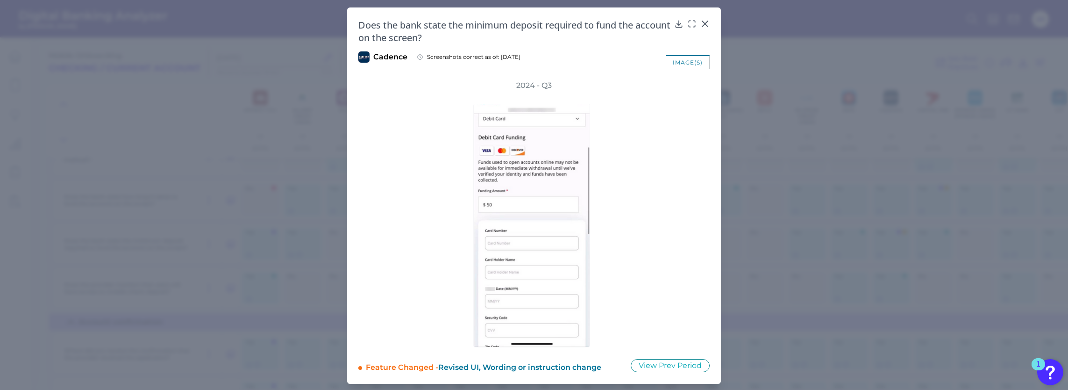
scroll to position [1, 0]
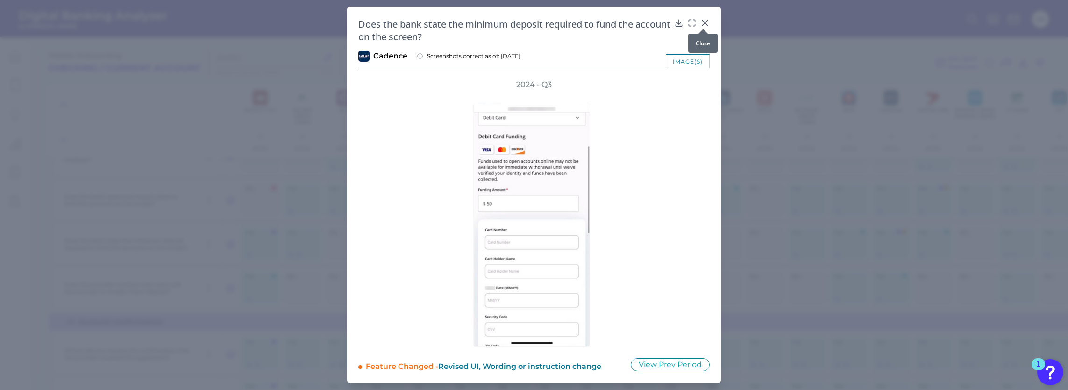
click at [702, 21] on icon at bounding box center [705, 23] width 6 height 6
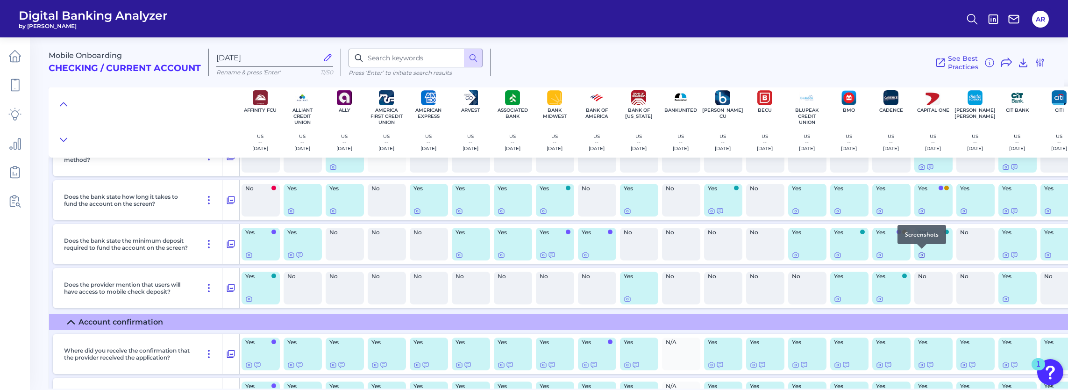
click at [922, 257] on icon at bounding box center [921, 254] width 7 height 7
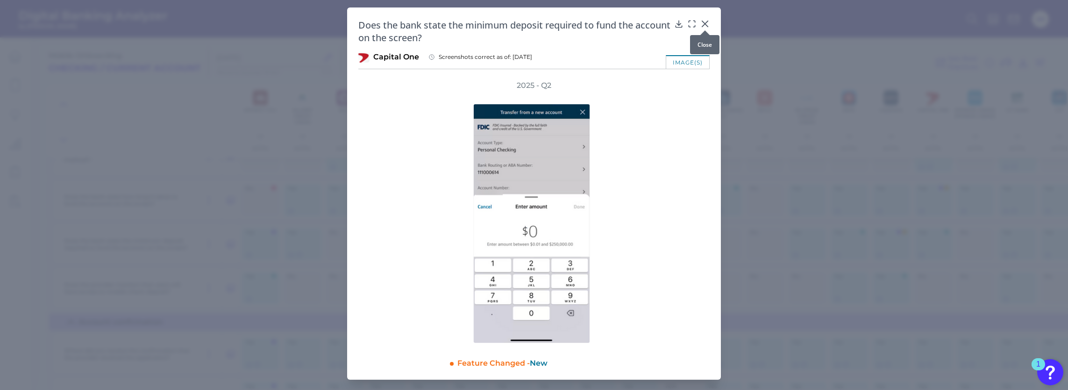
click at [708, 23] on icon at bounding box center [705, 23] width 9 height 9
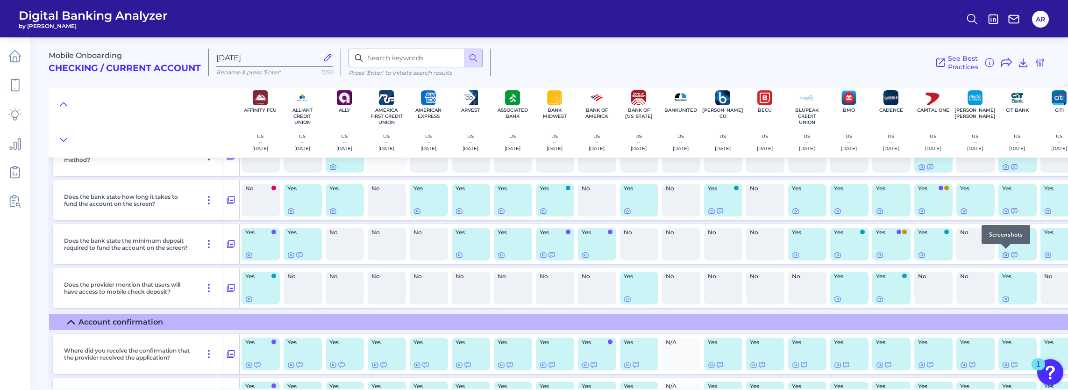
click at [1005, 255] on icon at bounding box center [1006, 255] width 2 height 2
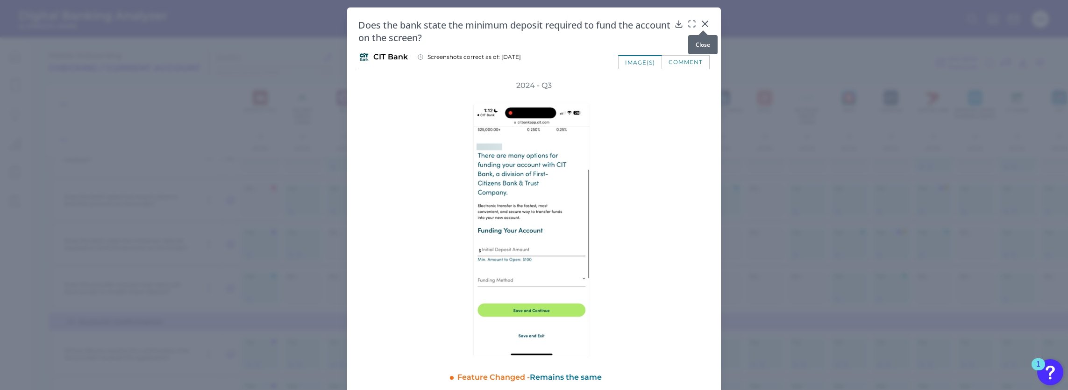
click at [703, 26] on div at bounding box center [703, 30] width 9 height 9
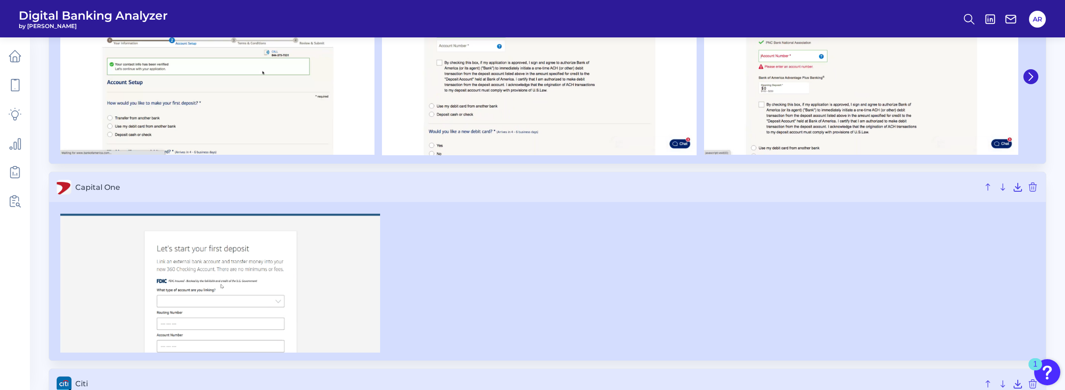
scroll to position [234, 0]
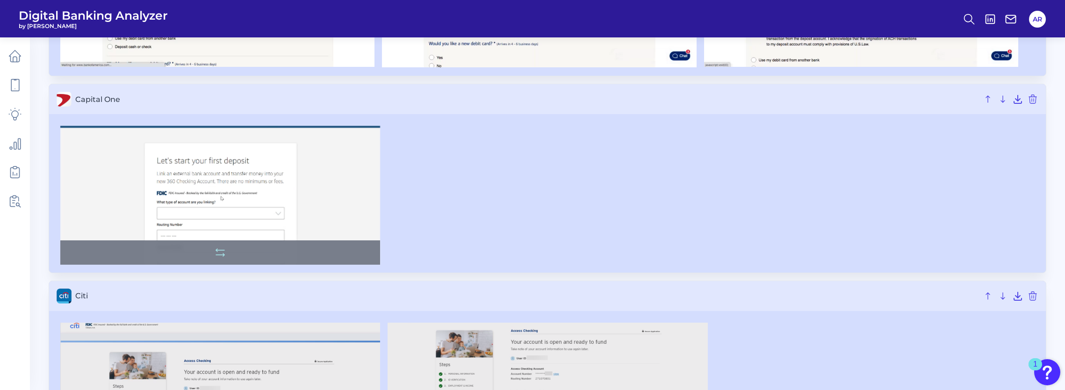
click at [284, 230] on img at bounding box center [220, 195] width 320 height 139
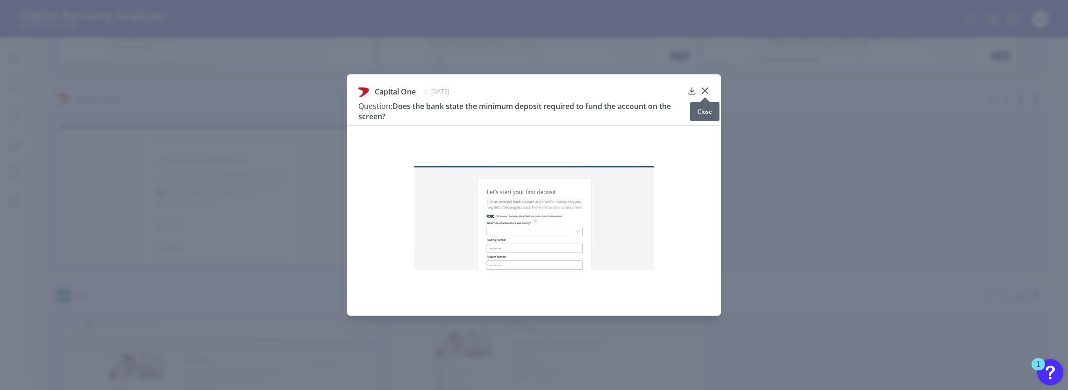
click at [702, 91] on icon at bounding box center [705, 90] width 9 height 9
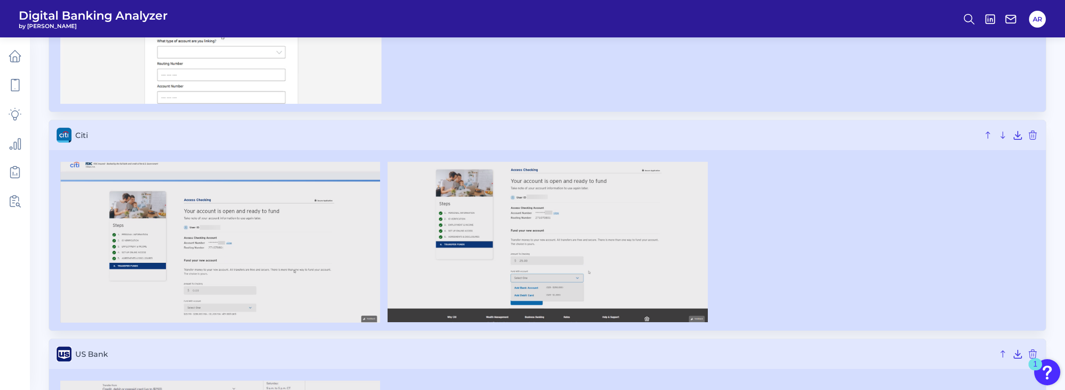
scroll to position [421, 0]
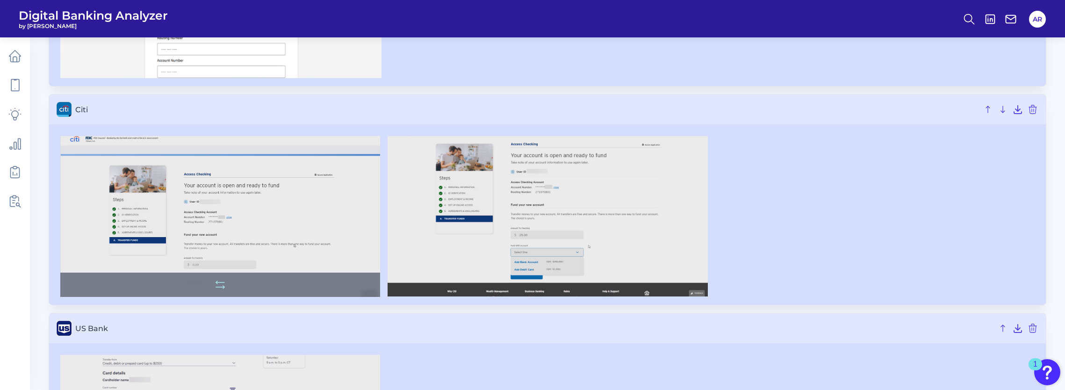
click at [272, 244] on img at bounding box center [220, 216] width 320 height 161
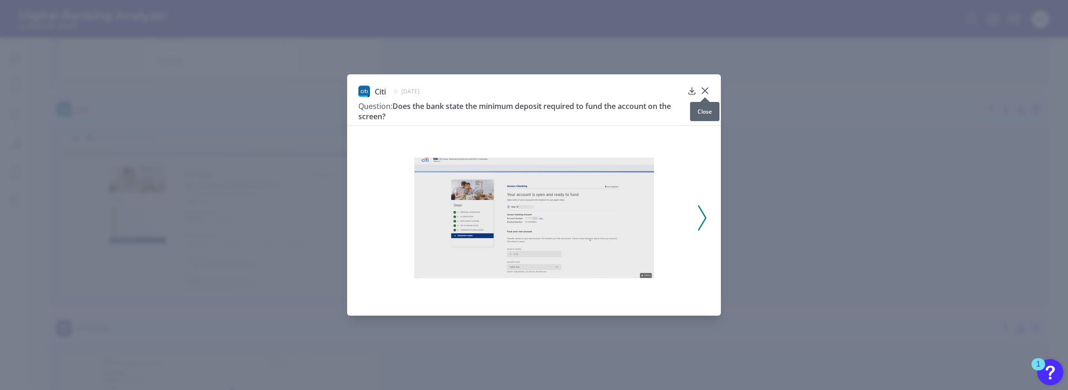
click at [704, 90] on icon at bounding box center [705, 90] width 9 height 9
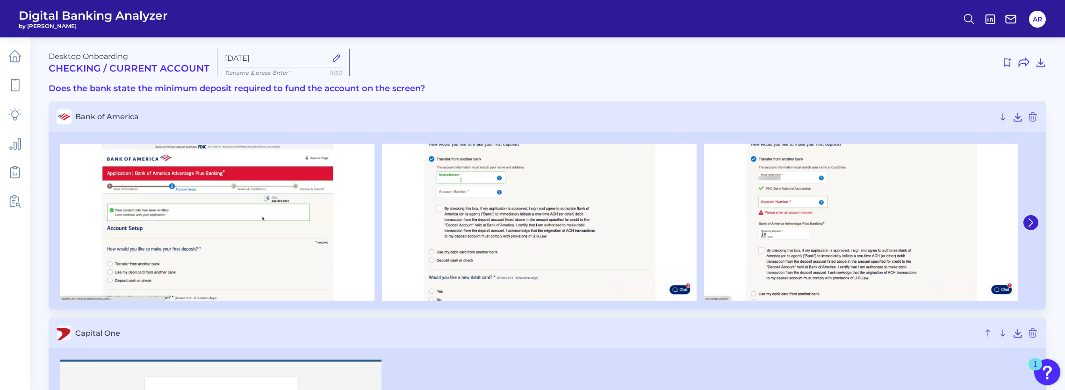
scroll to position [0, 0]
